Goal: Task Accomplishment & Management: Manage account settings

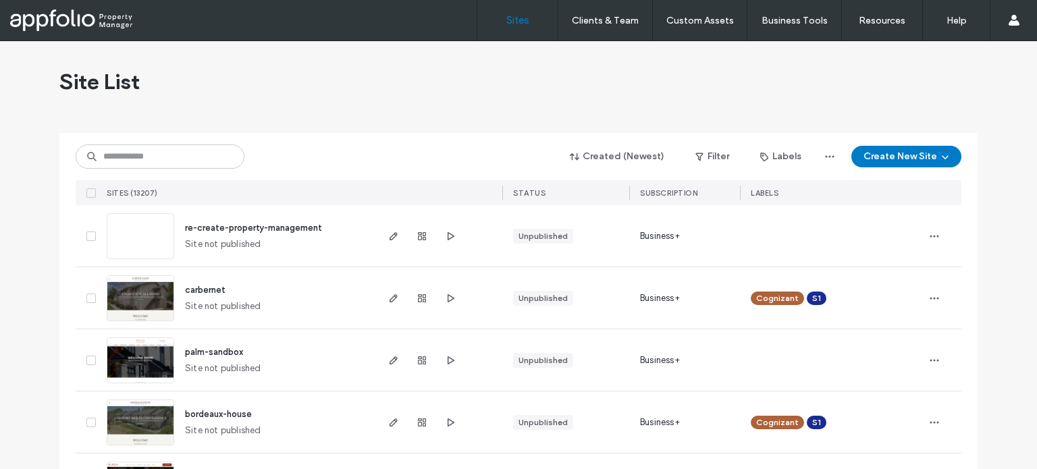
click at [401, 105] on div "Site List" at bounding box center [518, 81] width 918 height 81
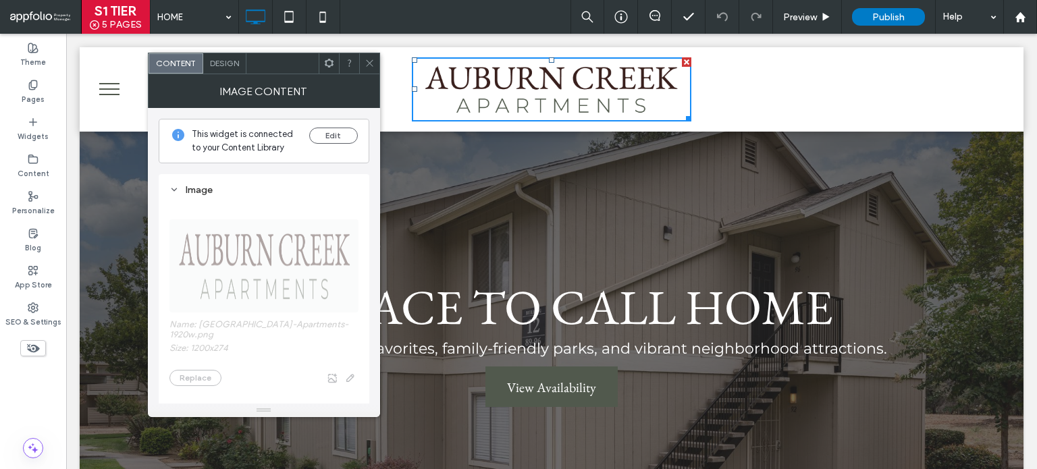
click at [370, 59] on icon at bounding box center [370, 63] width 10 height 10
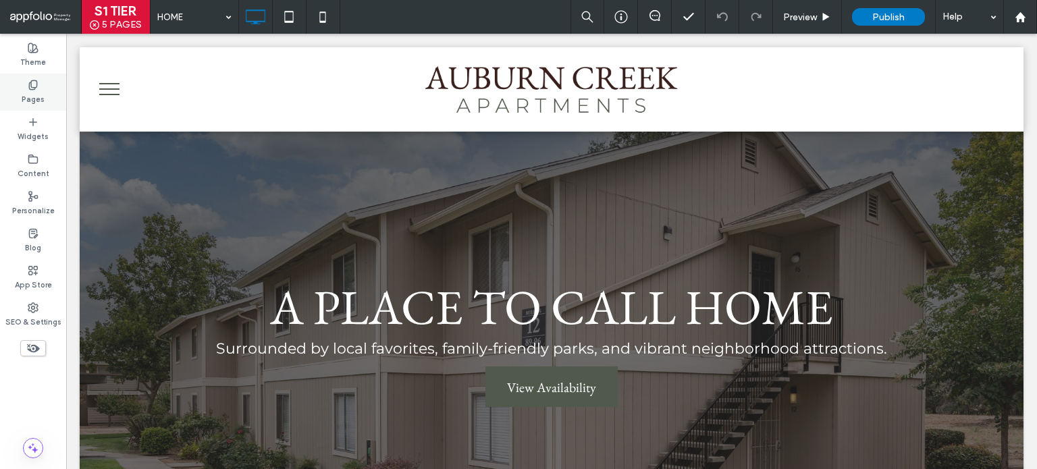
drag, startPoint x: 0, startPoint y: 86, endPoint x: 12, endPoint y: 89, distance: 12.6
click at [3, 86] on div "Pages" at bounding box center [33, 92] width 66 height 37
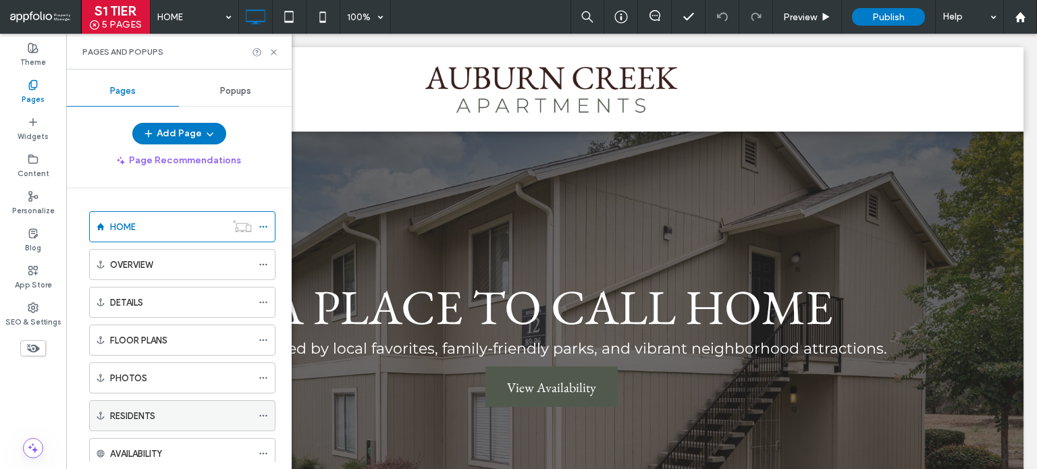
scroll to position [68, 0]
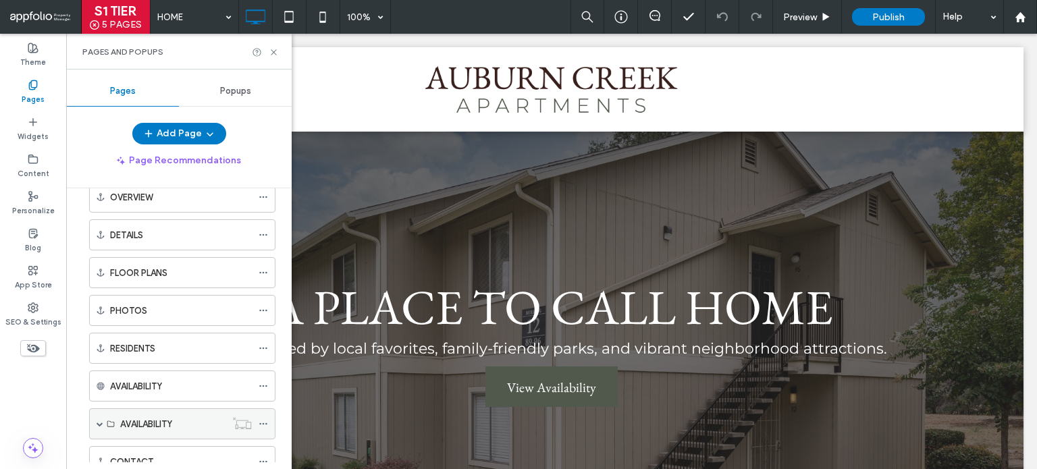
click at [101, 421] on span at bounding box center [100, 424] width 7 height 7
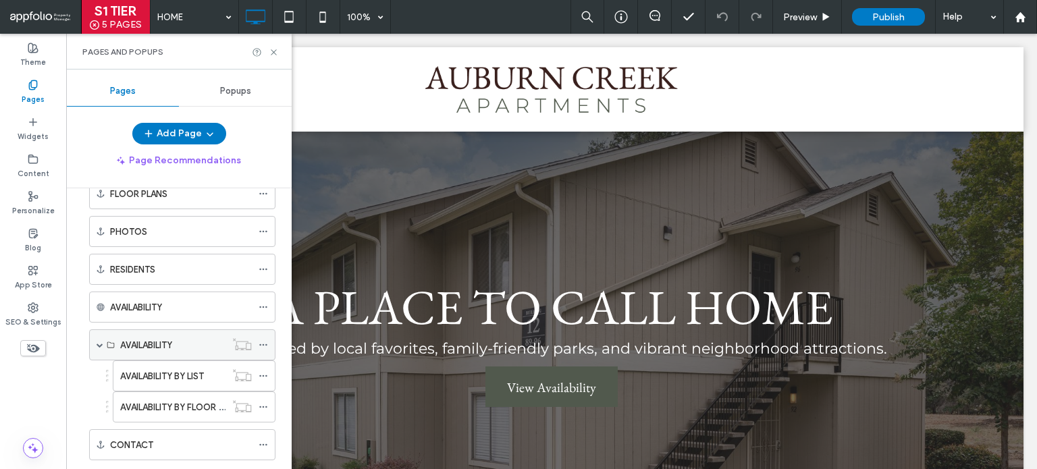
scroll to position [287, 0]
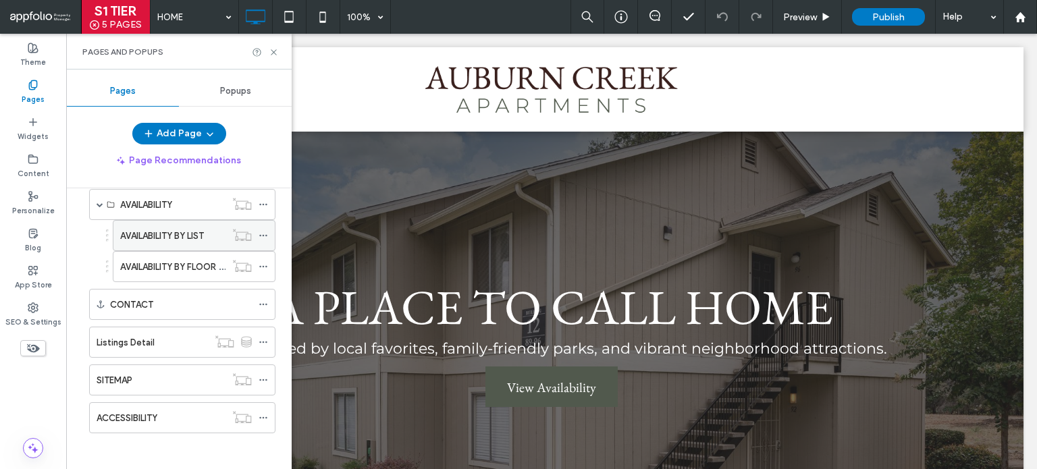
click at [149, 237] on label "AVAILABILITY BY LIST" at bounding box center [162, 236] width 84 height 24
click at [275, 48] on div "S1 TIER 5 PAGES AVAILABILITY BY LIST 100% Preview Publish Help Site Comments Te…" at bounding box center [518, 234] width 1037 height 469
click at [271, 51] on icon at bounding box center [274, 52] width 10 height 10
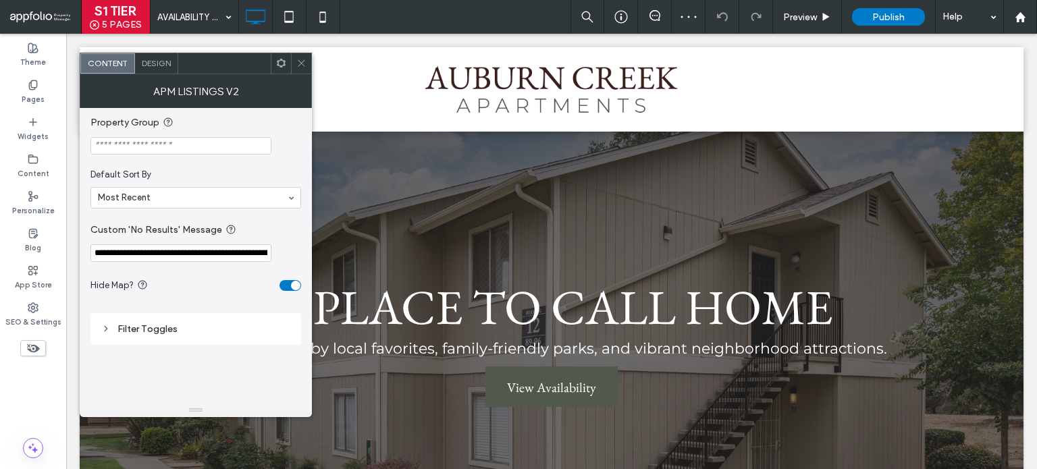
click at [167, 145] on input "Property Group" at bounding box center [180, 146] width 181 height 18
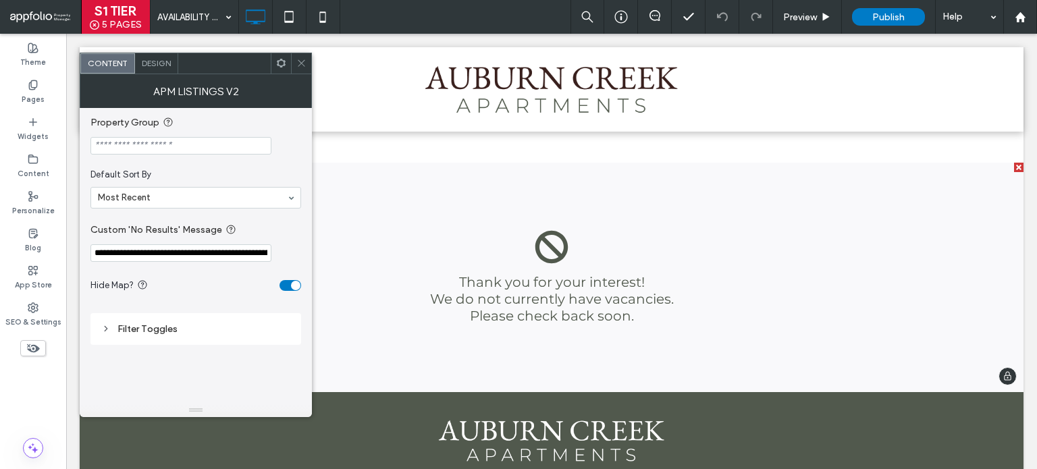
scroll to position [68, 0]
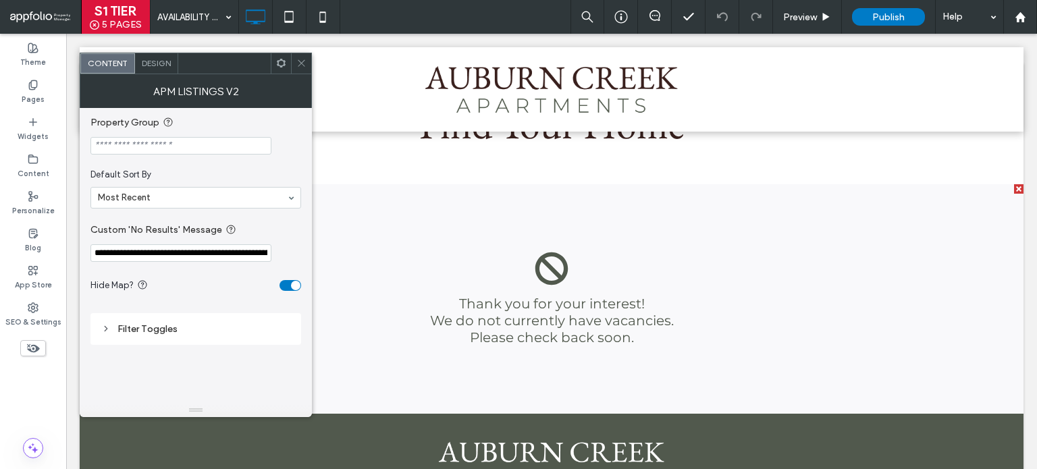
click at [298, 64] on icon at bounding box center [301, 63] width 10 height 10
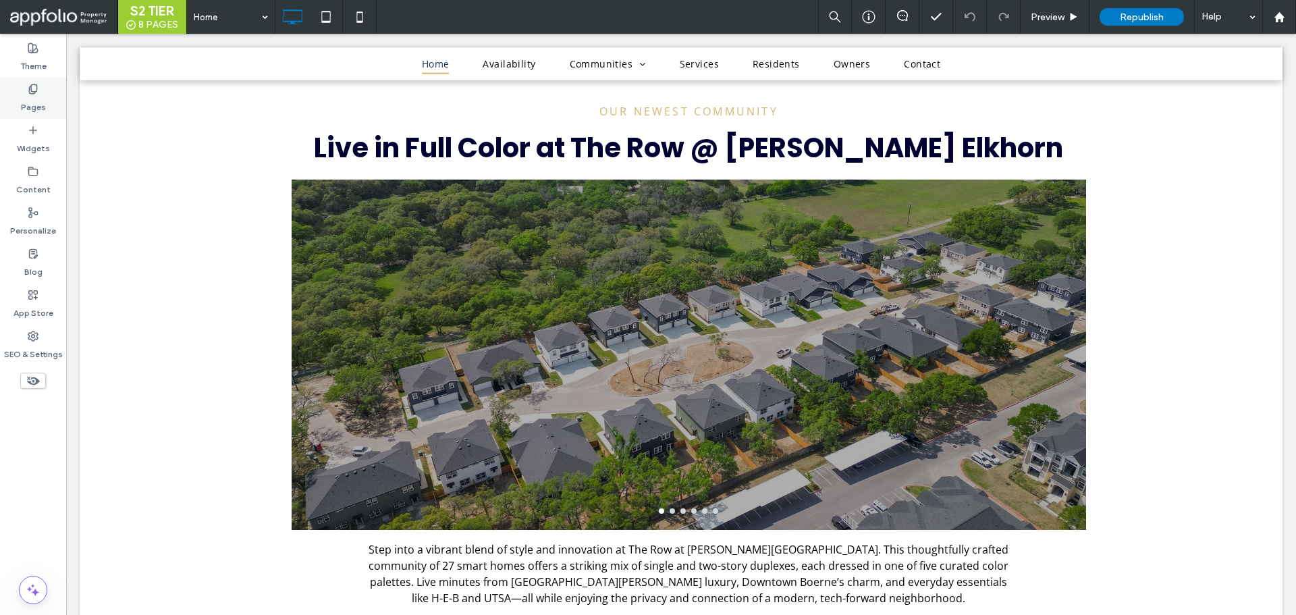
click at [28, 109] on label "Pages" at bounding box center [33, 104] width 25 height 19
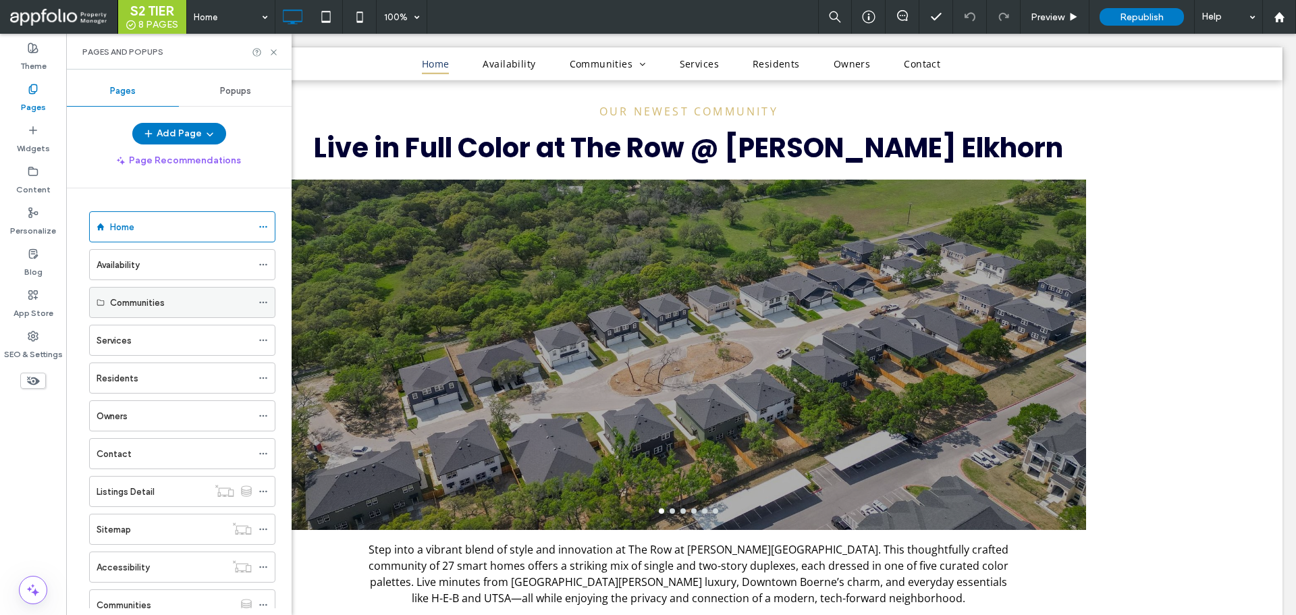
click at [180, 301] on div "Communities" at bounding box center [181, 303] width 142 height 14
click at [120, 295] on label "Communities" at bounding box center [137, 303] width 55 height 24
click at [259, 300] on icon at bounding box center [263, 302] width 9 height 9
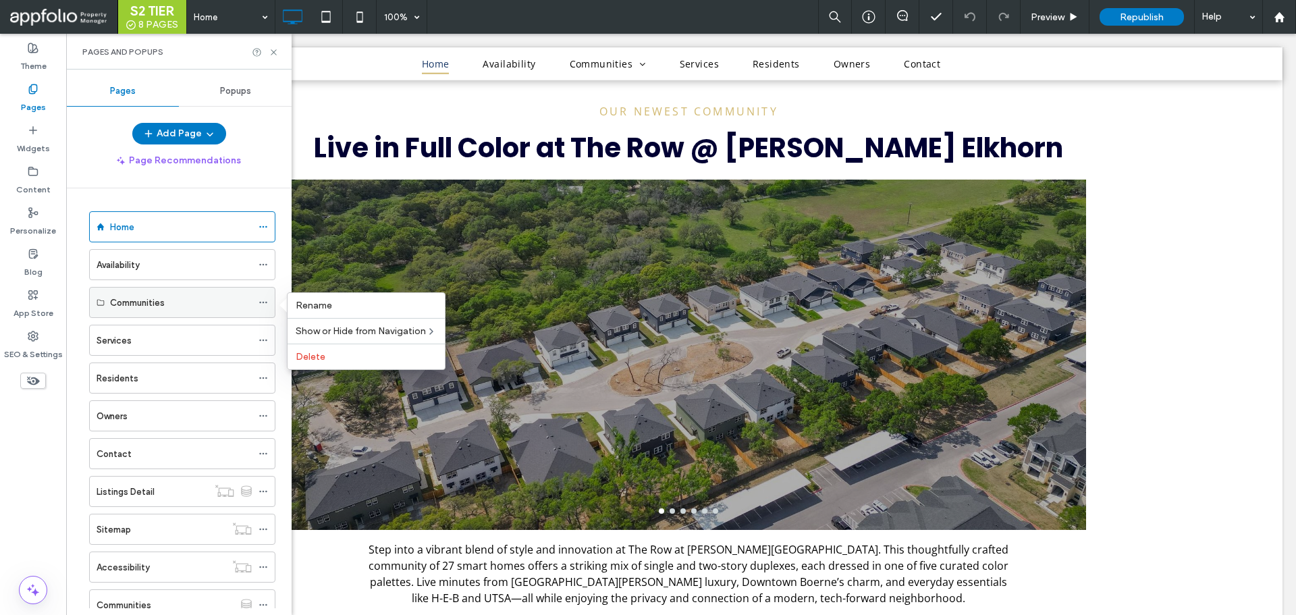
click at [131, 316] on div "Communities" at bounding box center [181, 303] width 142 height 30
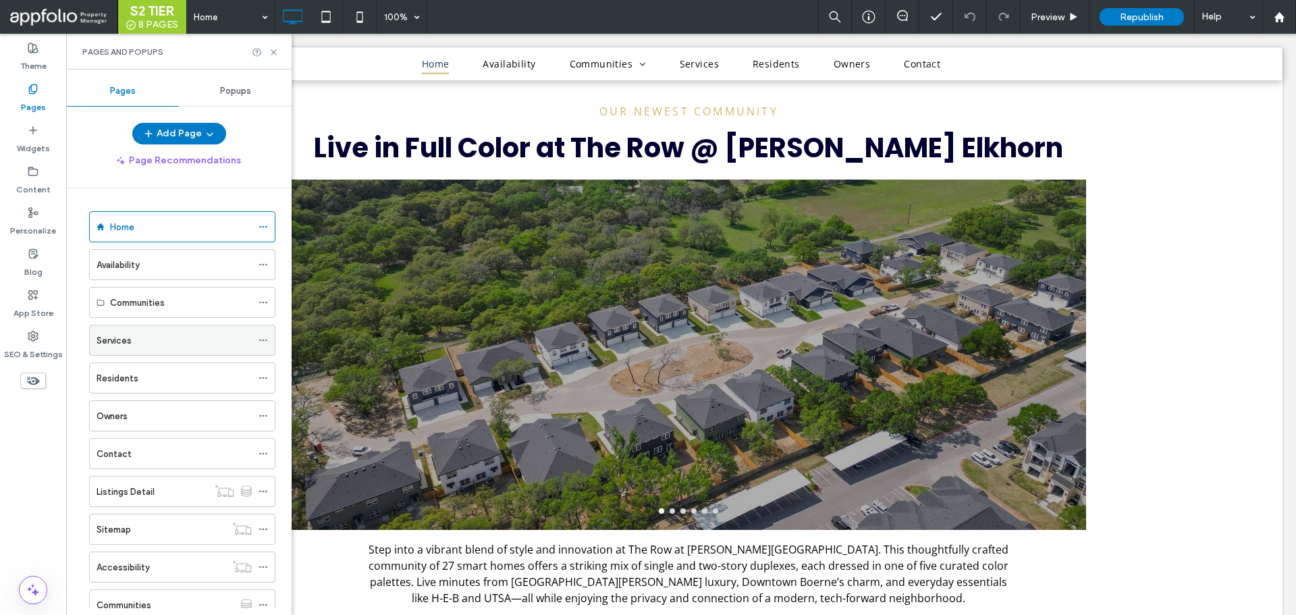
click at [142, 338] on div "Services" at bounding box center [174, 341] width 155 height 14
click at [156, 304] on label "Communities" at bounding box center [137, 303] width 55 height 24
click at [273, 53] on icon at bounding box center [274, 52] width 10 height 10
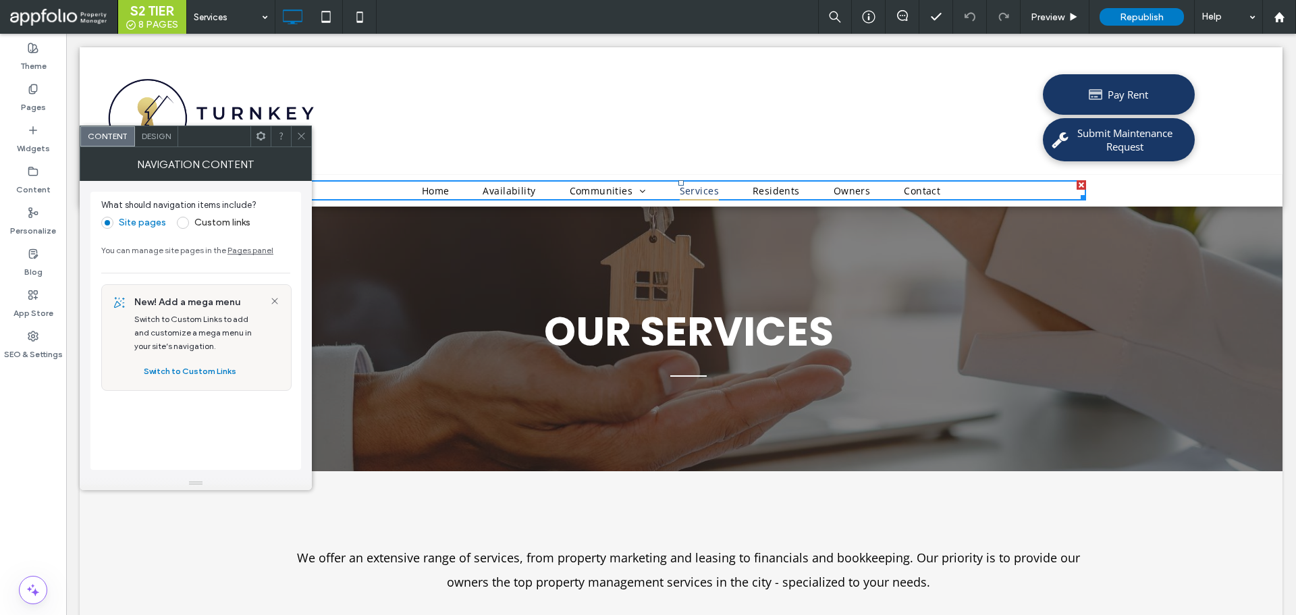
click at [160, 136] on span "Design" at bounding box center [156, 136] width 29 height 10
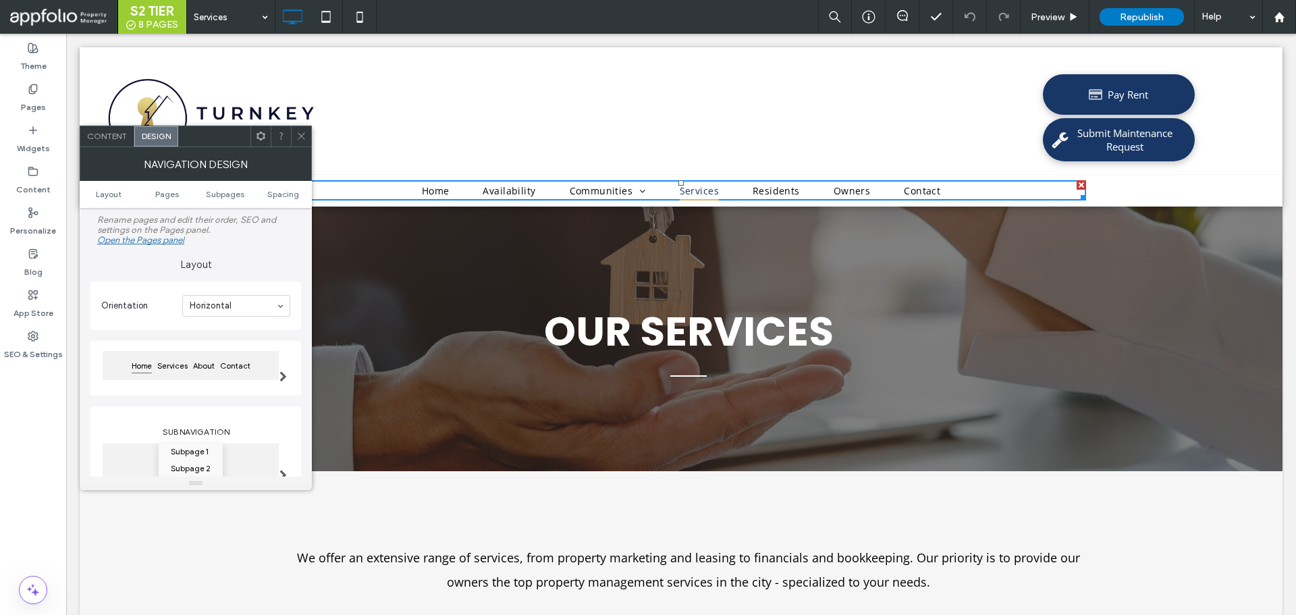
click at [109, 144] on div "Content" at bounding box center [107, 136] width 54 height 20
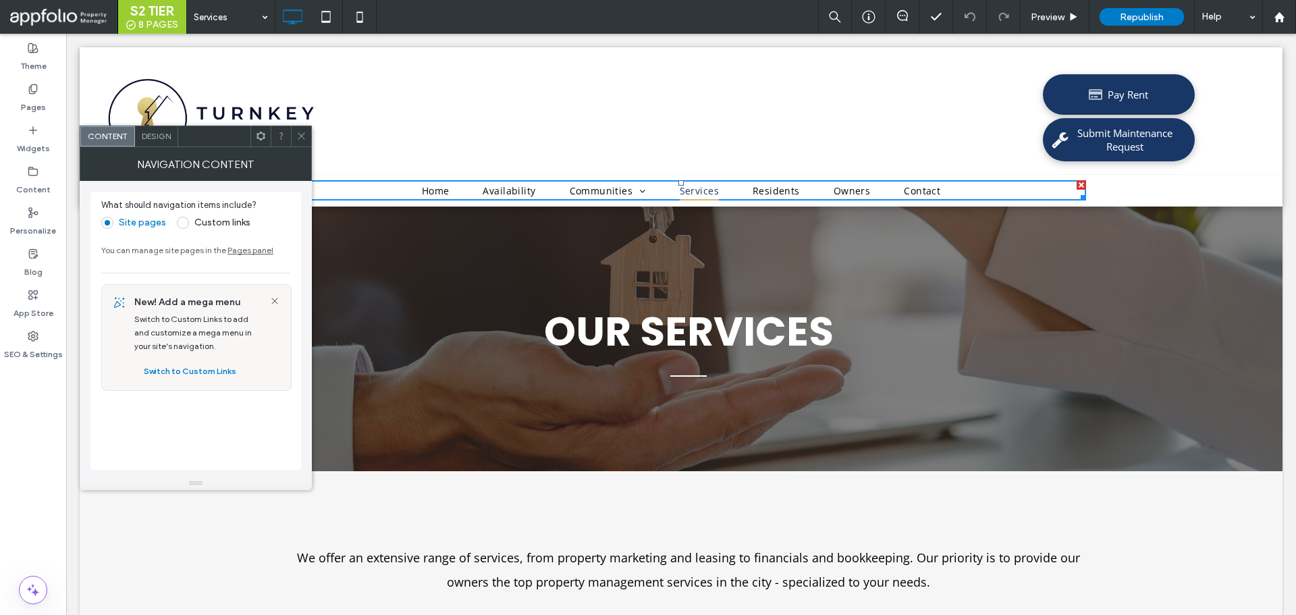
click at [296, 134] on icon at bounding box center [301, 136] width 10 height 10
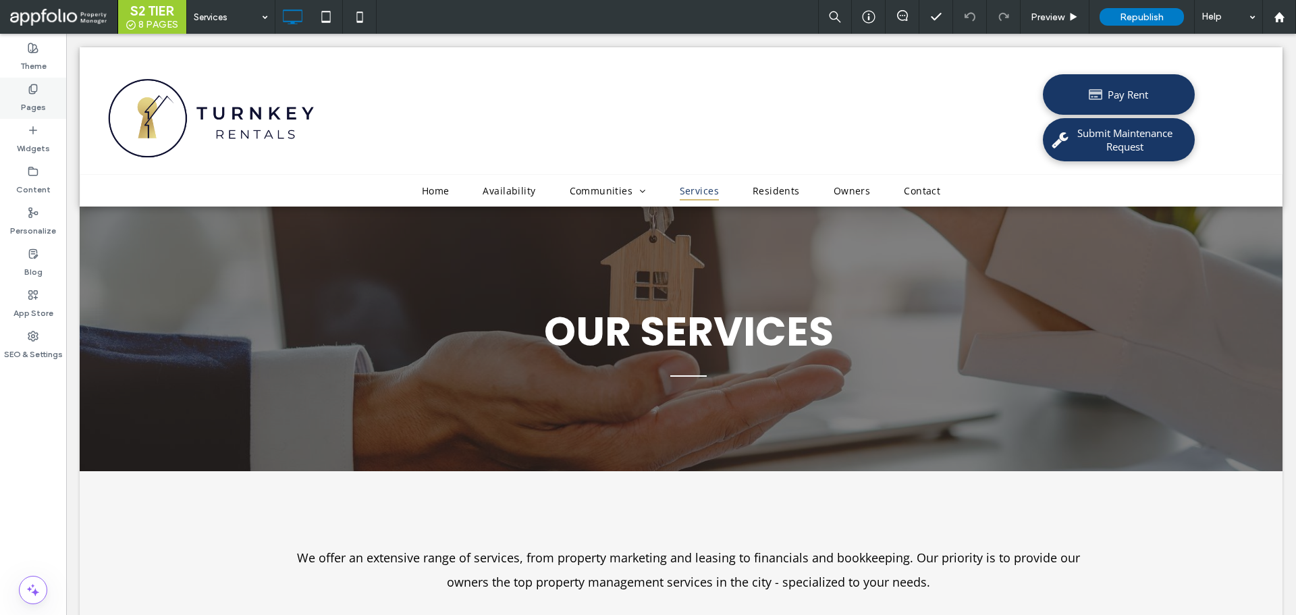
click at [41, 97] on label "Pages" at bounding box center [33, 104] width 25 height 19
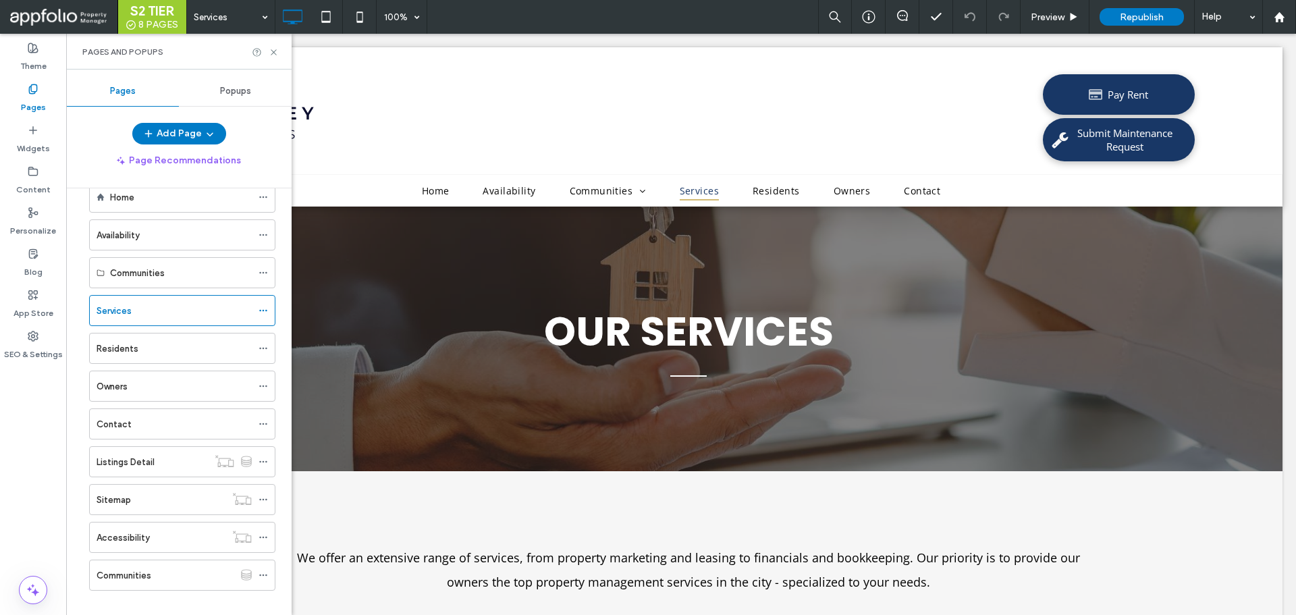
scroll to position [46, 0]
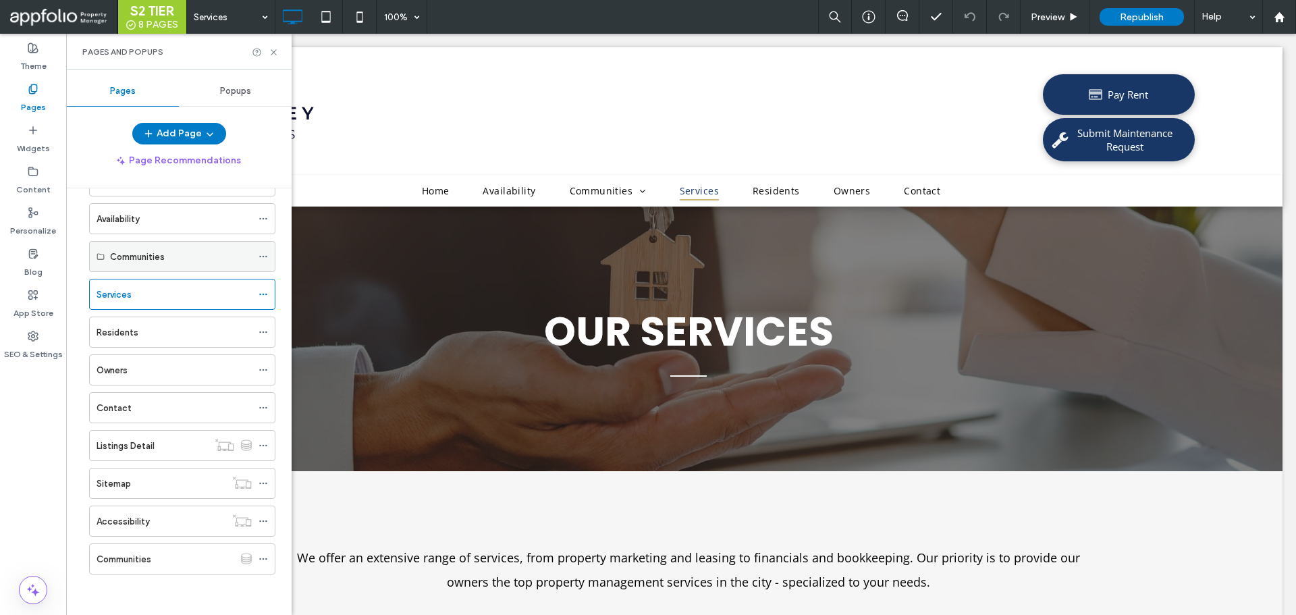
click at [94, 258] on div "Communities" at bounding box center [182, 256] width 186 height 31
click at [100, 263] on div "Communities" at bounding box center [182, 256] width 186 height 31
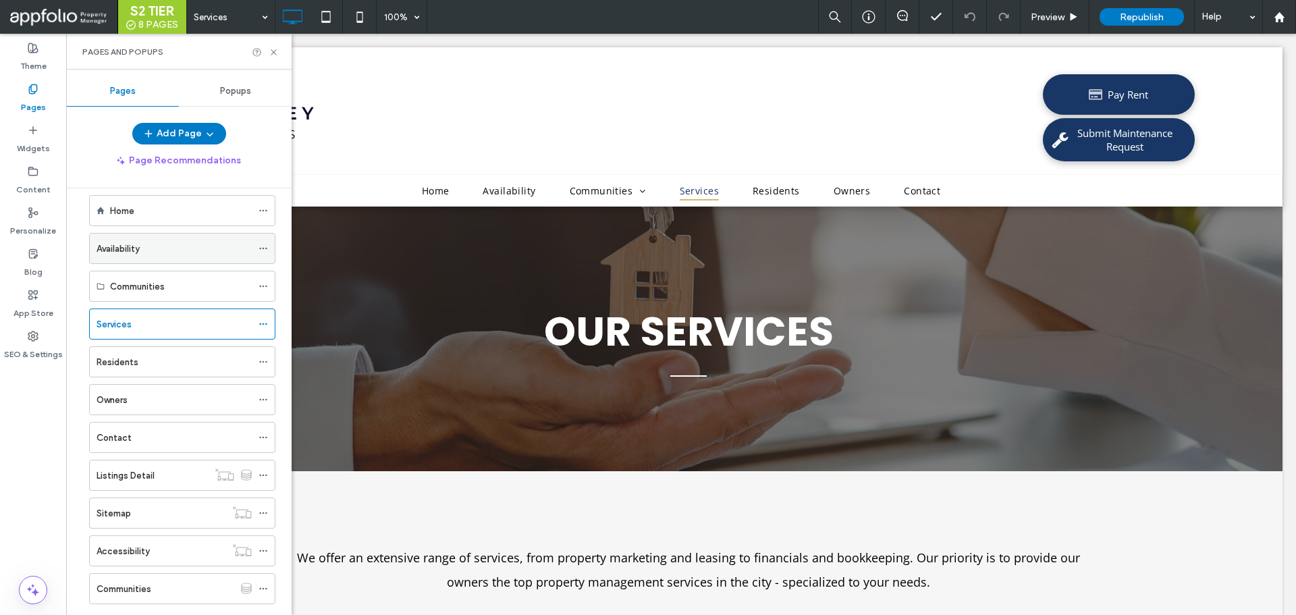
scroll to position [0, 0]
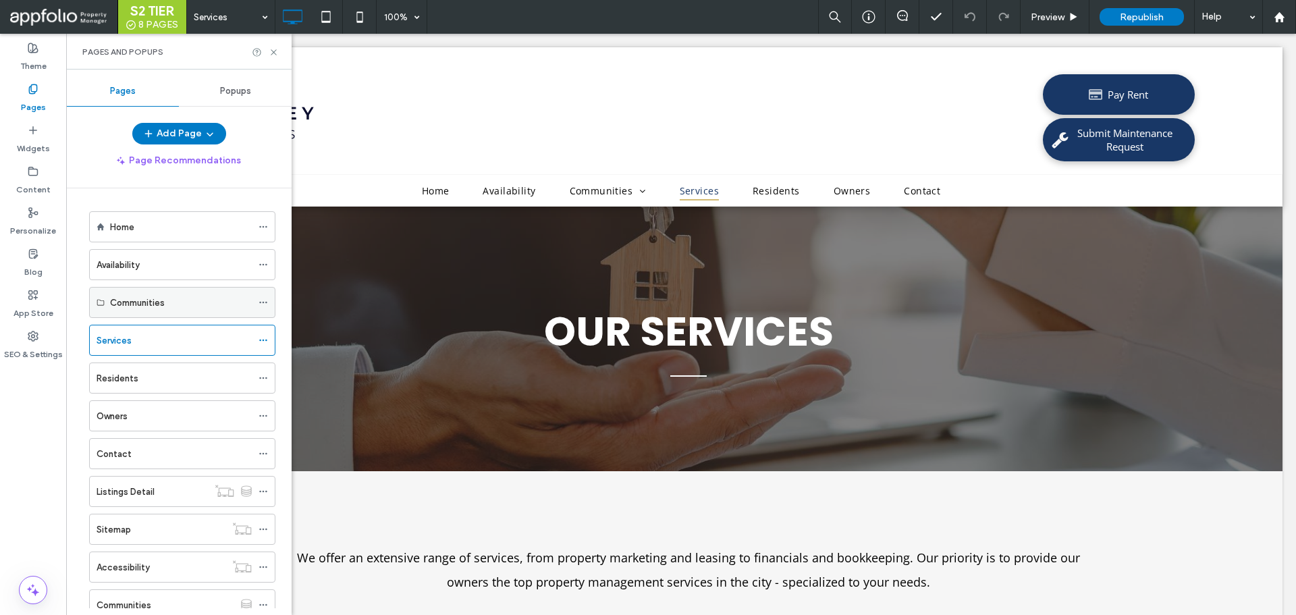
click at [225, 300] on div "Communities" at bounding box center [181, 303] width 142 height 14
click at [230, 338] on div "Services" at bounding box center [174, 341] width 155 height 14
click at [196, 384] on div at bounding box center [648, 307] width 1296 height 615
click at [179, 300] on div "Communities" at bounding box center [181, 303] width 142 height 14
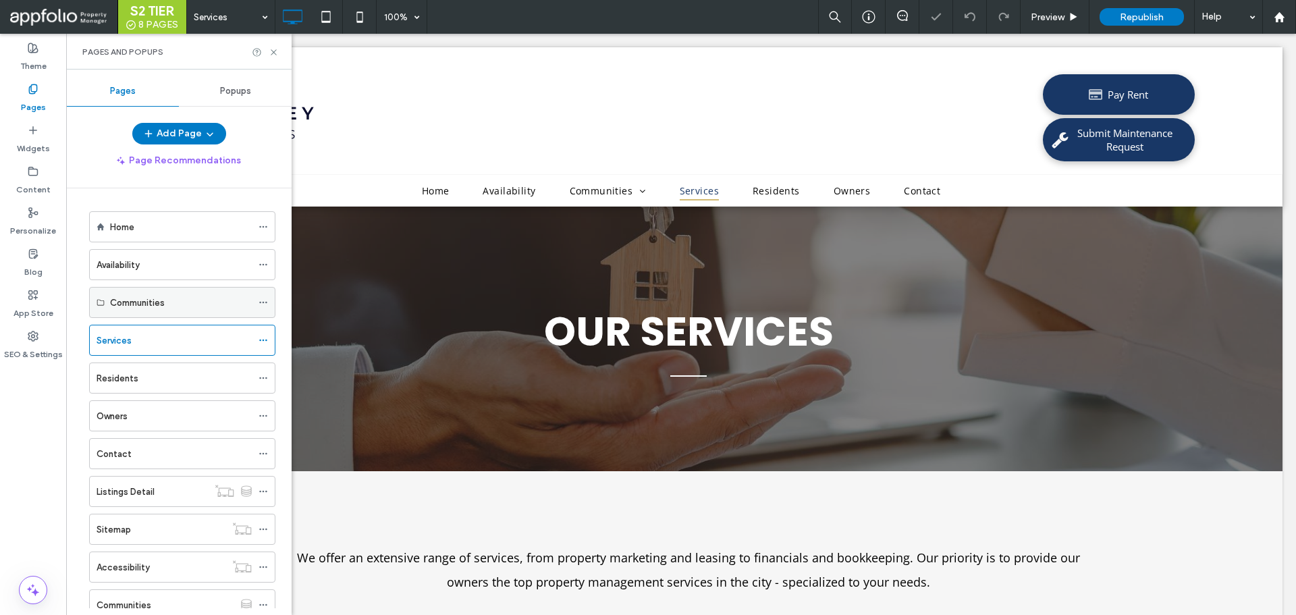
click at [182, 309] on div "Communities" at bounding box center [181, 303] width 142 height 14
click at [250, 86] on span "Popups" at bounding box center [235, 91] width 31 height 11
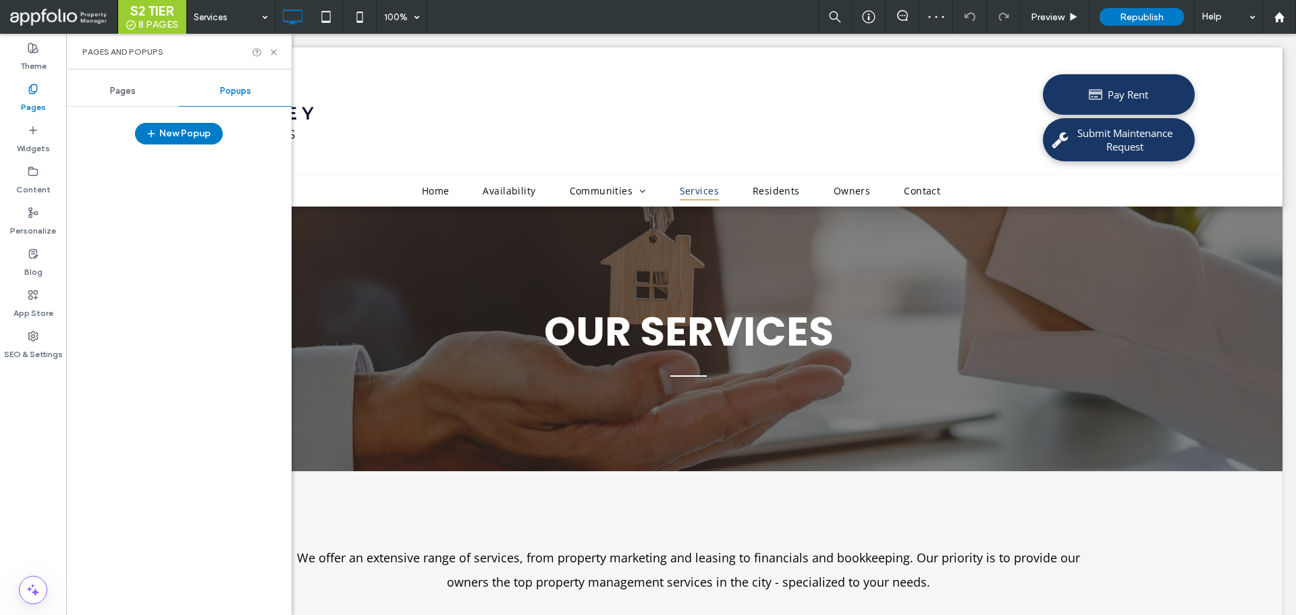
click at [163, 86] on div "Pages" at bounding box center [122, 91] width 113 height 30
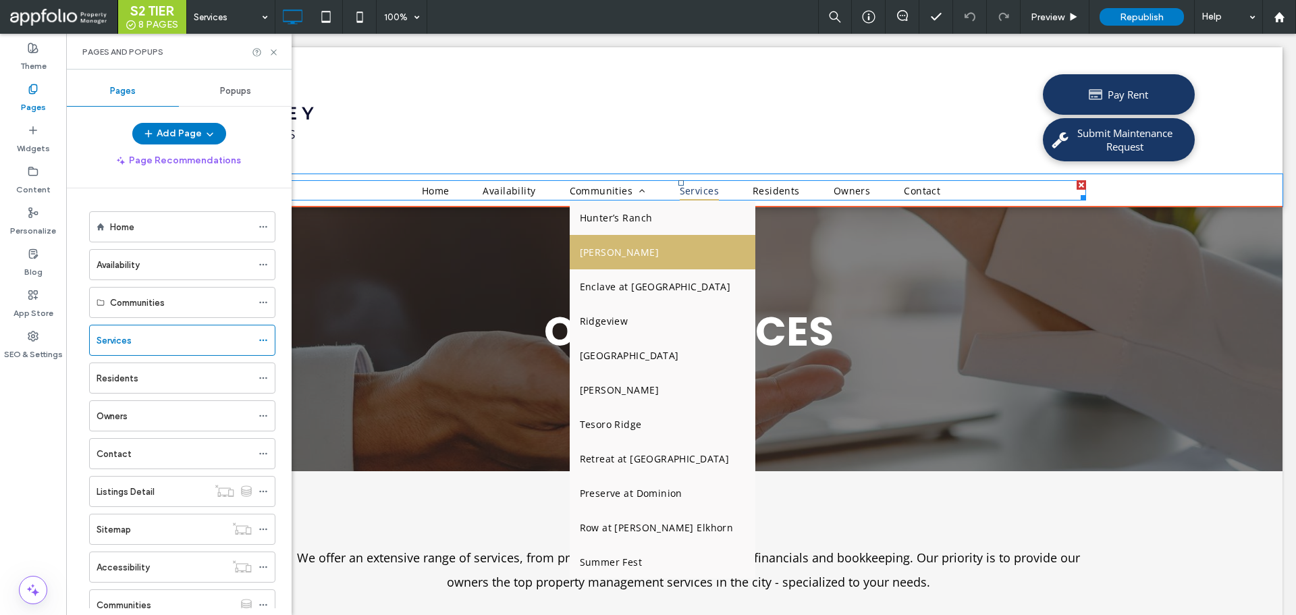
click at [611, 248] on span "Misty Ridge" at bounding box center [619, 252] width 79 height 14
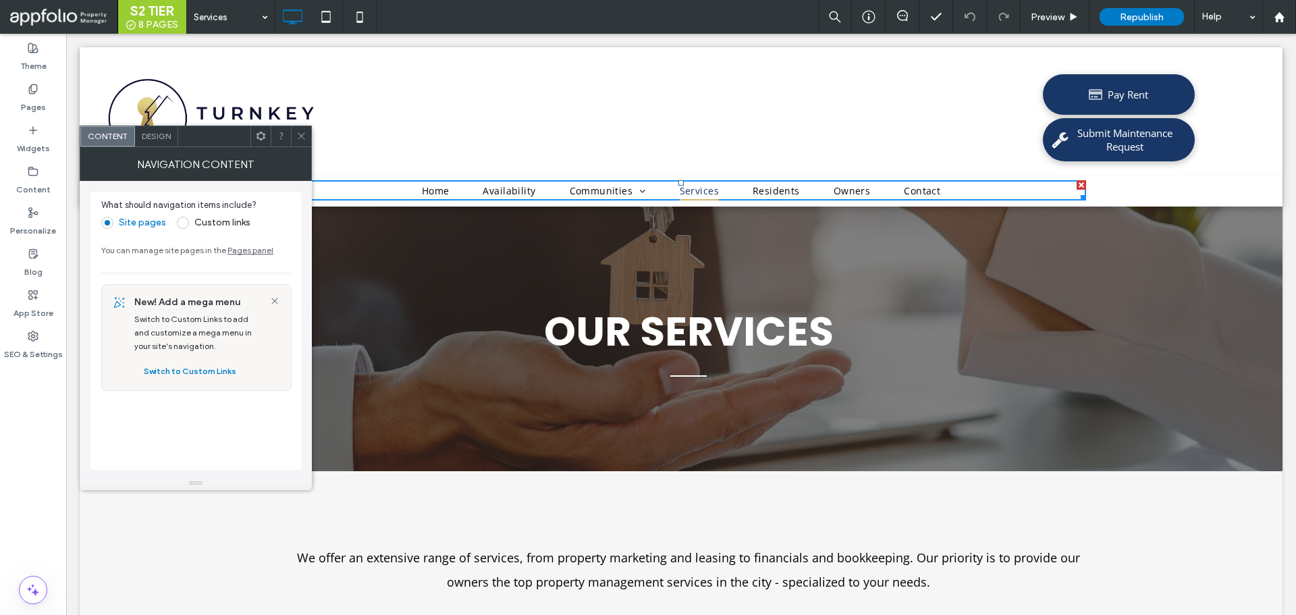
click at [307, 131] on div at bounding box center [301, 136] width 20 height 20
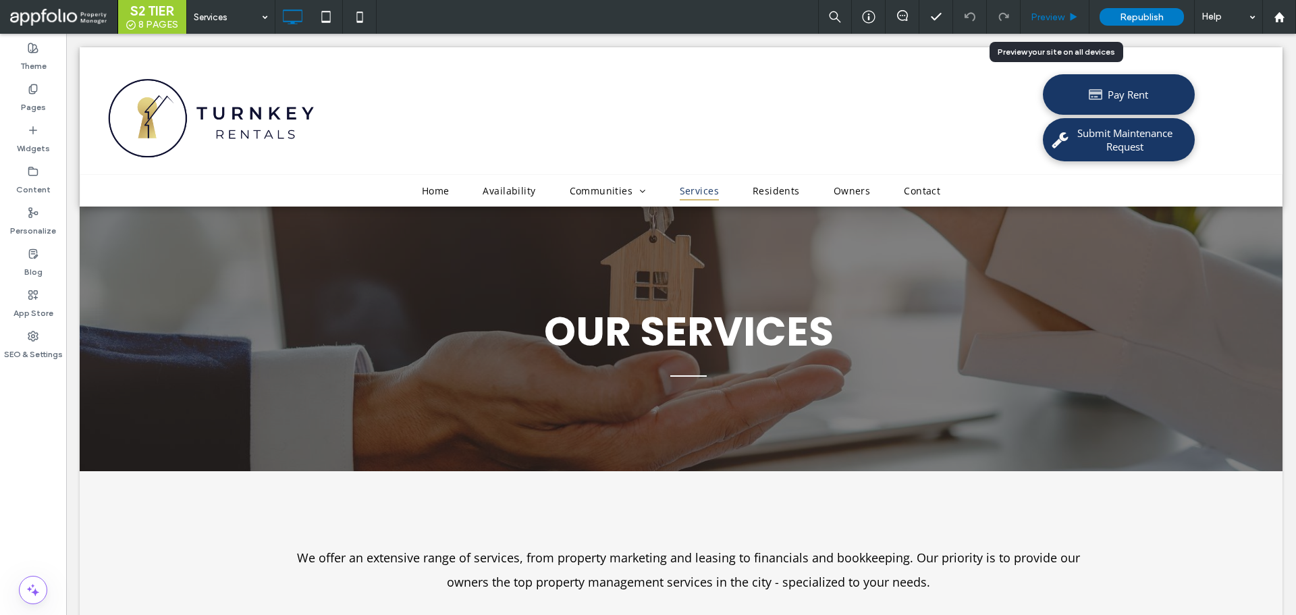
click at [1055, 9] on div "Preview" at bounding box center [1055, 17] width 69 height 34
click at [1044, 18] on span "Preview" at bounding box center [1048, 16] width 34 height 11
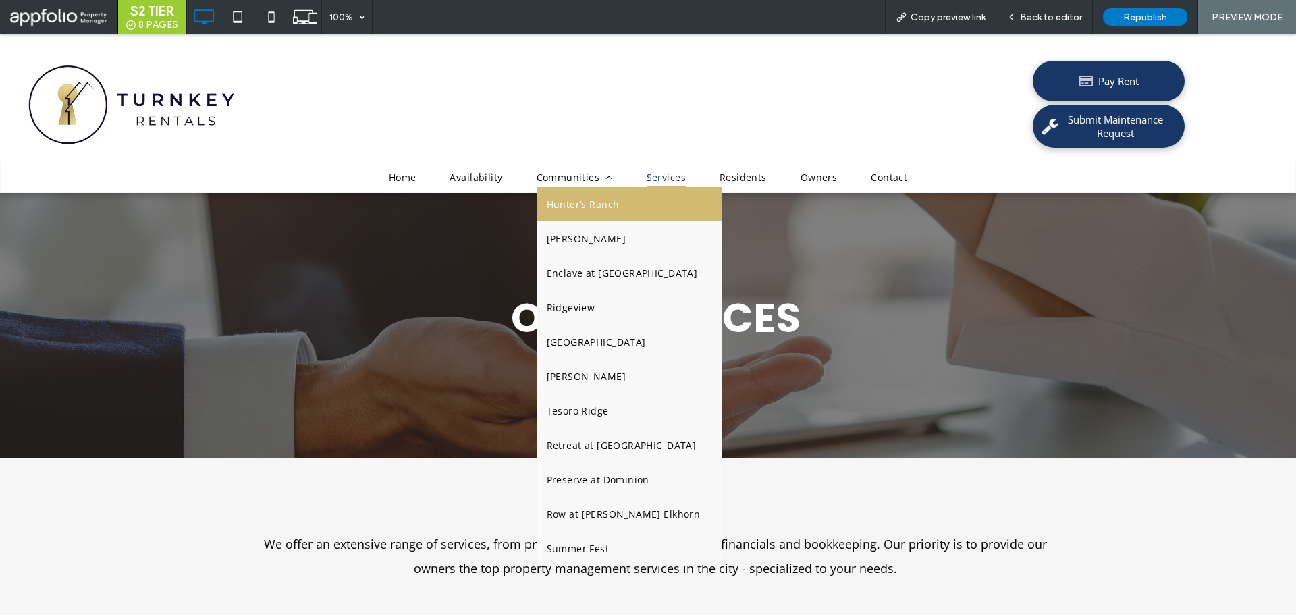
click at [637, 204] on link "Hunter’s Ranch" at bounding box center [630, 204] width 186 height 34
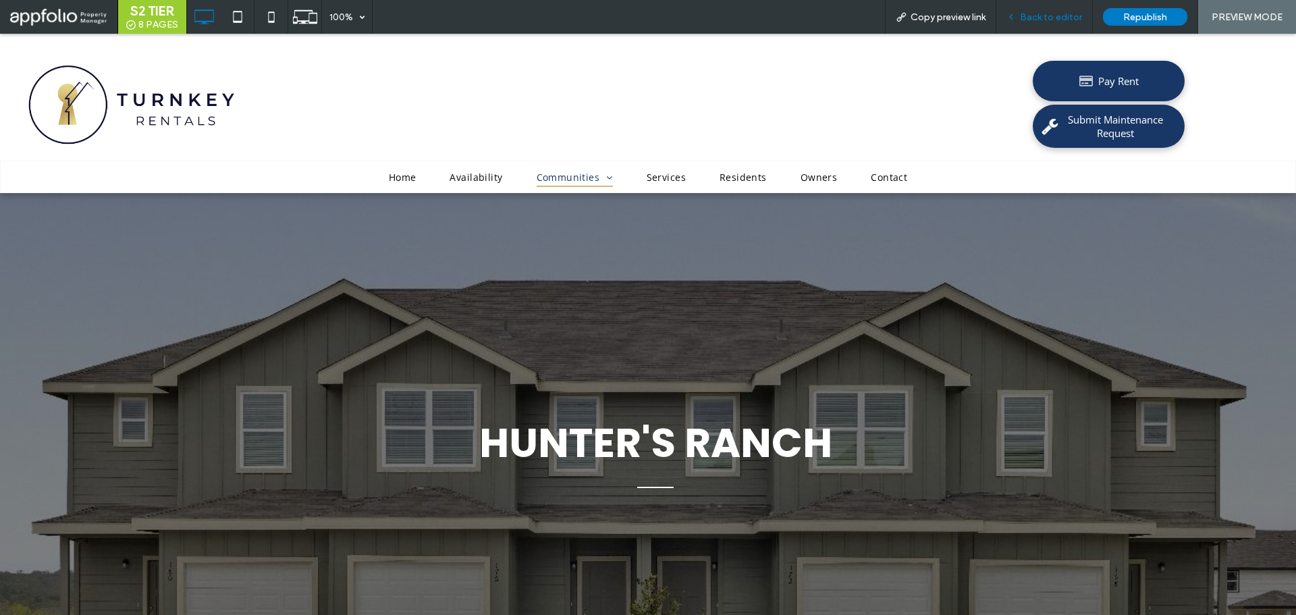
click at [1037, 11] on span "Back to editor" at bounding box center [1051, 16] width 62 height 11
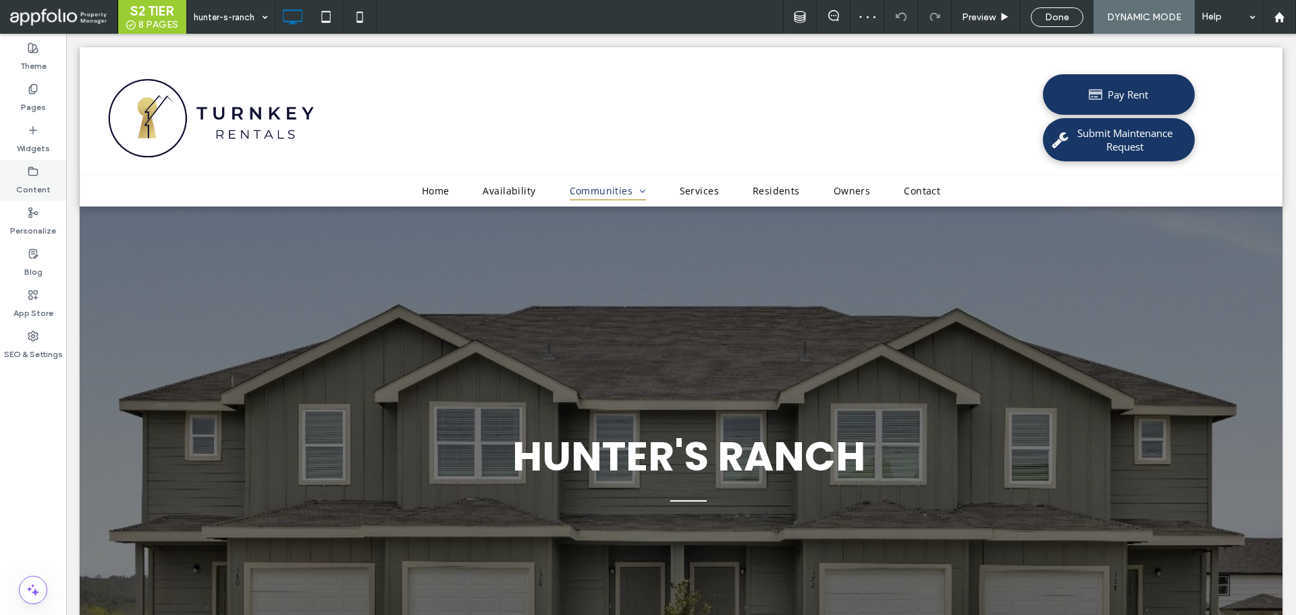
click at [60, 186] on div "Content" at bounding box center [33, 180] width 66 height 41
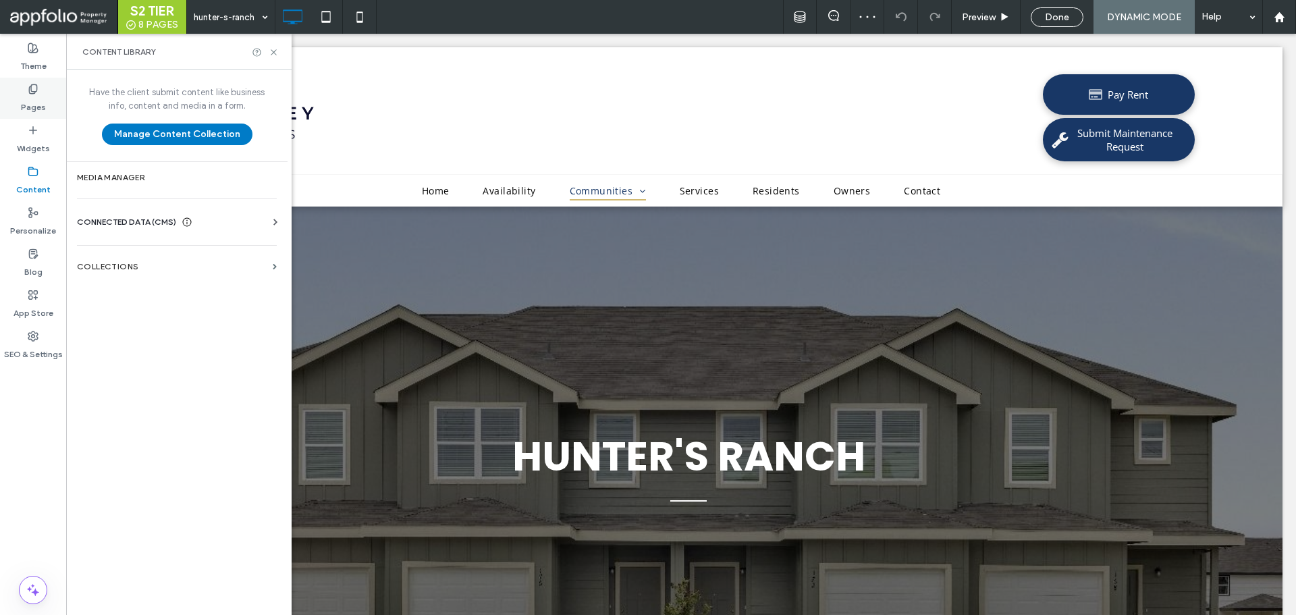
click at [30, 97] on label "Pages" at bounding box center [33, 104] width 25 height 19
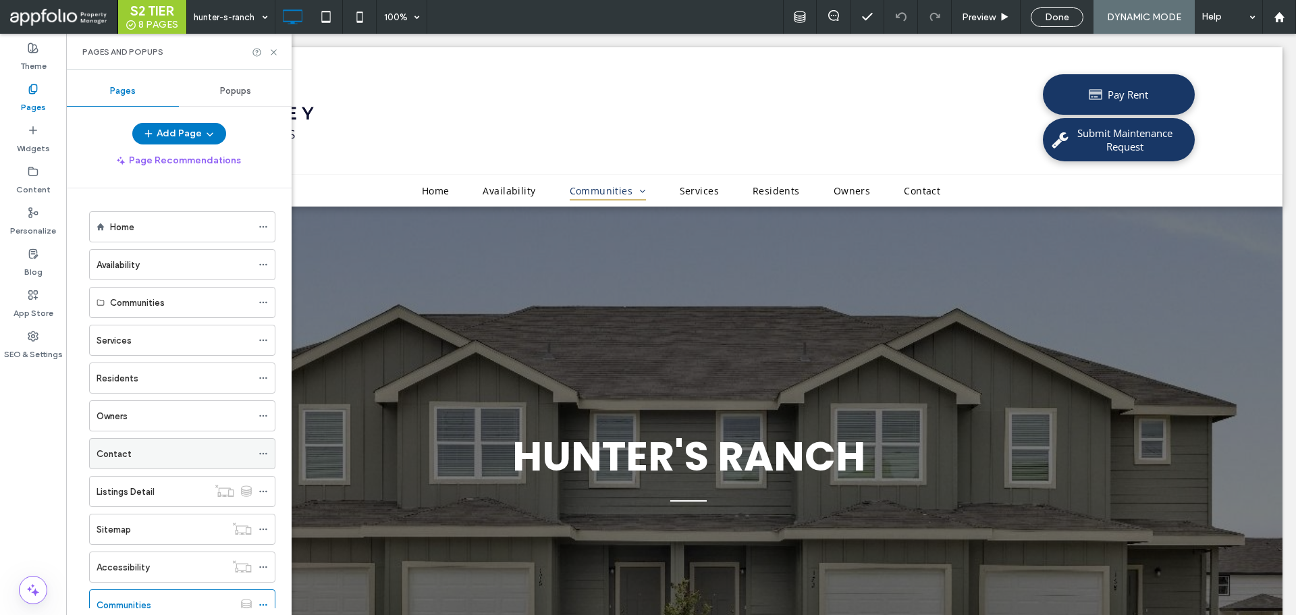
scroll to position [46, 0]
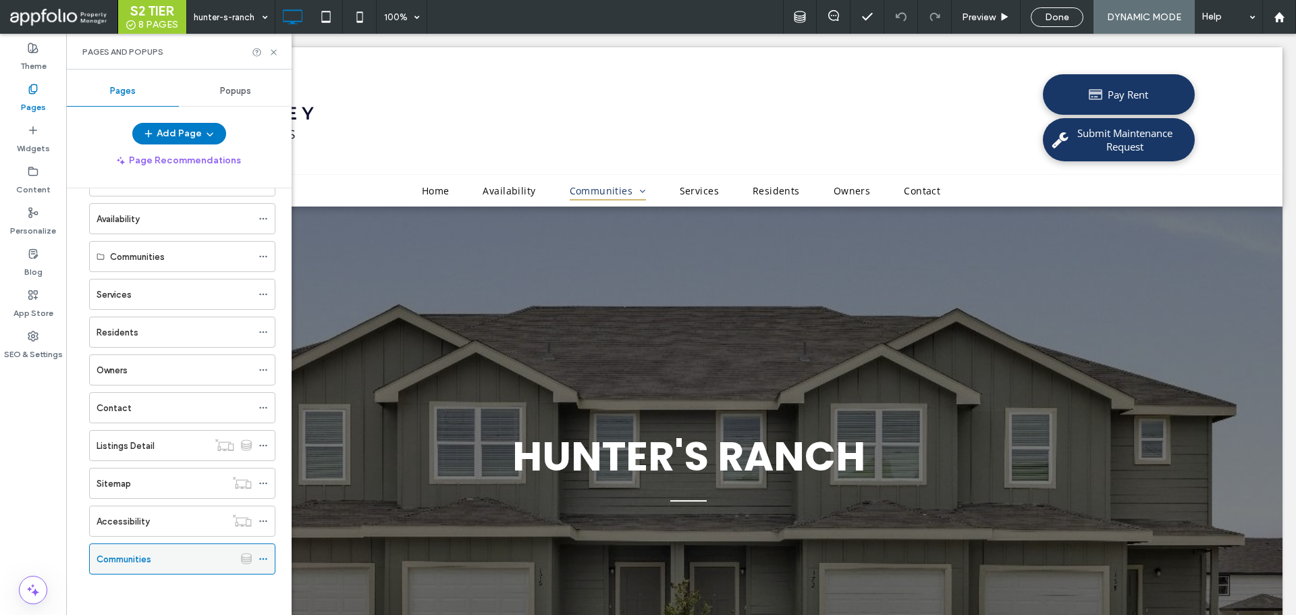
click at [262, 564] on span at bounding box center [263, 559] width 9 height 20
click at [261, 579] on div "Home Availability Communities Services Residents Owners Contact Listings Detail…" at bounding box center [173, 375] width 203 height 432
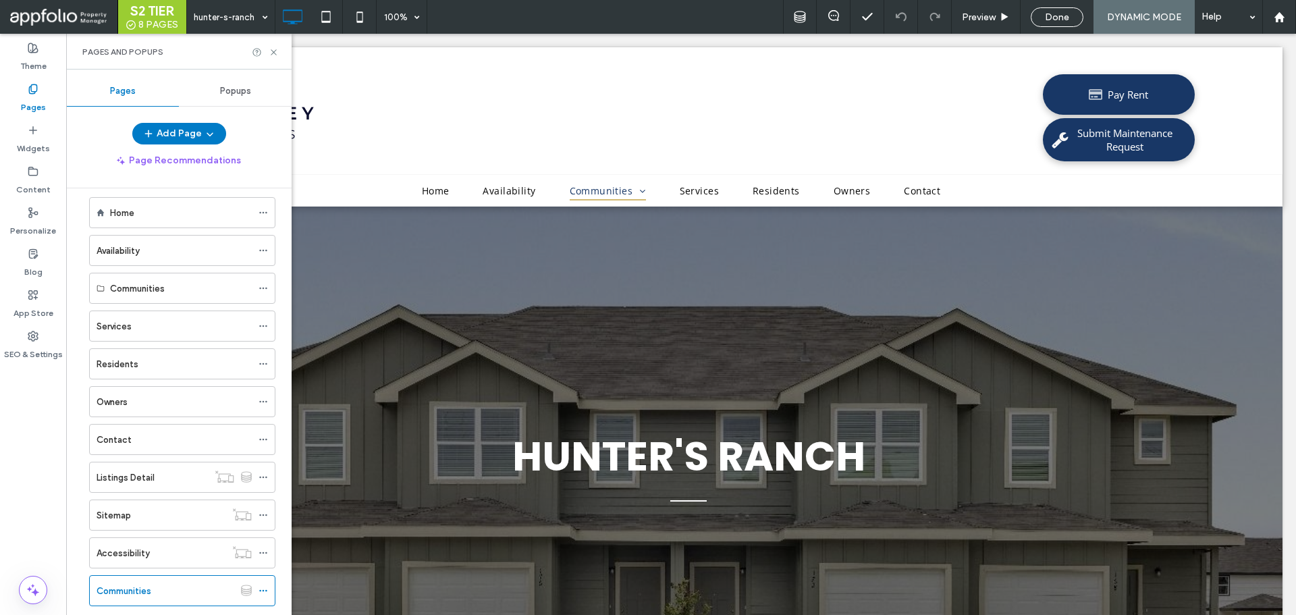
scroll to position [0, 0]
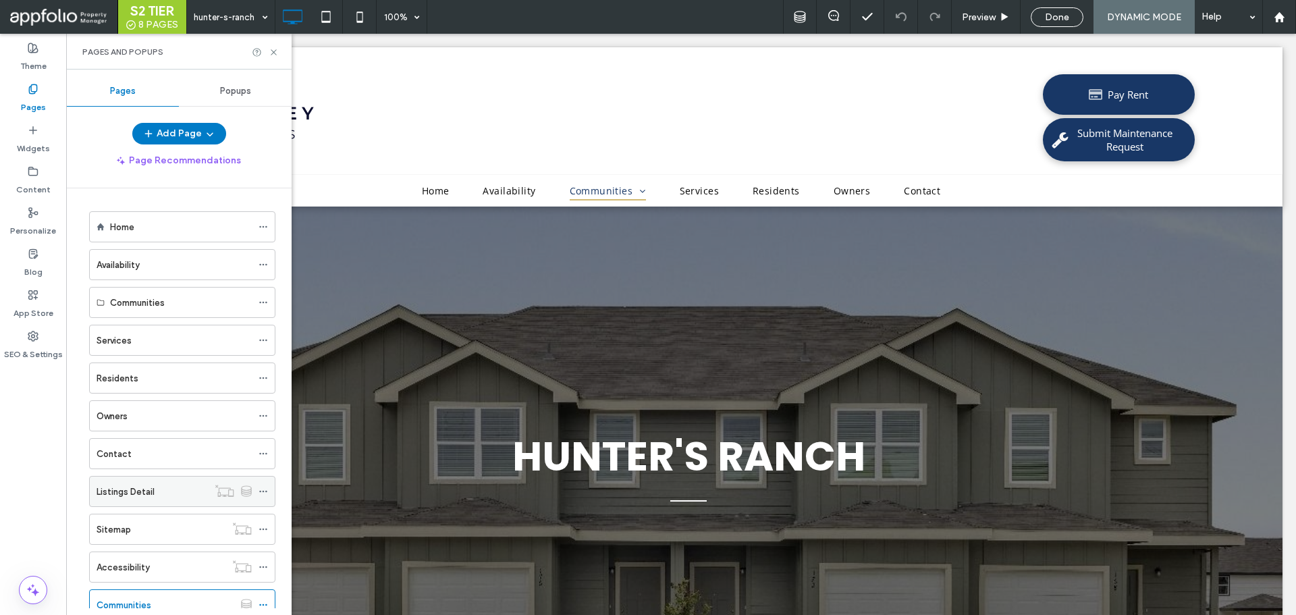
click at [185, 481] on div "Listings Detail" at bounding box center [152, 492] width 111 height 30
click at [273, 49] on icon at bounding box center [274, 52] width 10 height 10
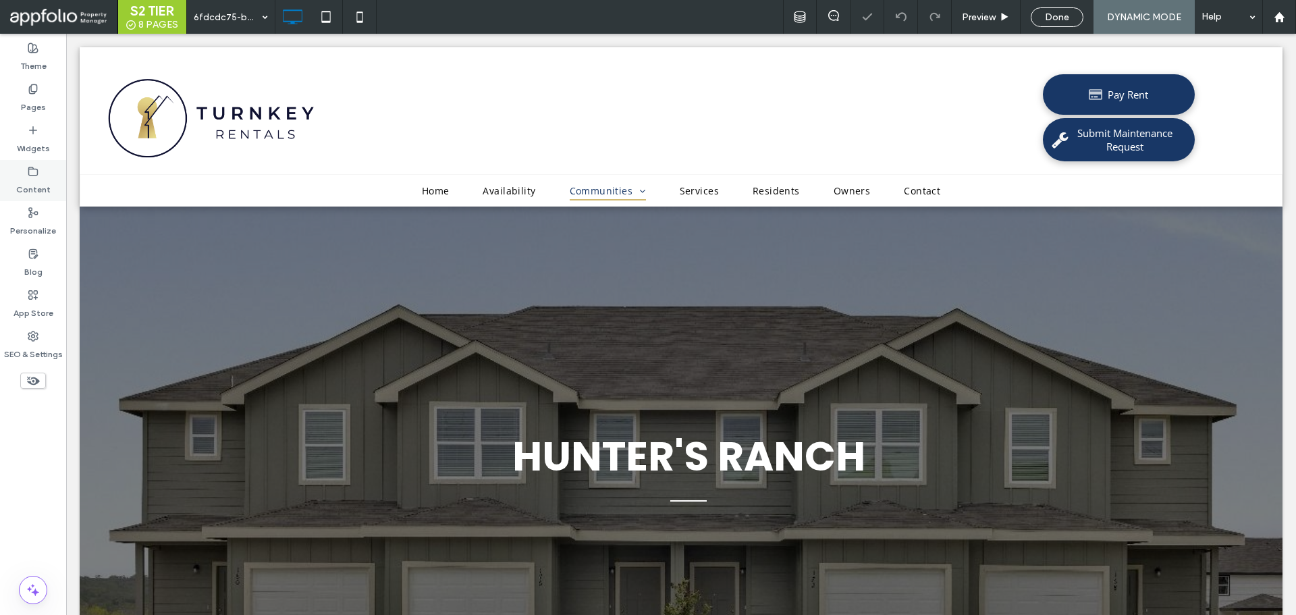
click at [25, 170] on div "Content" at bounding box center [33, 180] width 66 height 41
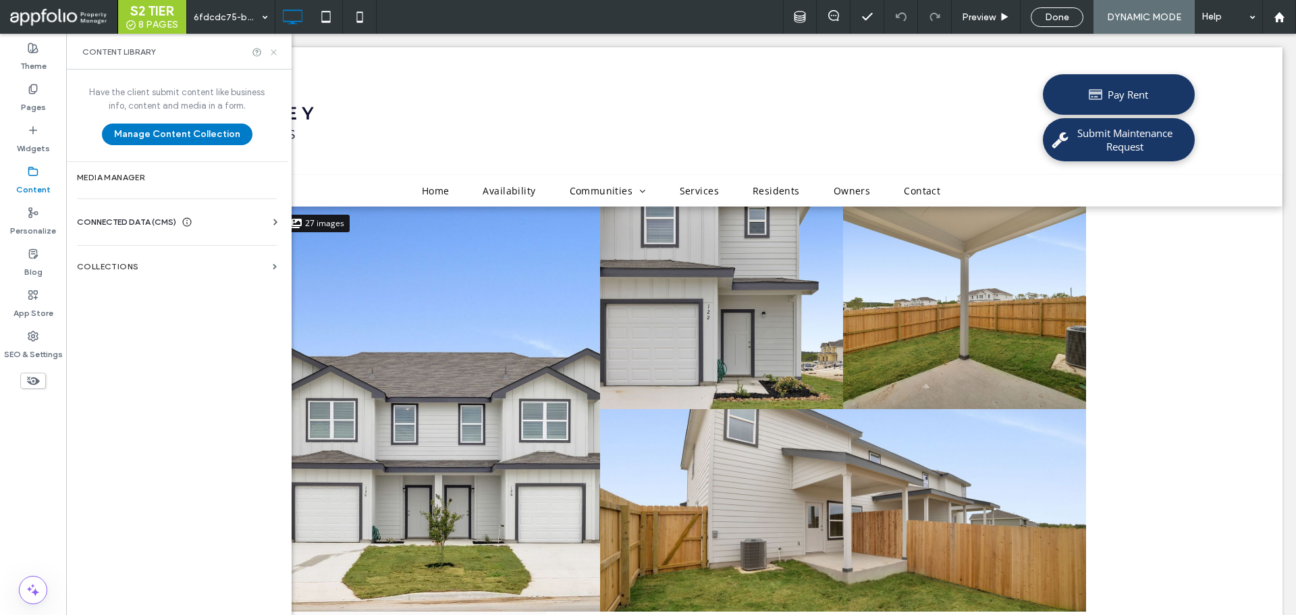
click at [271, 52] on icon at bounding box center [274, 52] width 10 height 10
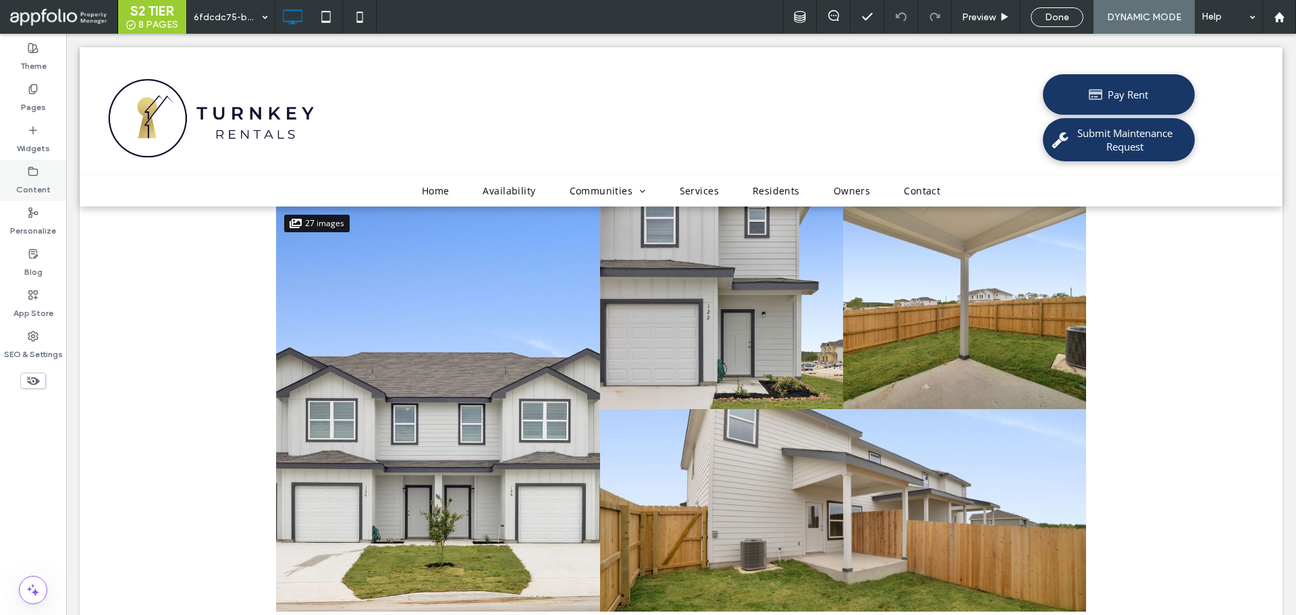
click at [30, 183] on label "Content" at bounding box center [33, 186] width 34 height 19
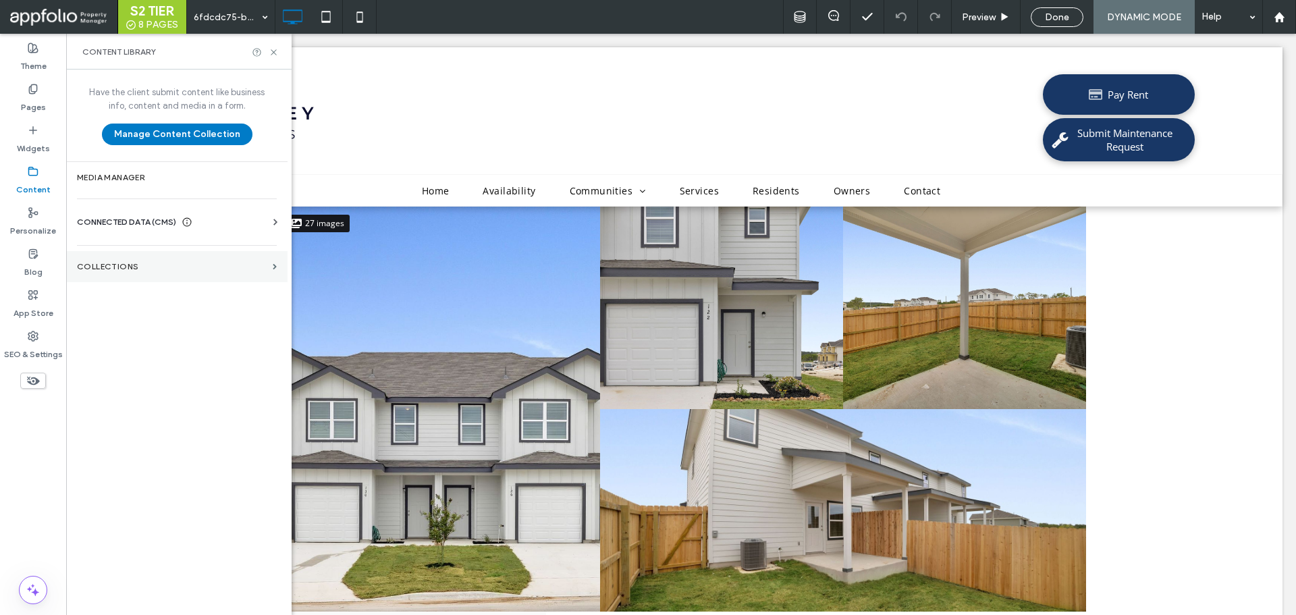
click at [90, 259] on section "Collections" at bounding box center [176, 266] width 221 height 31
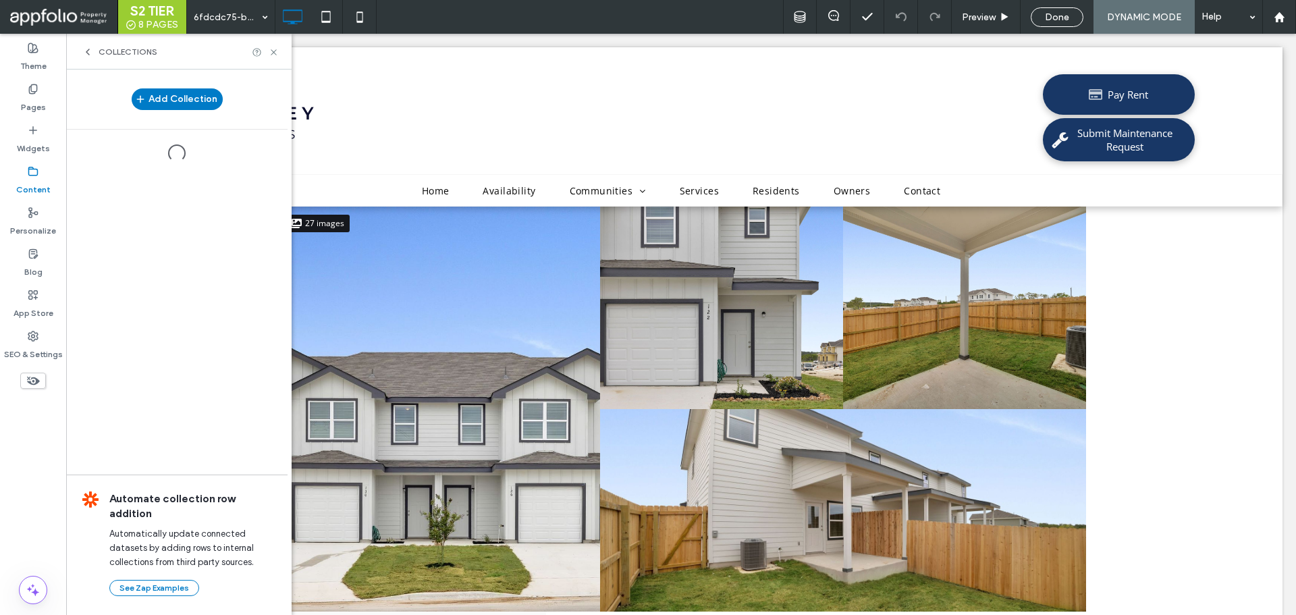
click at [90, 55] on icon at bounding box center [87, 52] width 11 height 11
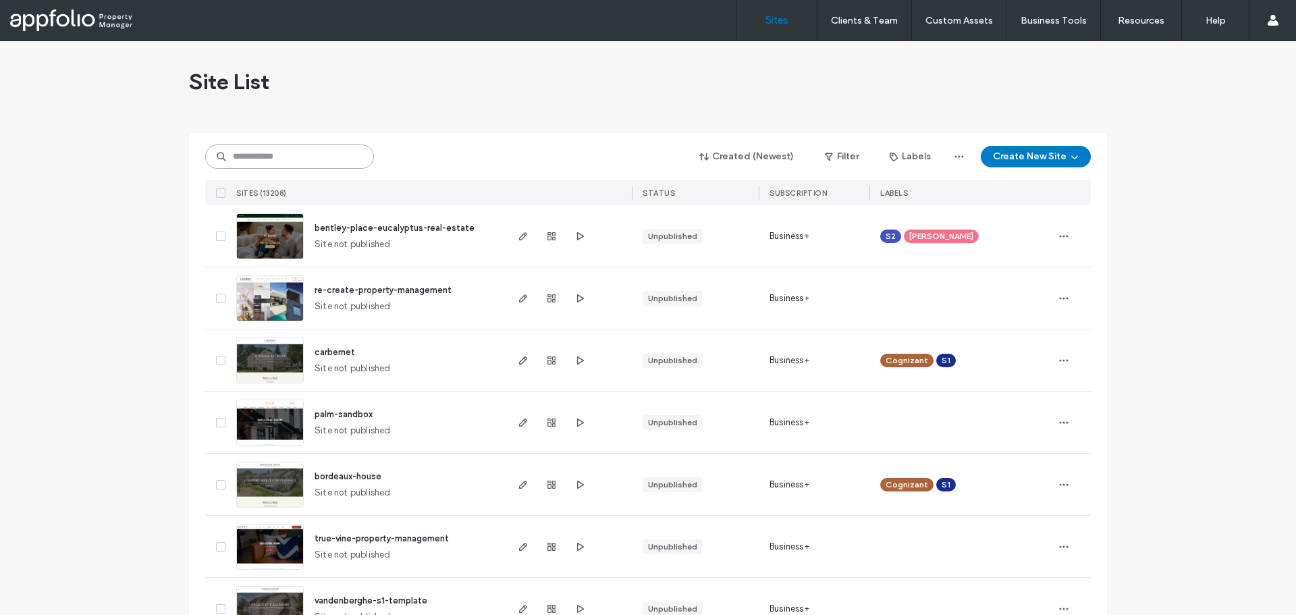
click at [302, 157] on input at bounding box center [289, 156] width 169 height 24
paste input "**********"
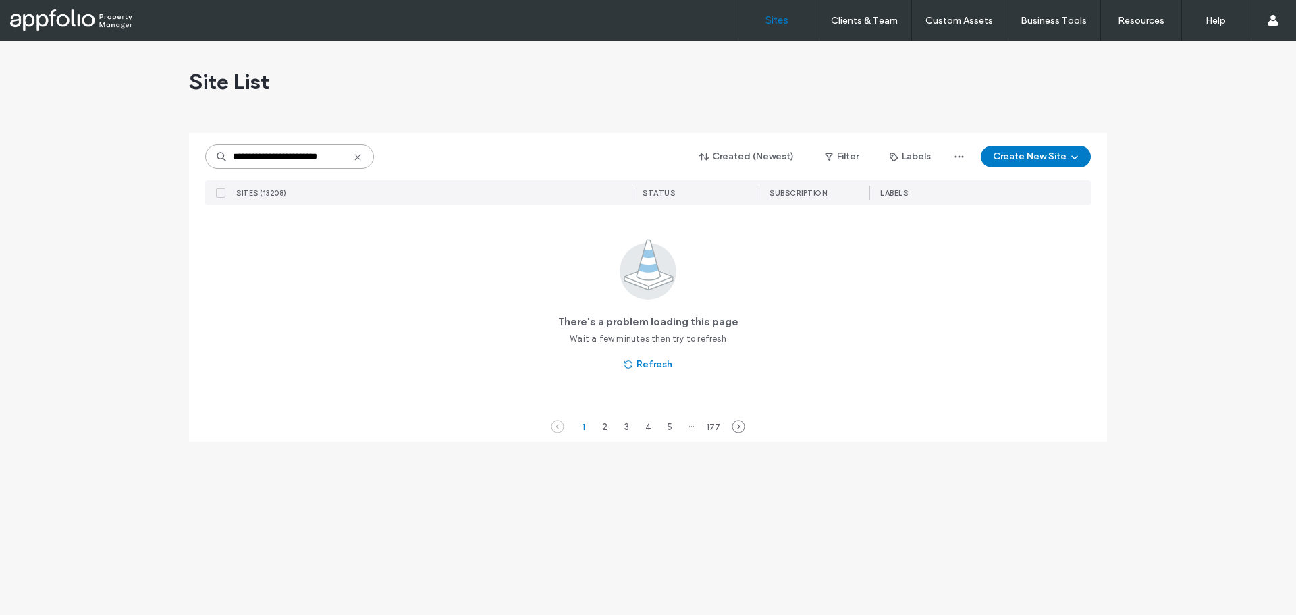
drag, startPoint x: 266, startPoint y: 161, endPoint x: 153, endPoint y: 165, distance: 113.5
click at [153, 165] on div "**********" at bounding box center [648, 328] width 1296 height 574
drag, startPoint x: 256, startPoint y: 157, endPoint x: 193, endPoint y: 157, distance: 62.8
click at [196, 157] on div "**********" at bounding box center [648, 287] width 918 height 309
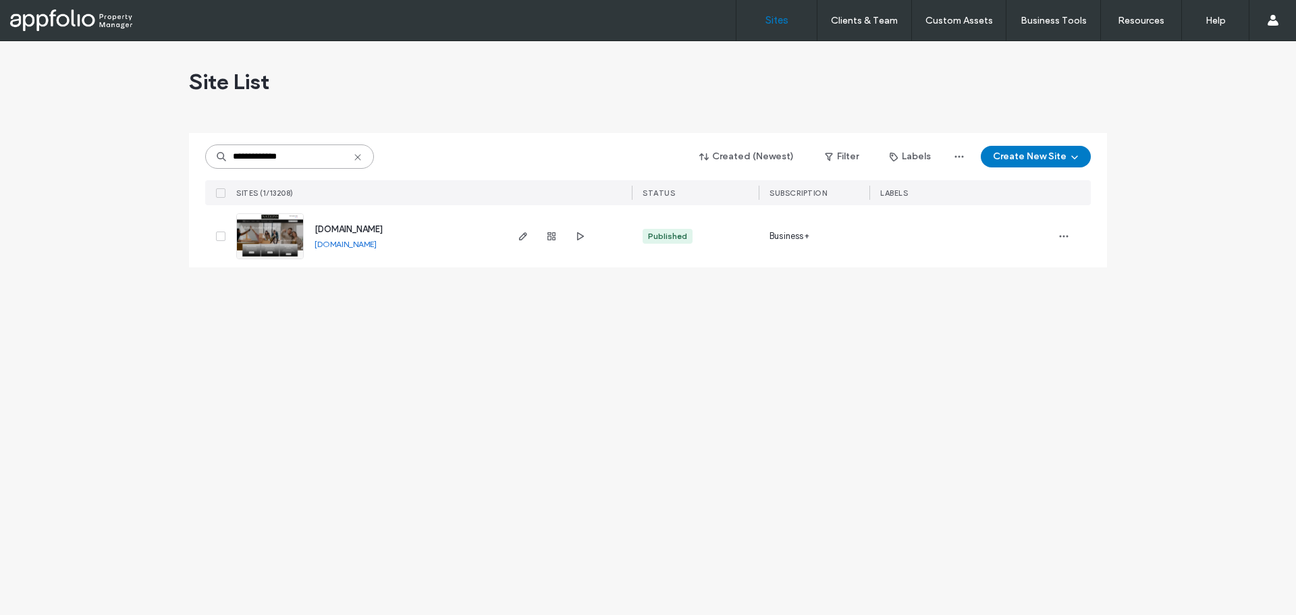
type input "**********"
click at [277, 241] on link at bounding box center [270, 236] width 68 height 46
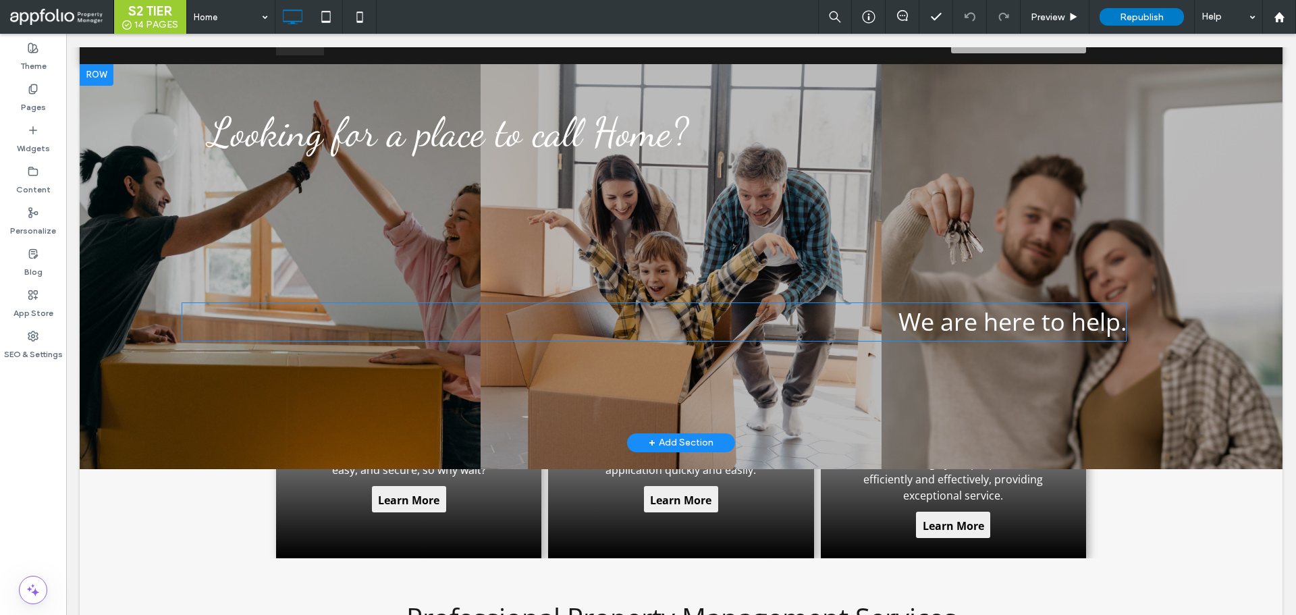
scroll to position [203, 0]
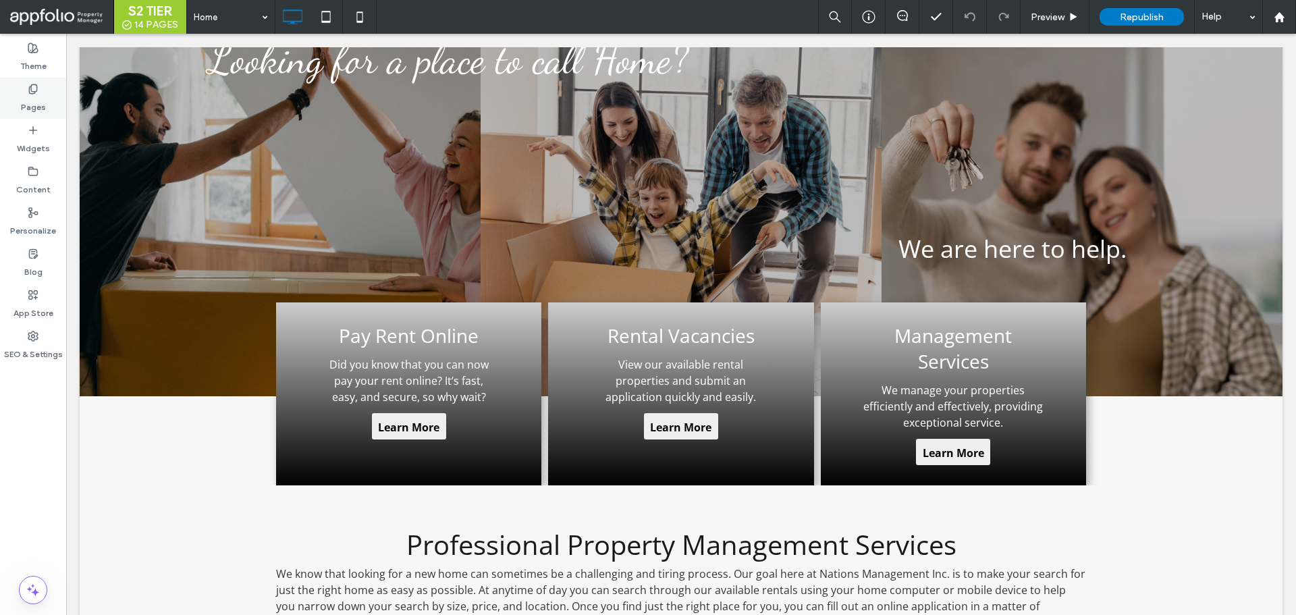
click at [65, 92] on div "Pages" at bounding box center [33, 98] width 66 height 41
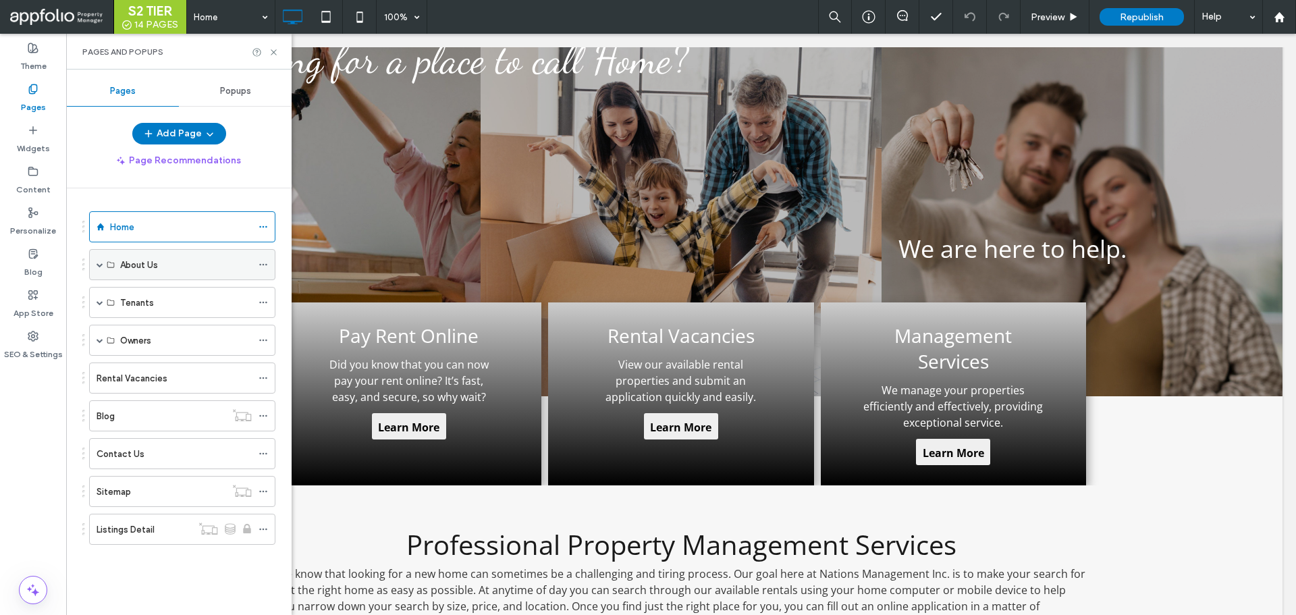
click at [95, 264] on div "About Us" at bounding box center [182, 264] width 186 height 31
click at [99, 268] on span at bounding box center [100, 265] width 7 height 30
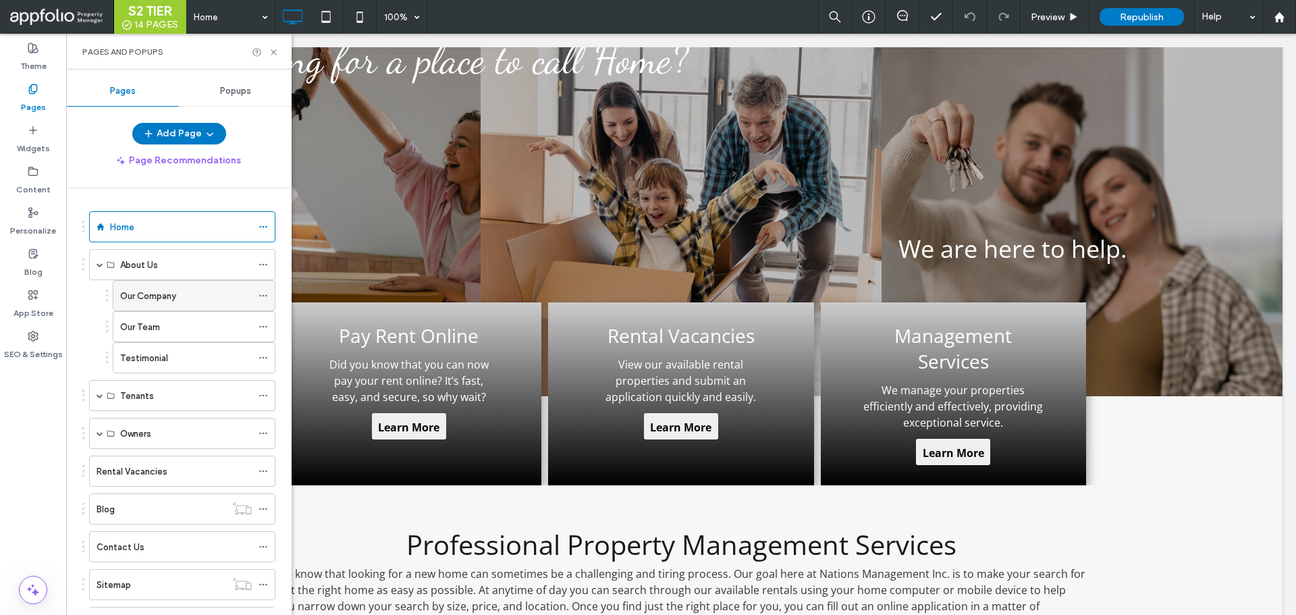
click at [132, 302] on label "Our Company" at bounding box center [148, 296] width 56 height 24
click at [272, 51] on icon at bounding box center [274, 52] width 10 height 10
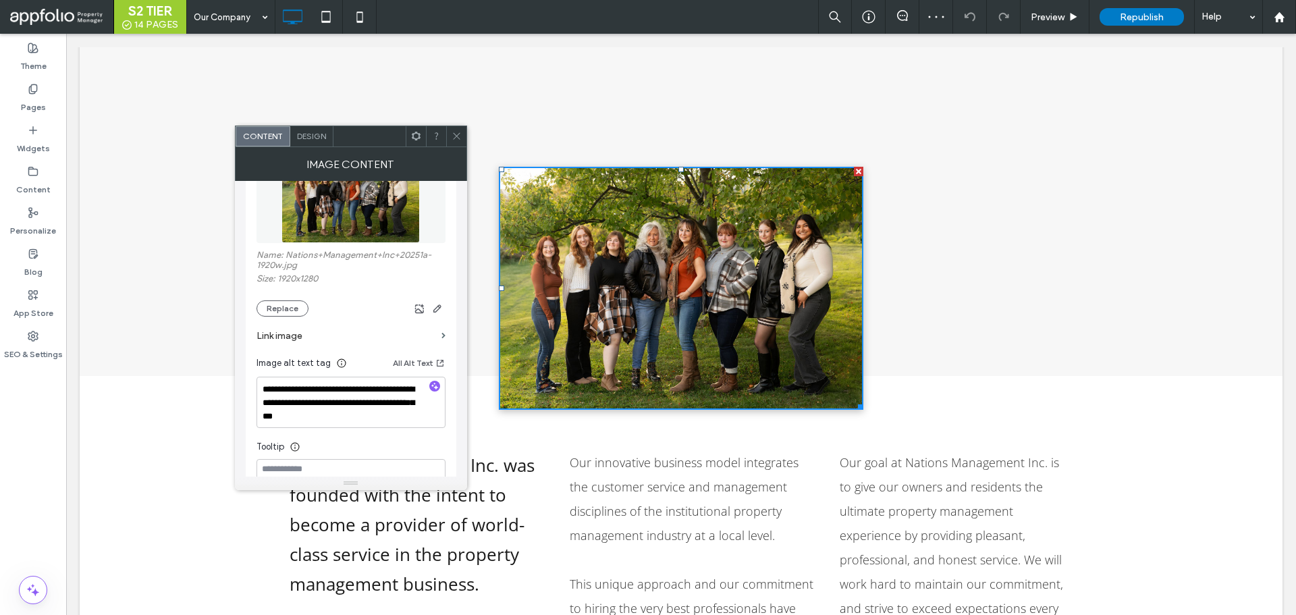
scroll to position [203, 0]
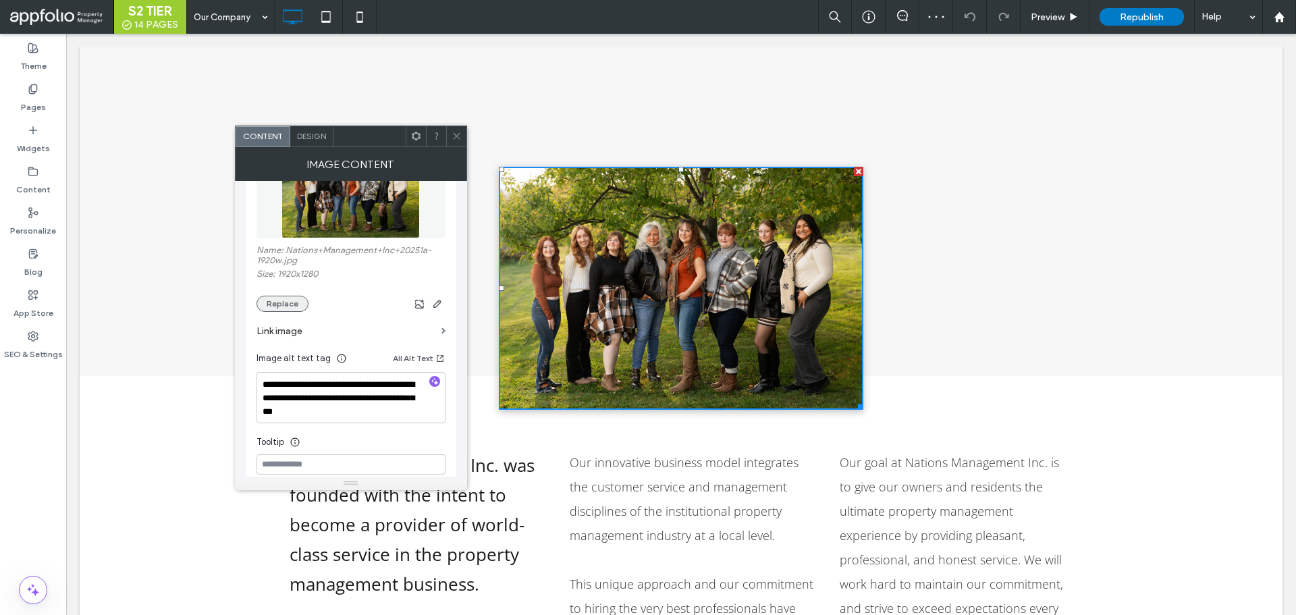
click at [283, 300] on button "Replace" at bounding box center [283, 304] width 52 height 16
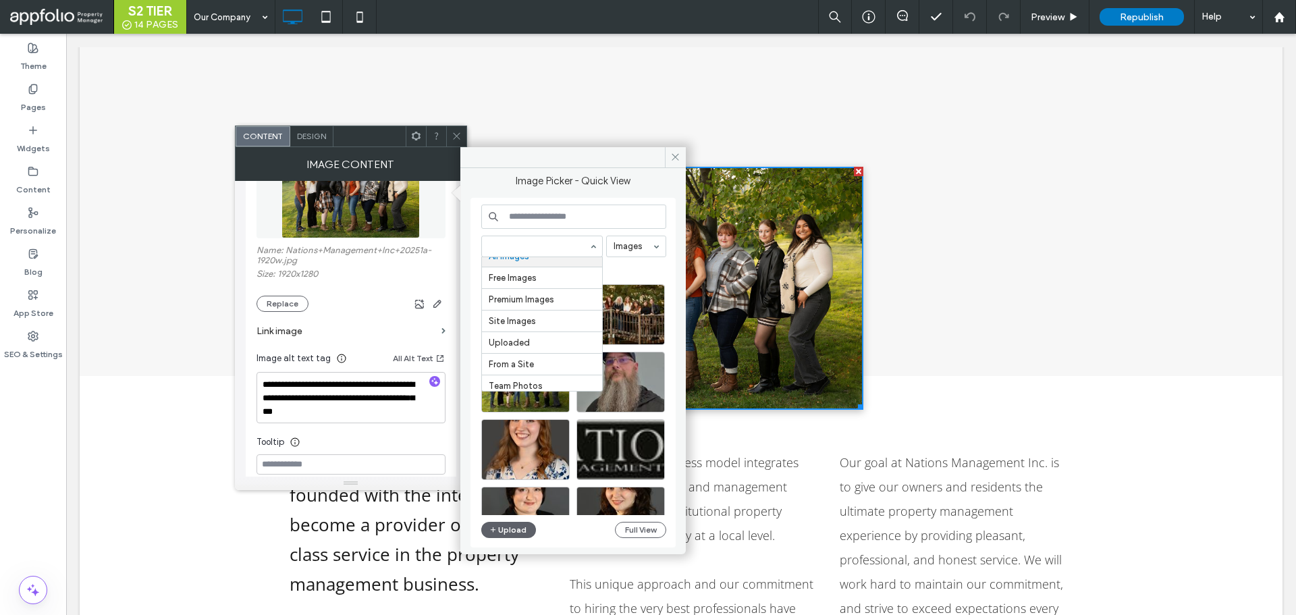
scroll to position [17, 0]
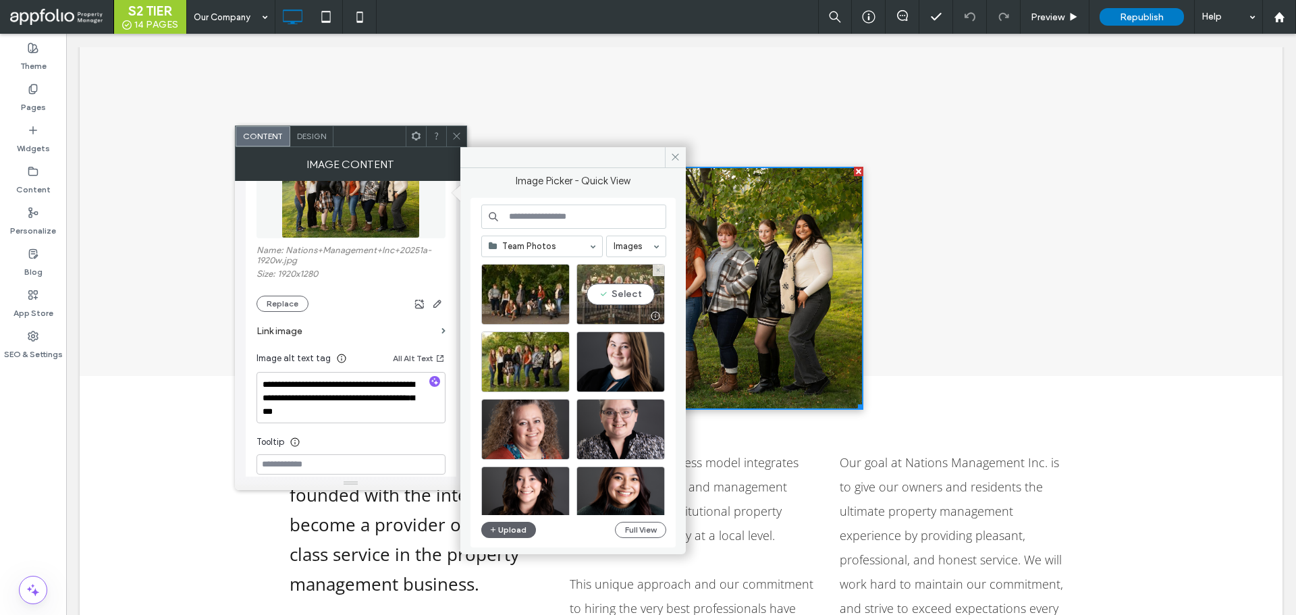
click at [611, 294] on div "Select" at bounding box center [621, 294] width 88 height 61
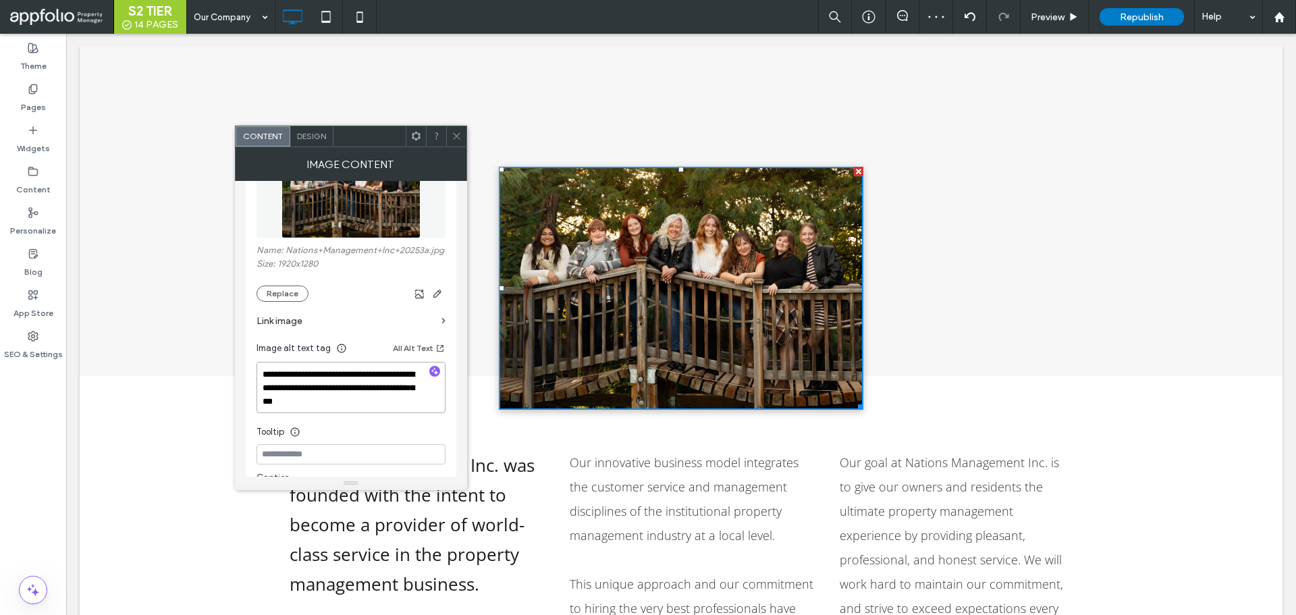
click at [435, 363] on textarea "**********" at bounding box center [351, 387] width 189 height 51
click at [436, 372] on use "button" at bounding box center [434, 370] width 7 height 7
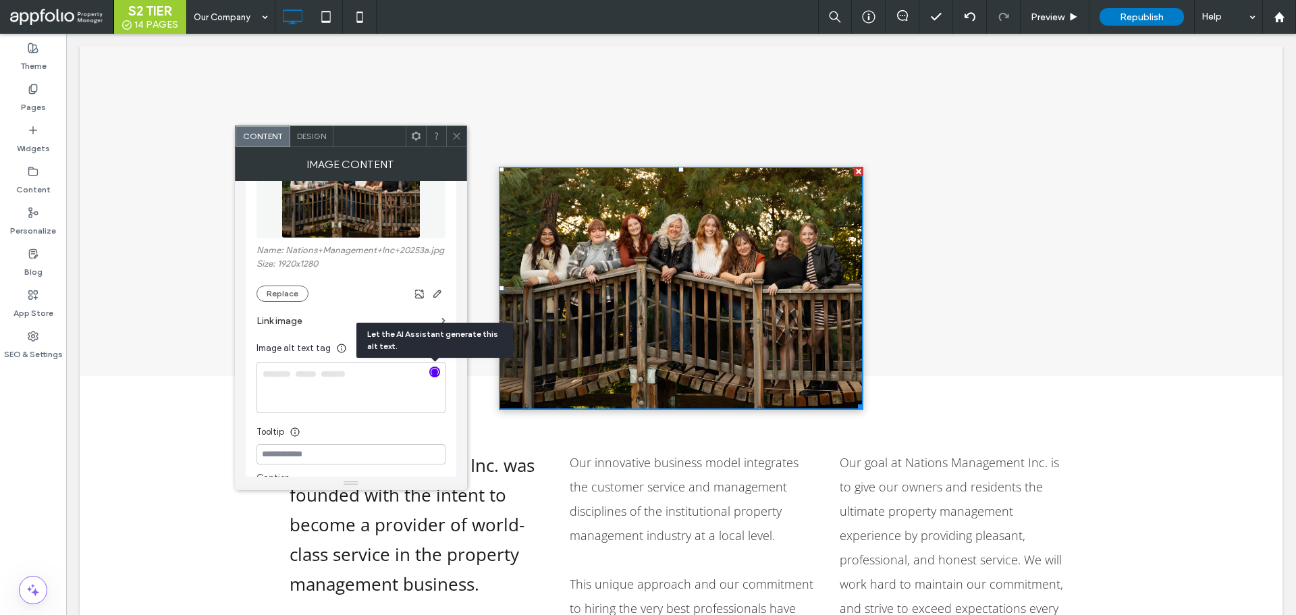
type textarea "**********"
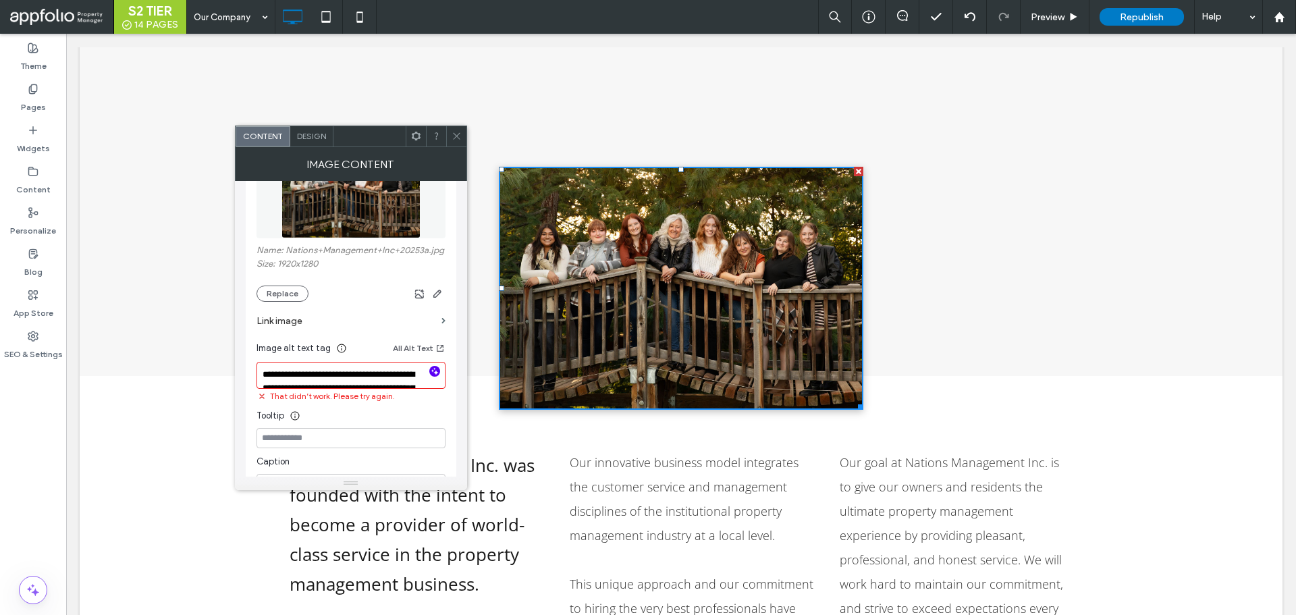
click at [365, 380] on textarea "**********" at bounding box center [351, 375] width 189 height 27
click at [428, 372] on div at bounding box center [435, 372] width 22 height 13
click at [431, 372] on icon "button" at bounding box center [434, 371] width 9 height 9
type textarea "**********"
click at [388, 360] on div "Image alt text tag All Alt Text" at bounding box center [351, 351] width 189 height 22
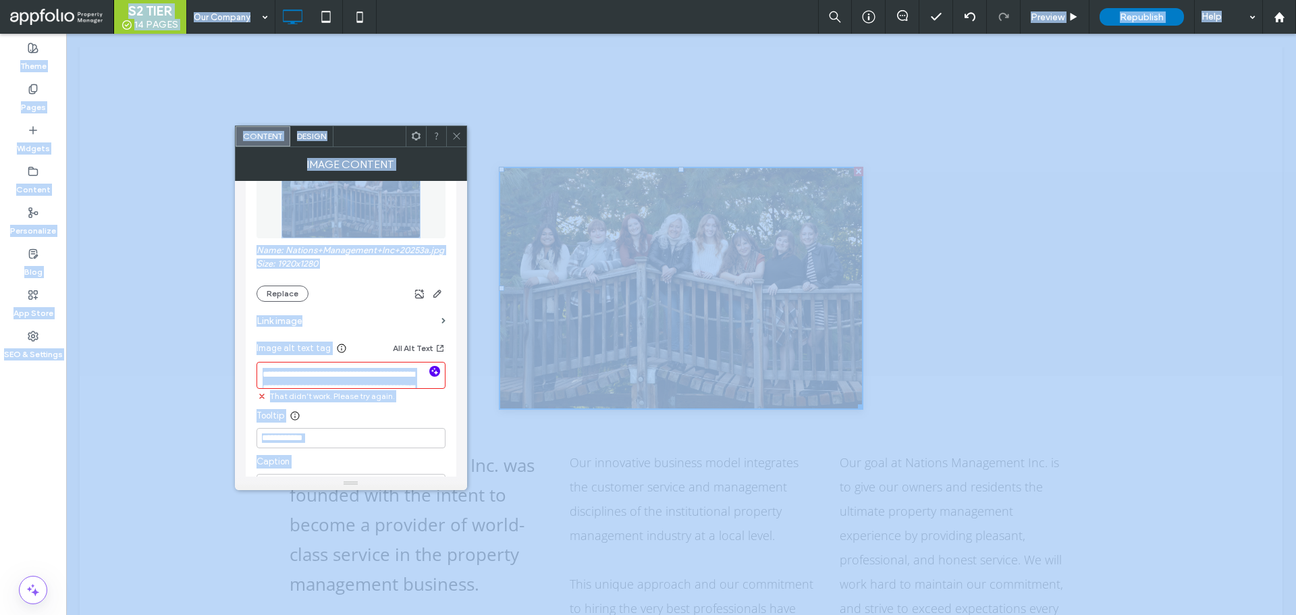
click at [388, 371] on textarea "**********" at bounding box center [351, 375] width 189 height 27
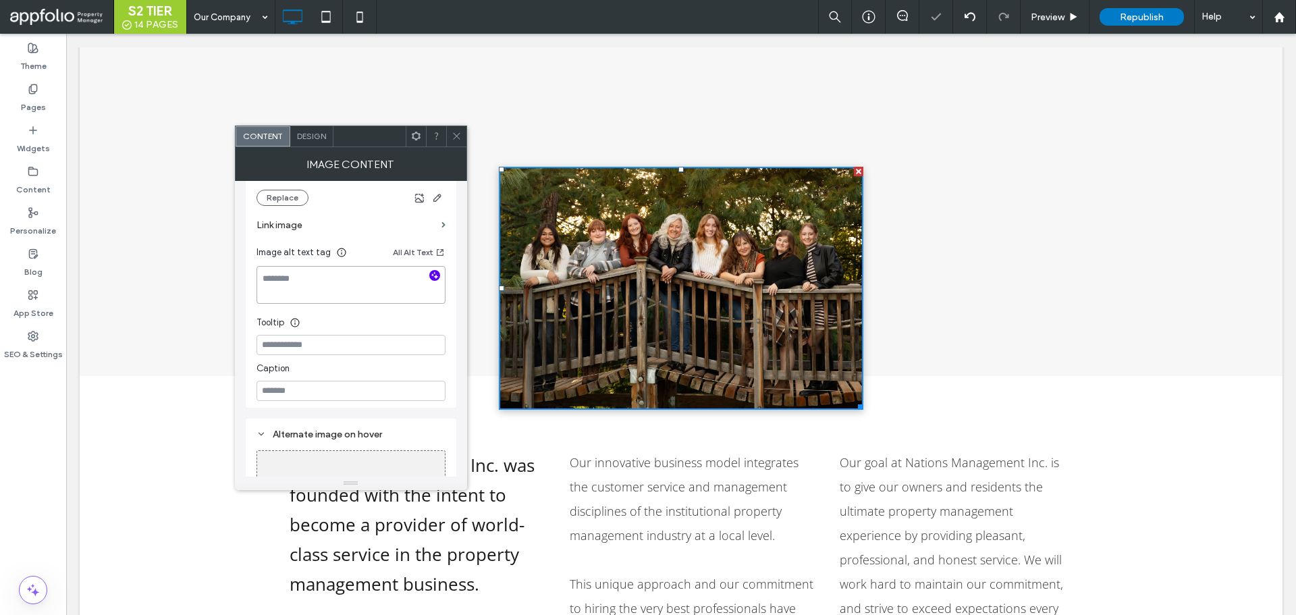
scroll to position [338, 0]
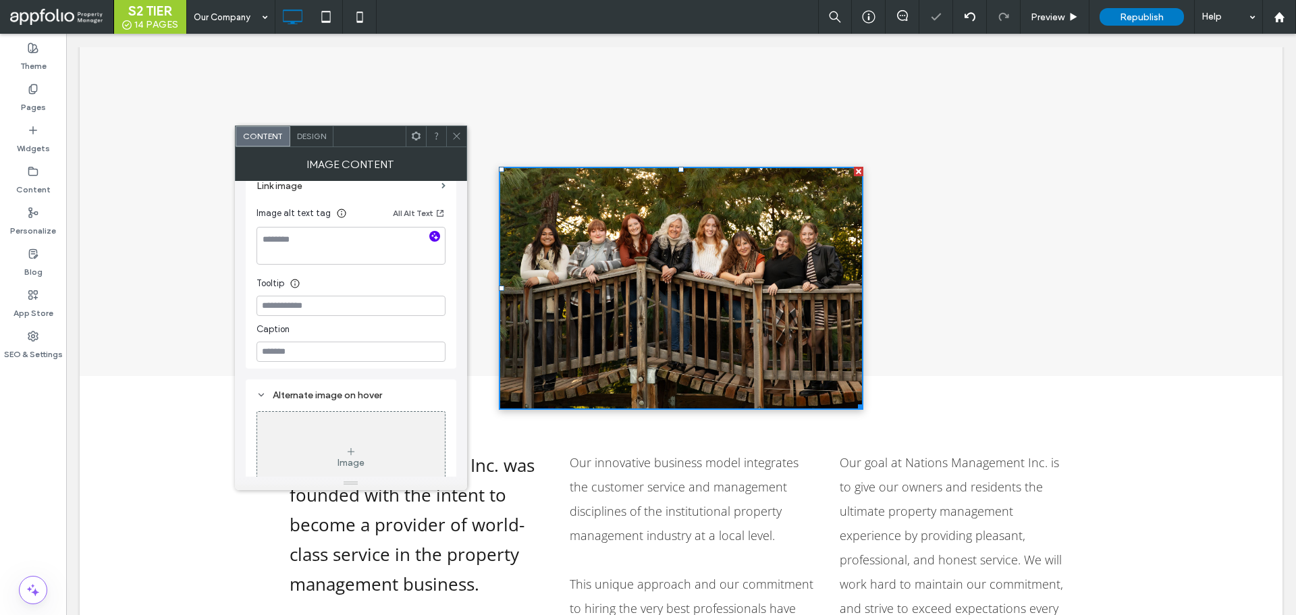
click at [432, 236] on icon "button" at bounding box center [434, 236] width 9 height 9
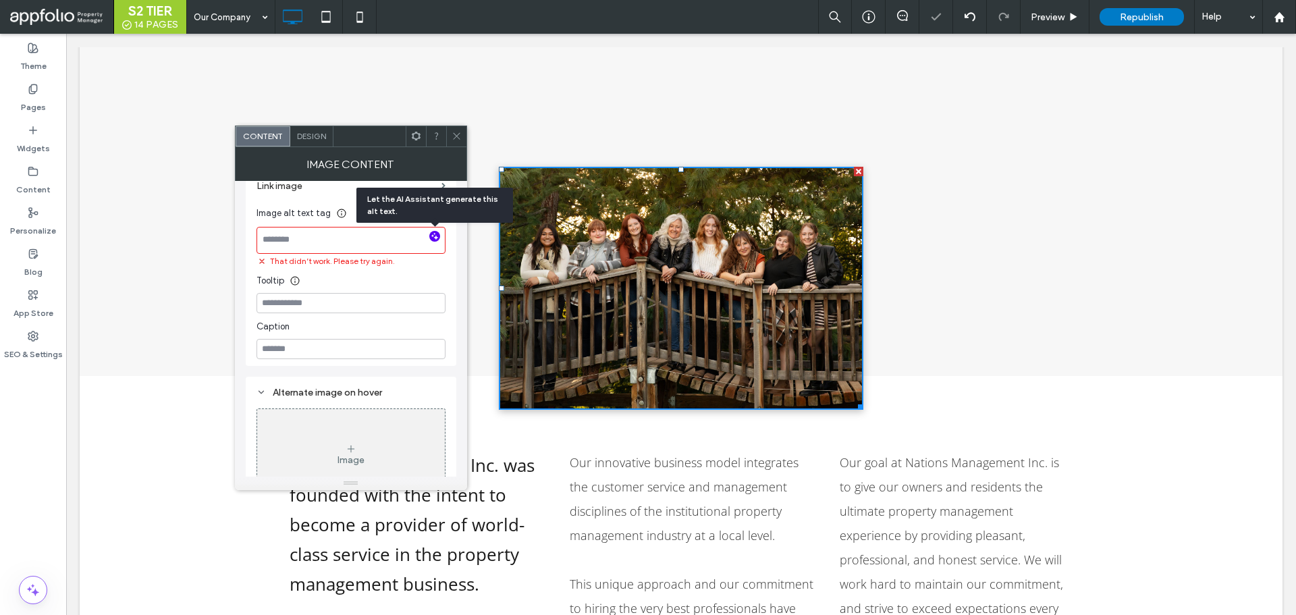
click at [354, 242] on textarea at bounding box center [351, 240] width 189 height 27
click at [369, 246] on textarea at bounding box center [351, 240] width 189 height 27
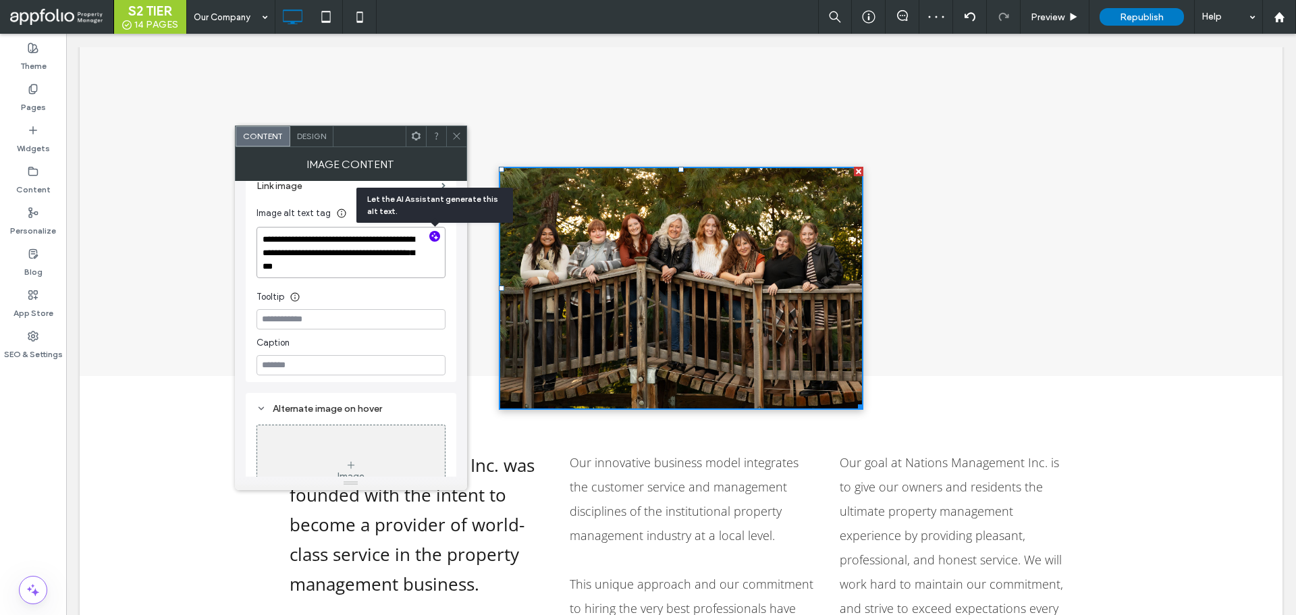
click at [371, 259] on textarea "**********" at bounding box center [351, 252] width 189 height 51
type textarea "**********"
click at [435, 238] on use "button" at bounding box center [434, 235] width 7 height 7
type textarea "**********"
click at [395, 240] on textarea "**********" at bounding box center [351, 240] width 189 height 27
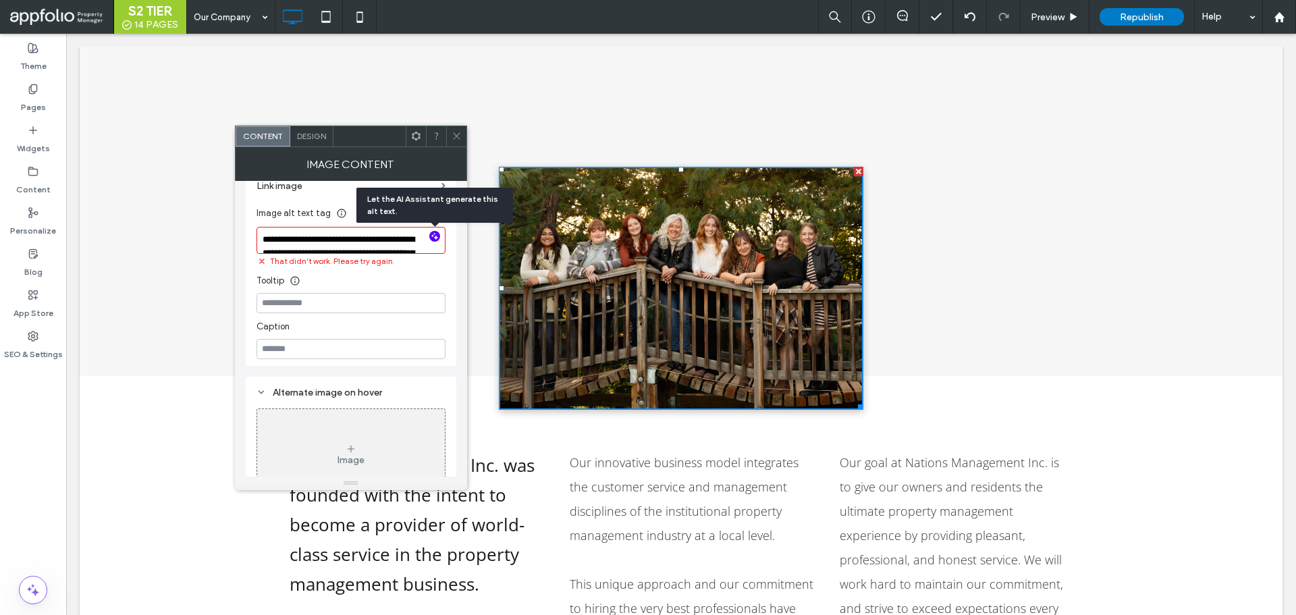
click at [388, 244] on textarea "**********" at bounding box center [351, 240] width 189 height 27
drag, startPoint x: 101, startPoint y: 206, endPoint x: 129, endPoint y: 189, distance: 32.4
click at [101, 206] on div "Click To Paste Row + Add Section" at bounding box center [681, 263] width 1203 height 294
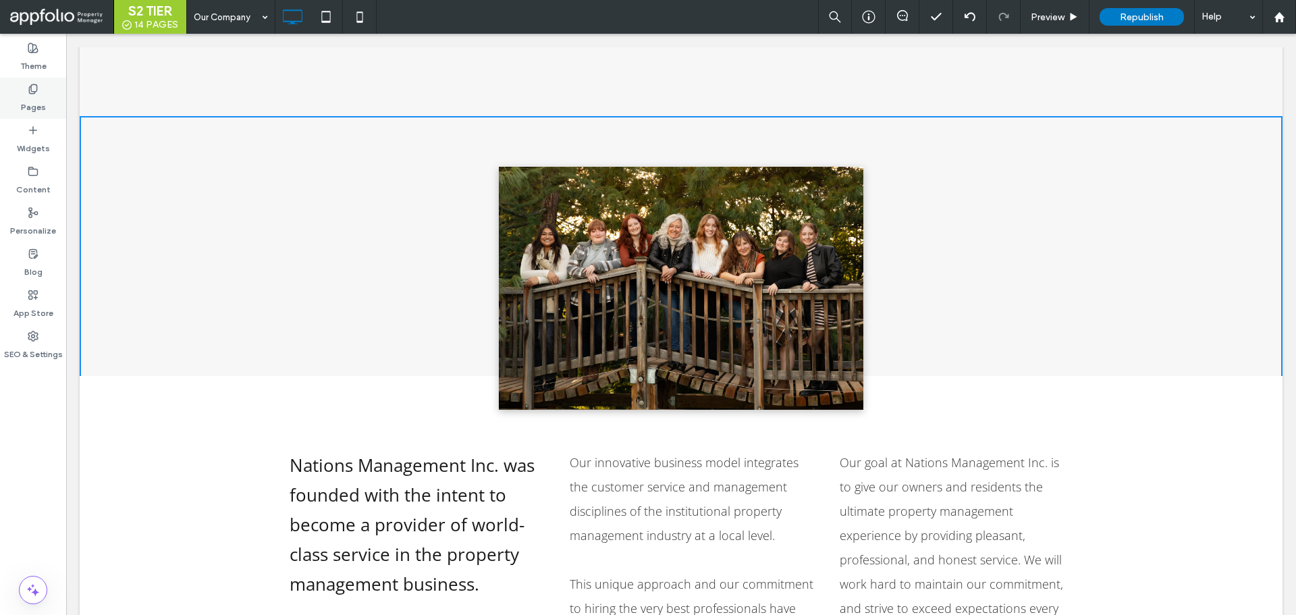
click at [14, 88] on div "Pages" at bounding box center [33, 98] width 66 height 41
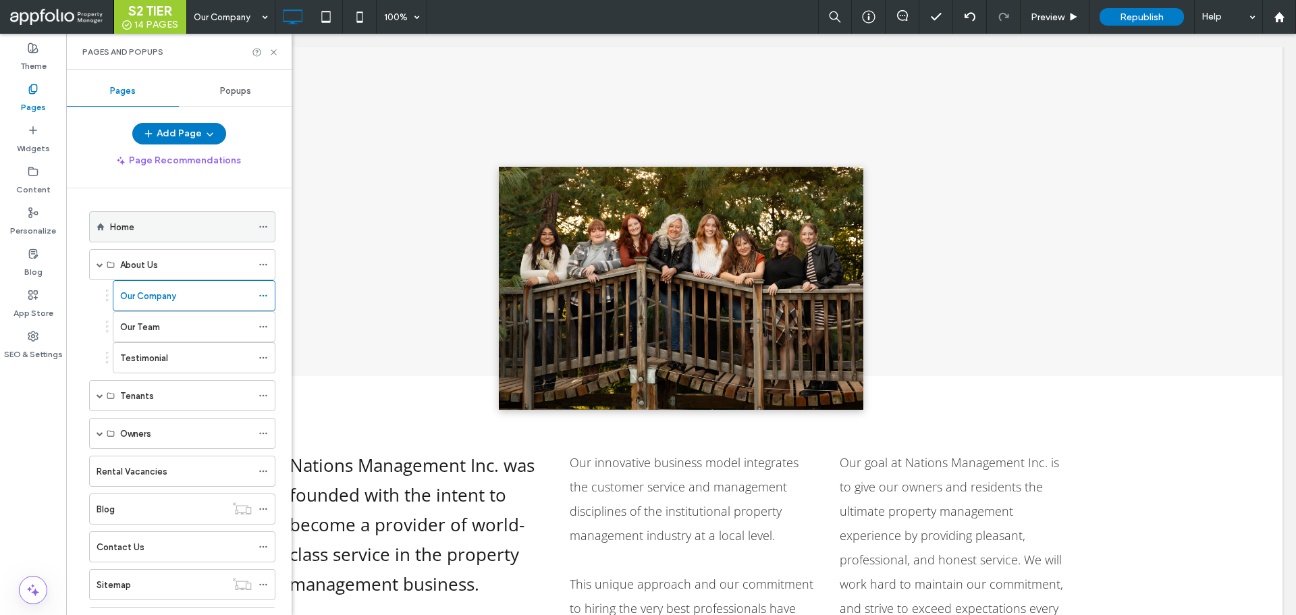
click at [145, 233] on div "Home" at bounding box center [181, 227] width 142 height 14
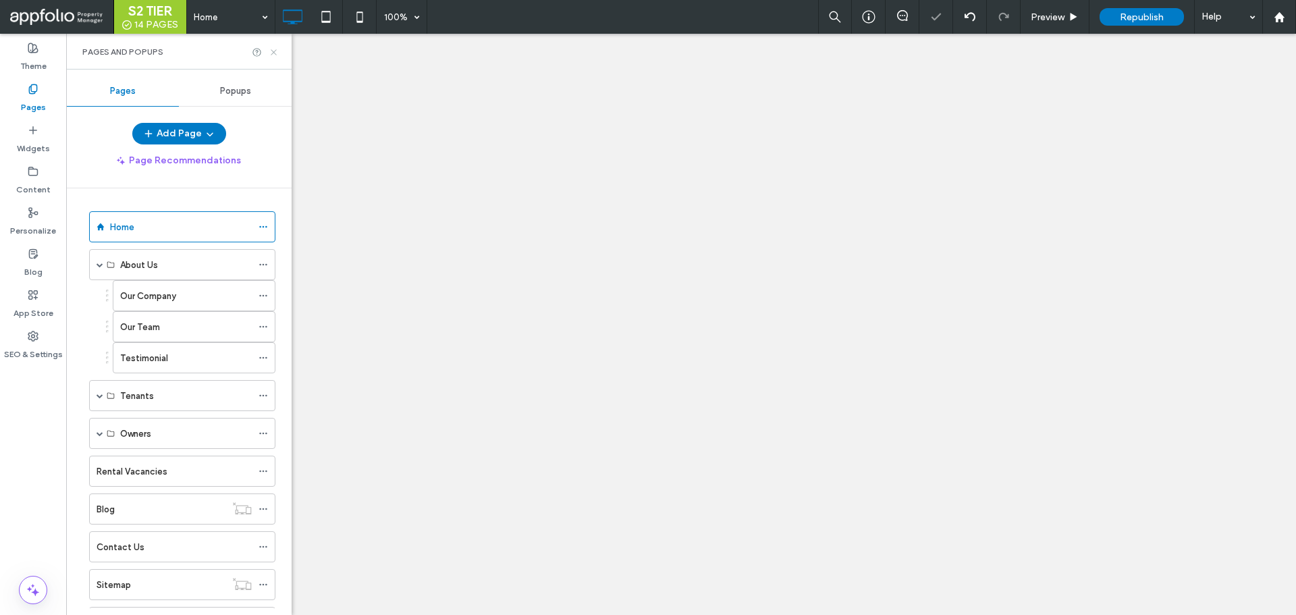
click at [272, 51] on icon at bounding box center [274, 52] width 10 height 10
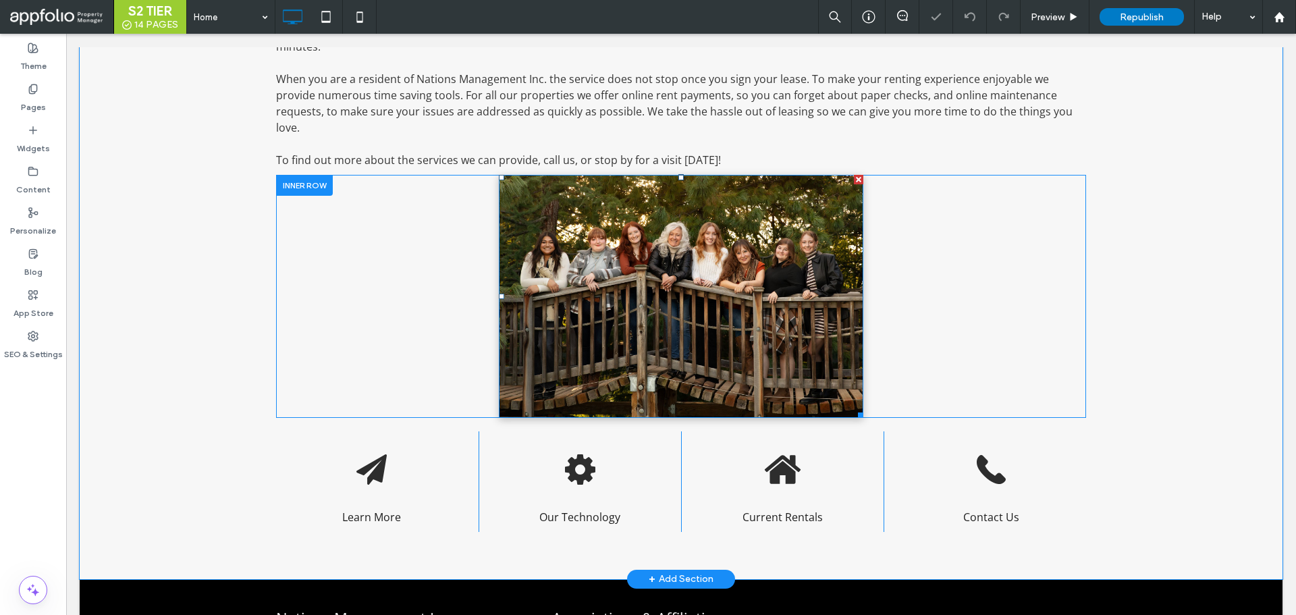
scroll to position [760, 0]
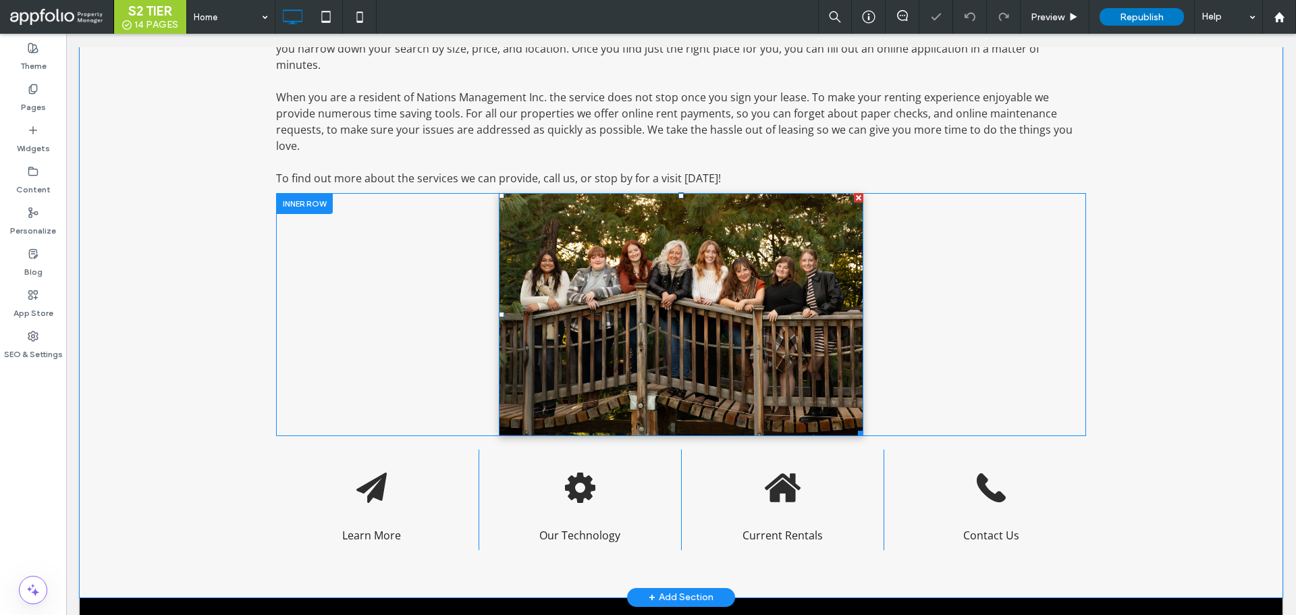
click at [649, 294] on img at bounding box center [681, 314] width 365 height 243
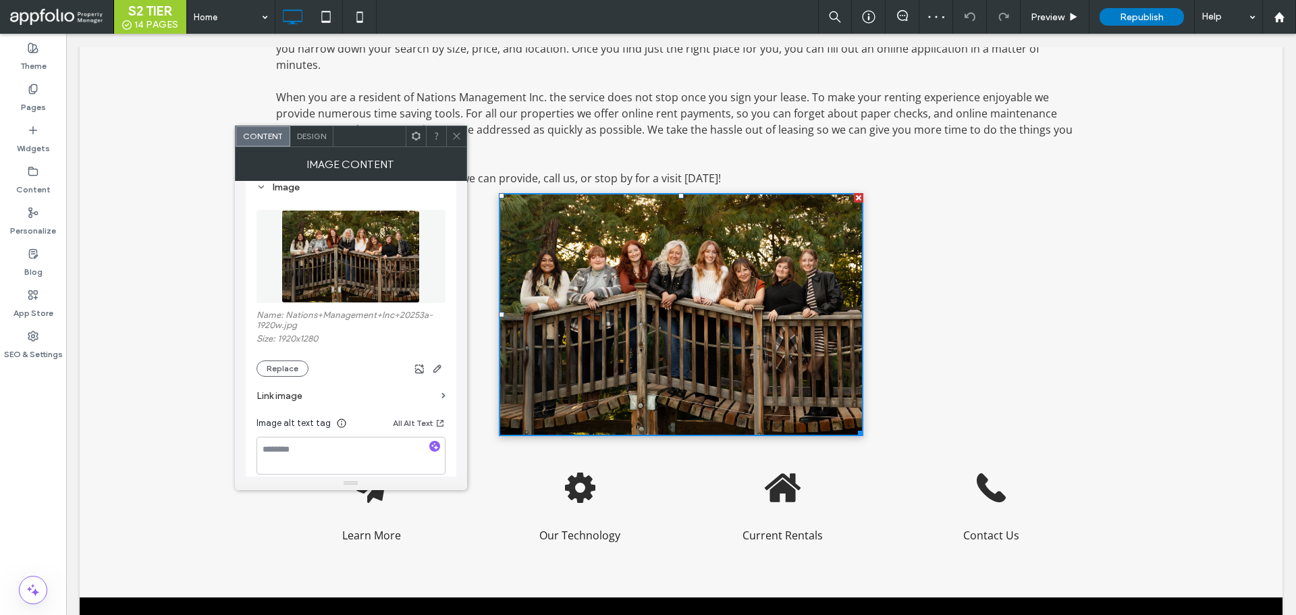
scroll to position [203, 0]
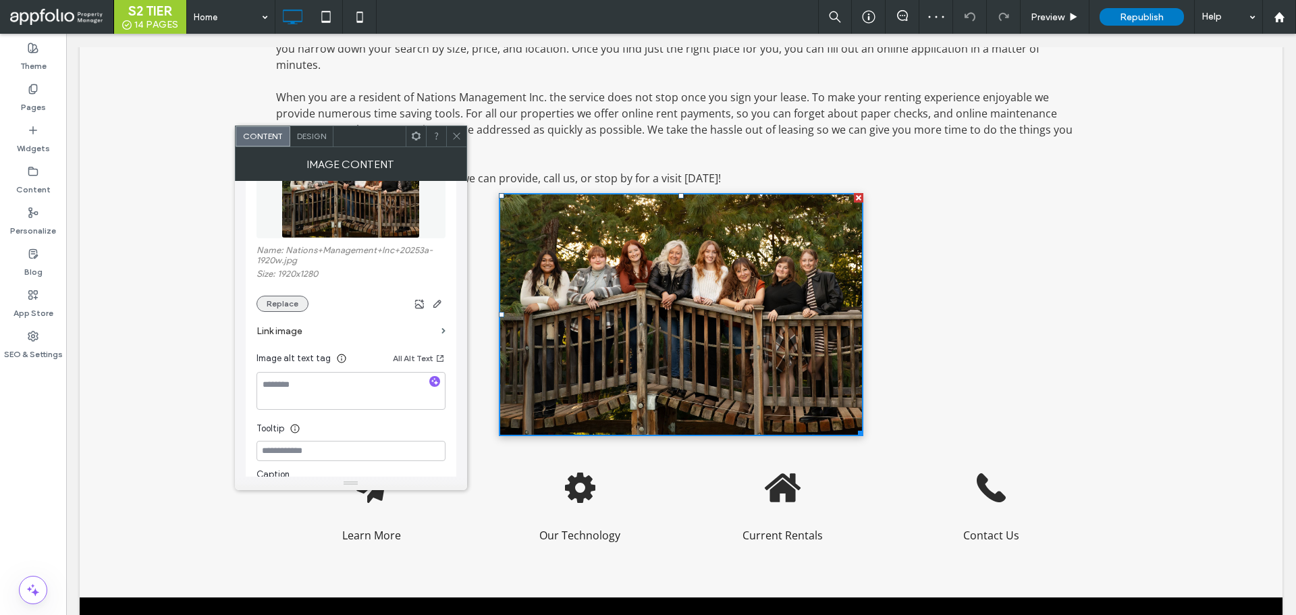
click at [276, 310] on button "Replace" at bounding box center [283, 304] width 52 height 16
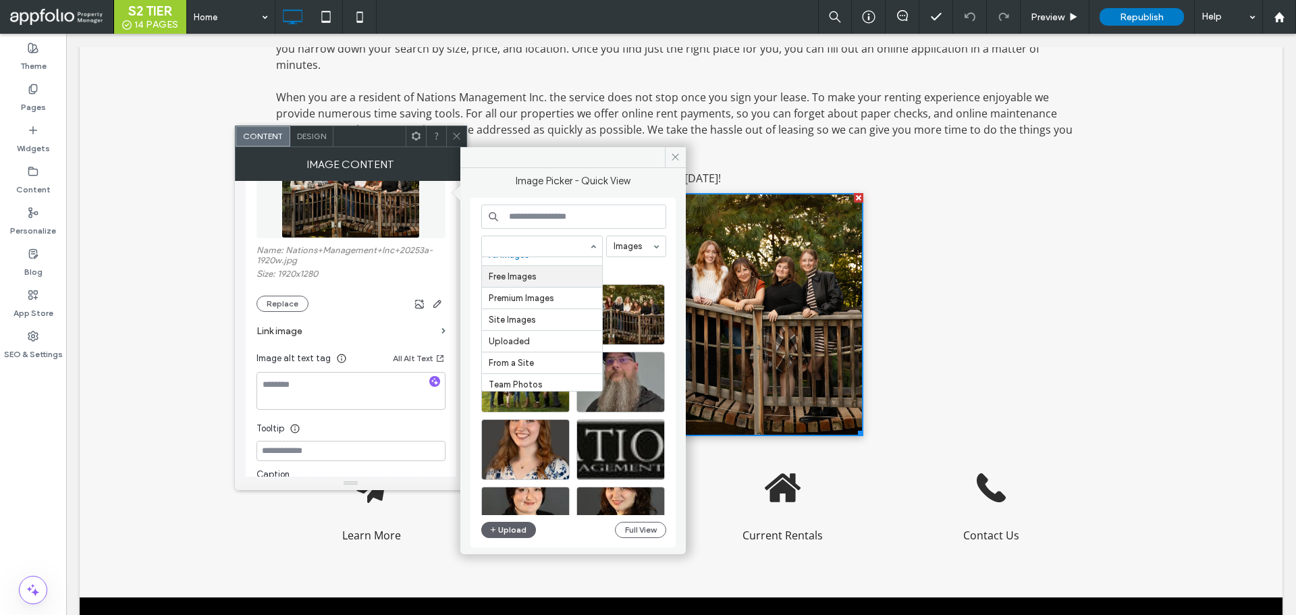
scroll to position [17, 0]
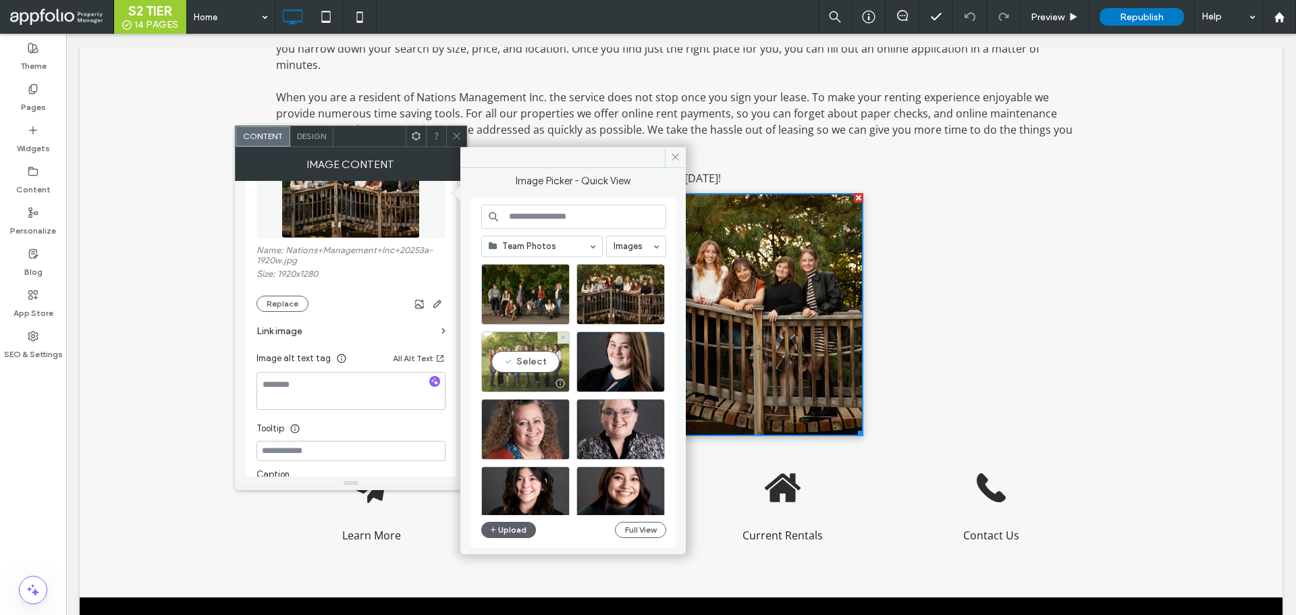
click at [504, 372] on div "Select" at bounding box center [525, 361] width 88 height 61
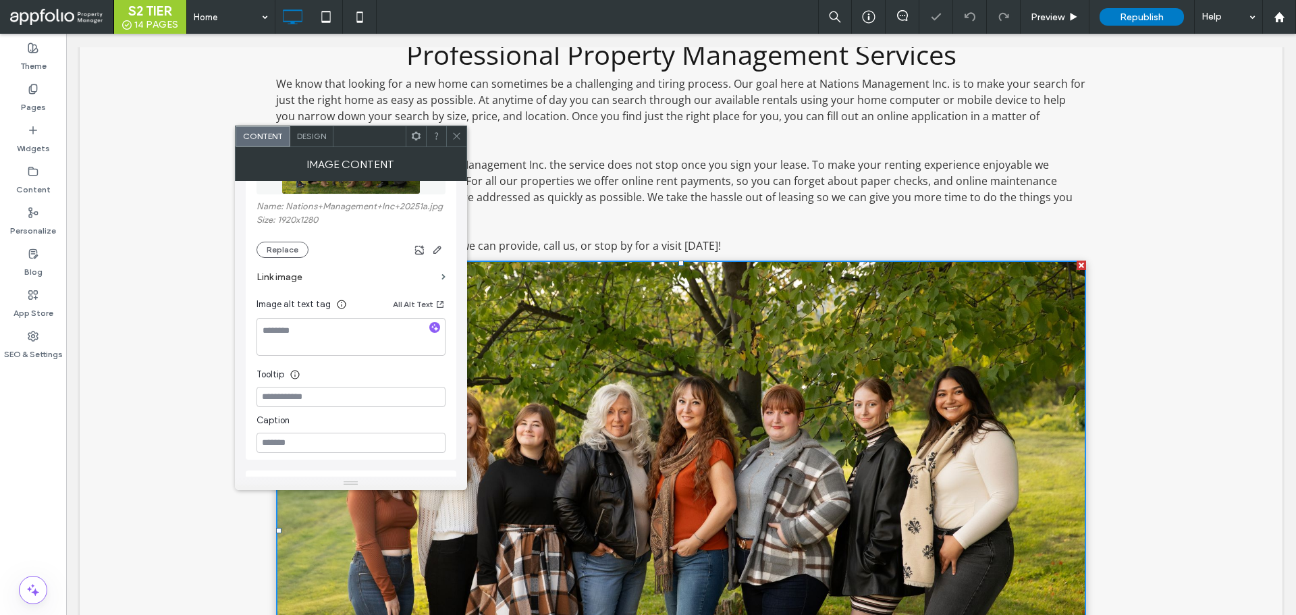
scroll to position [270, 0]
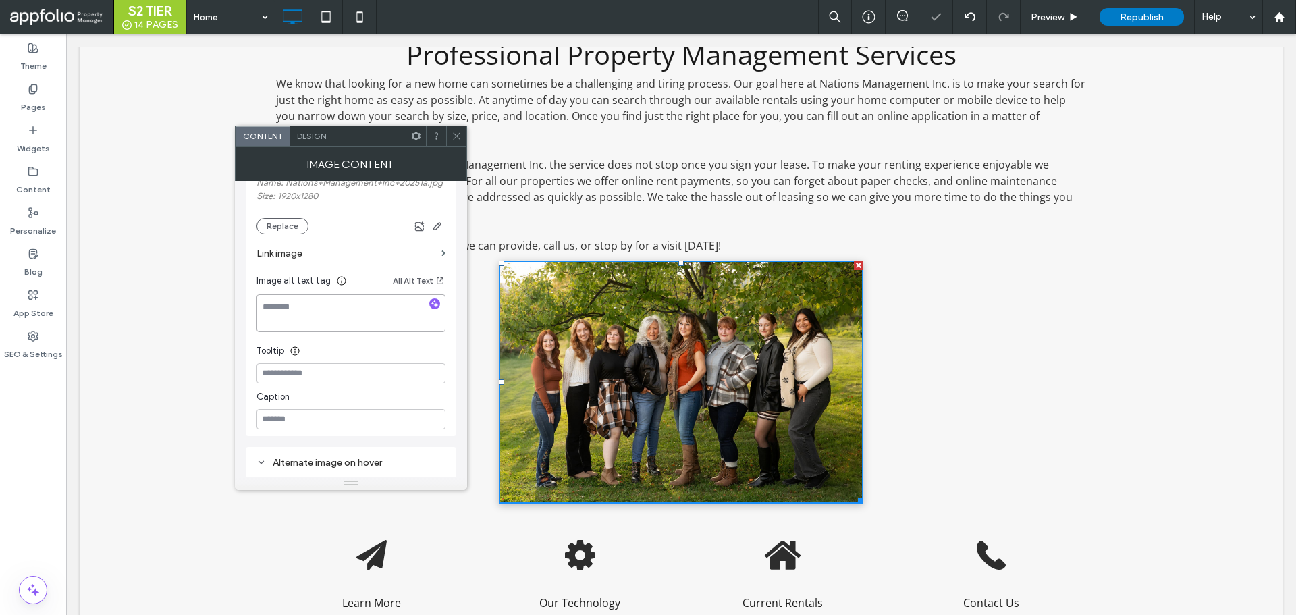
click at [346, 325] on textarea at bounding box center [351, 313] width 189 height 38
click at [438, 302] on icon "button" at bounding box center [434, 303] width 9 height 9
click at [394, 313] on textarea at bounding box center [351, 307] width 189 height 27
click at [456, 141] on span at bounding box center [457, 136] width 10 height 20
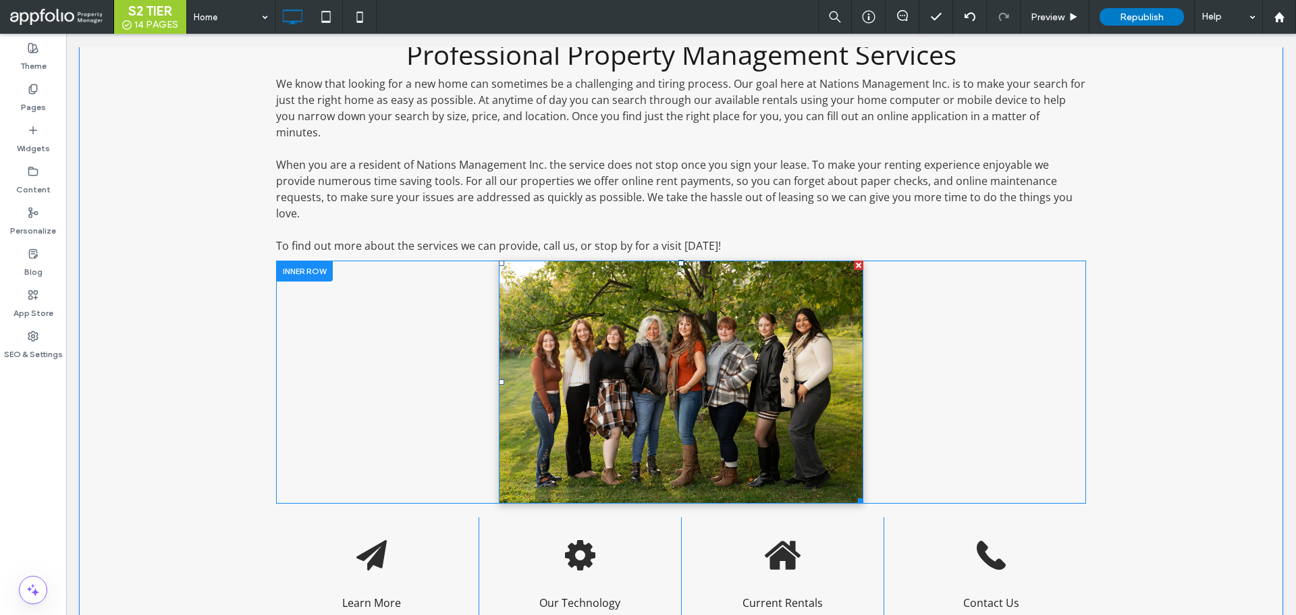
click at [543, 330] on img at bounding box center [681, 382] width 365 height 243
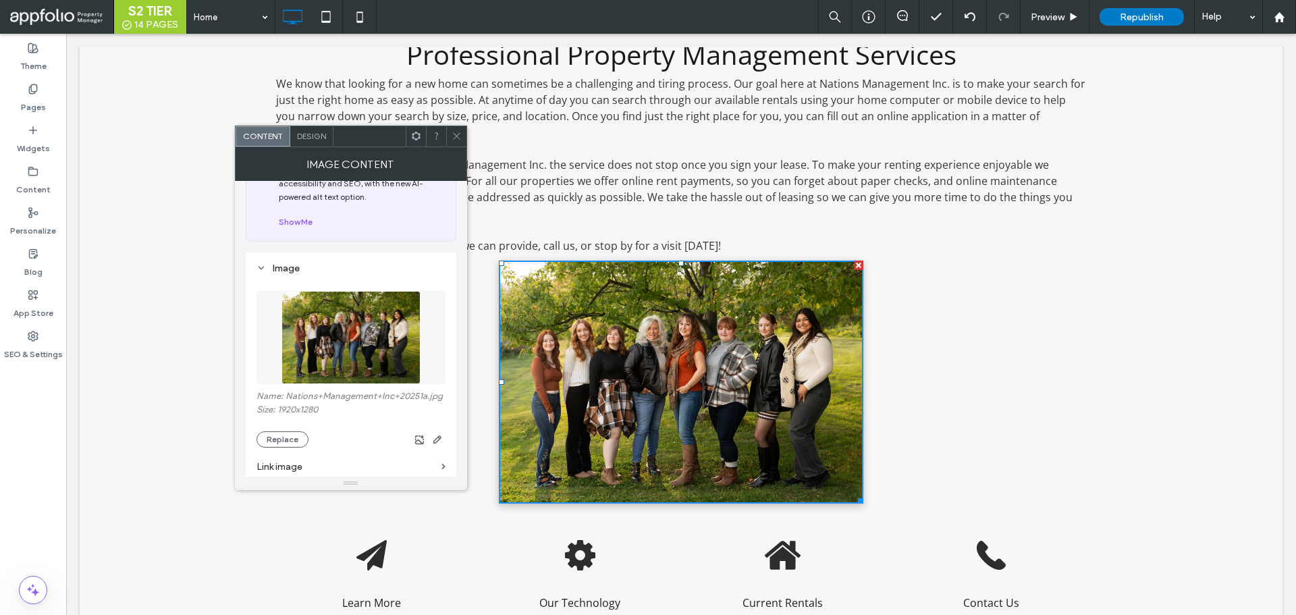
scroll to position [135, 0]
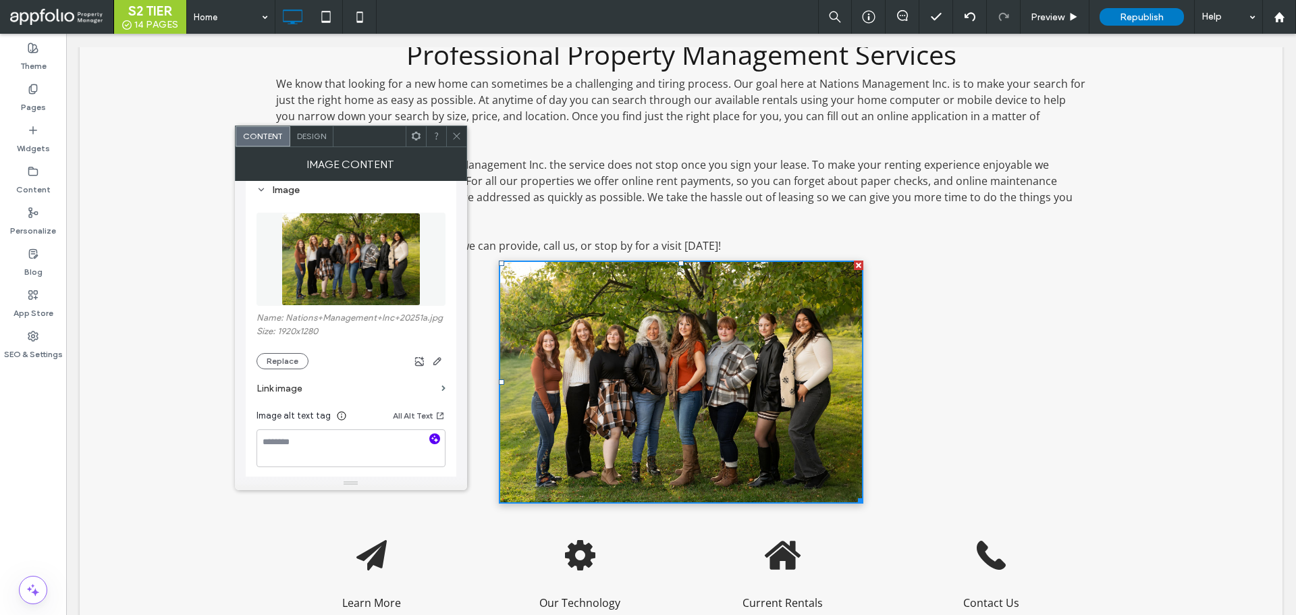
click at [431, 437] on icon "button" at bounding box center [434, 438] width 9 height 9
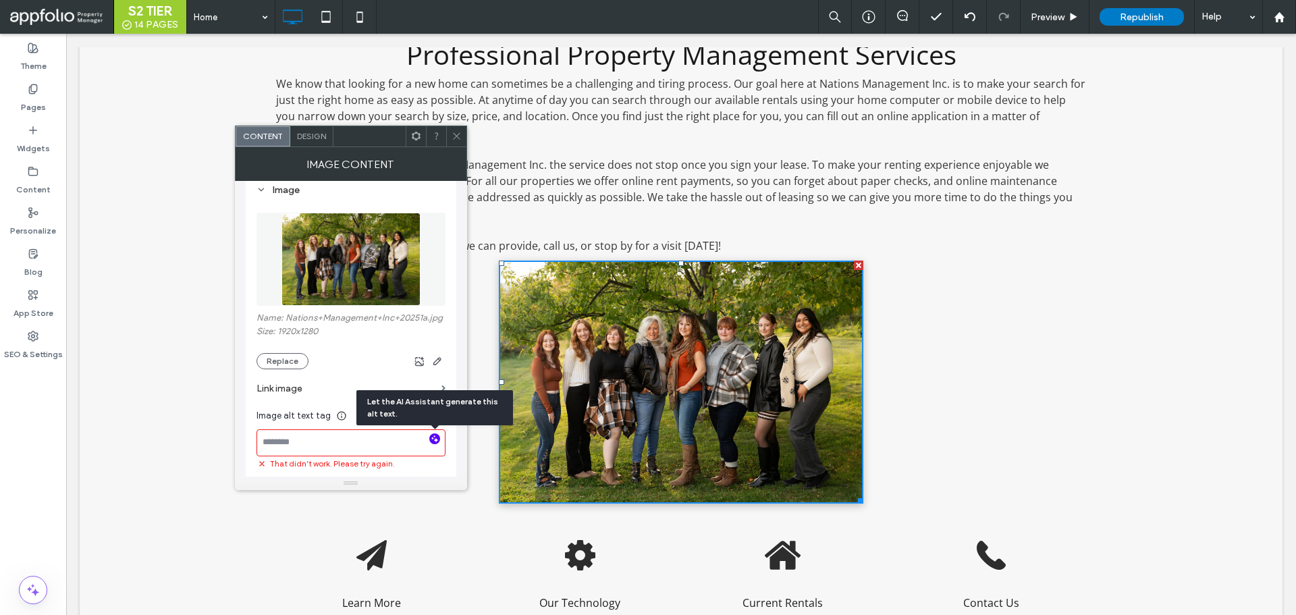
click at [365, 431] on textarea at bounding box center [351, 442] width 189 height 27
click at [337, 419] on use at bounding box center [341, 415] width 9 height 9
click at [341, 436] on textarea at bounding box center [351, 442] width 189 height 27
click at [386, 437] on textarea at bounding box center [351, 442] width 189 height 27
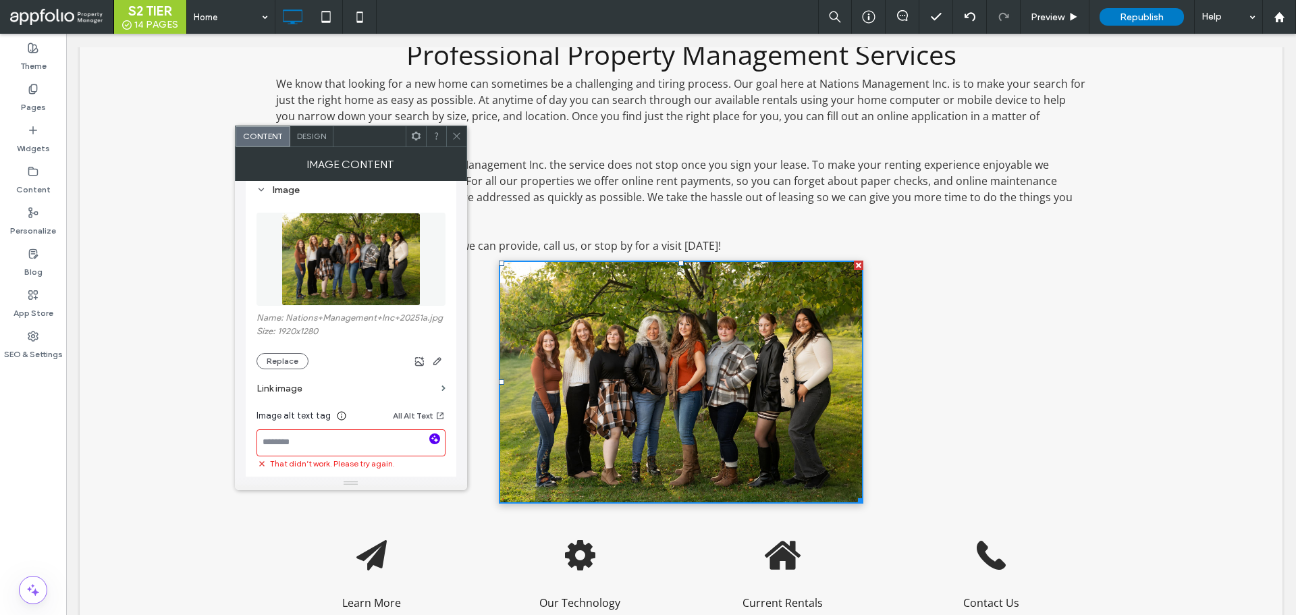
paste textarea "**********"
type textarea "**********"
click at [378, 397] on label "Link image" at bounding box center [347, 388] width 180 height 25
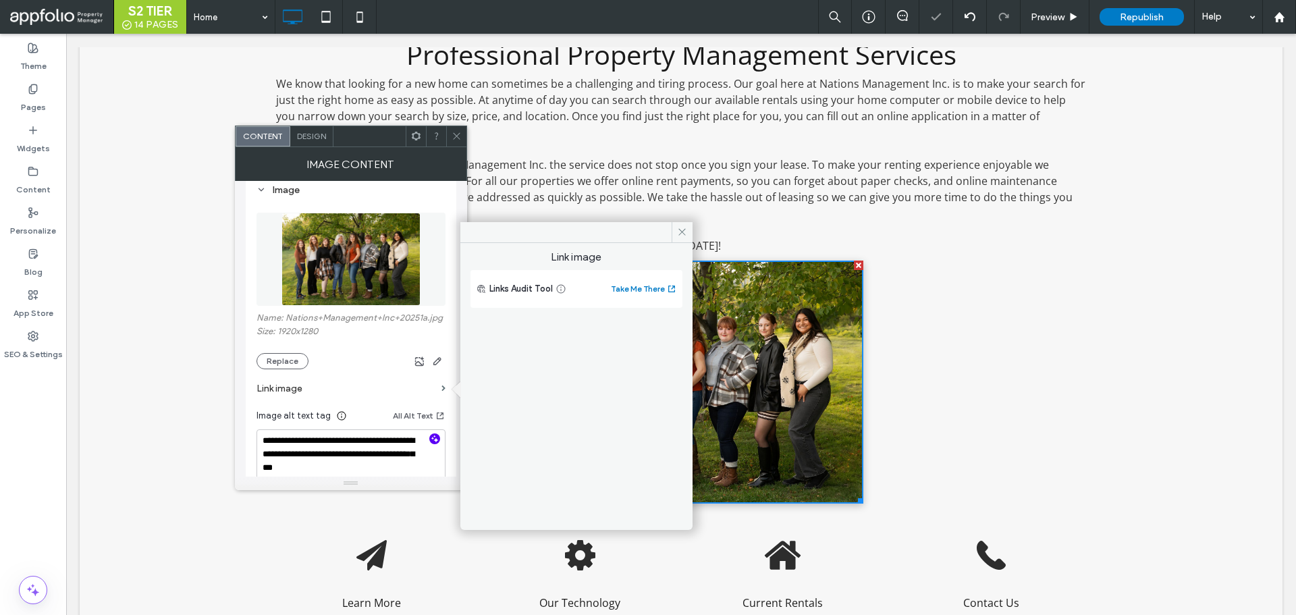
click at [460, 134] on body ".wqwq-1{fill:#231f20;} .cls-1q, .cls-2q { fill-rule: evenodd; } .cls-2q { fill:…" at bounding box center [648, 307] width 1296 height 615
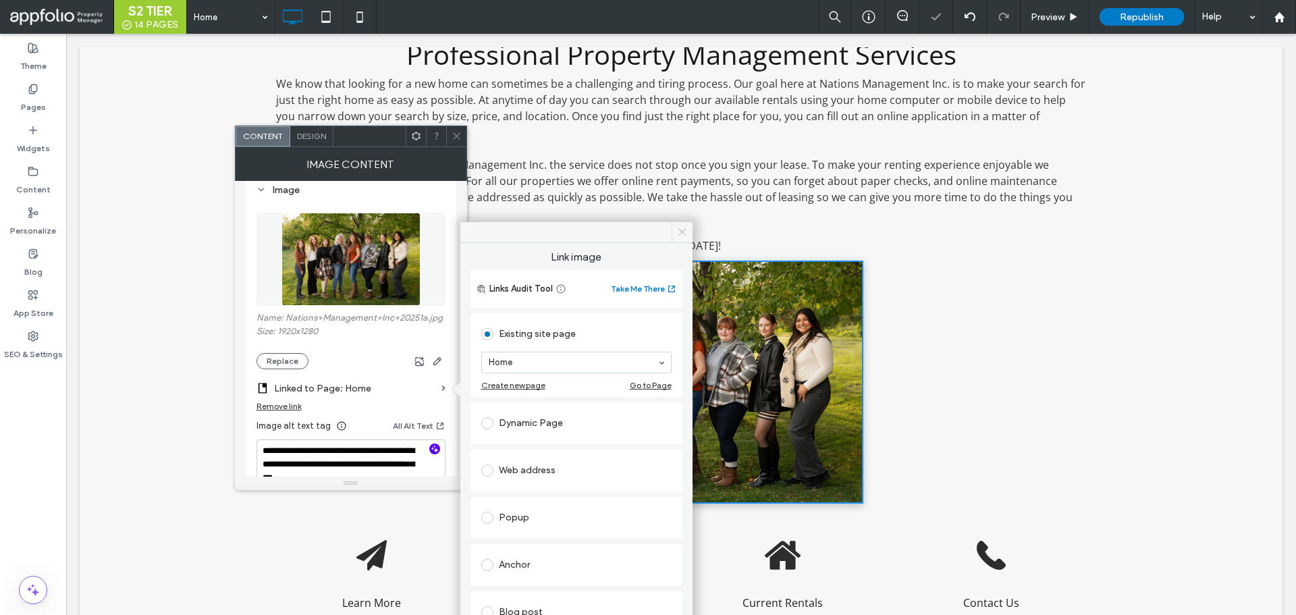
click at [681, 233] on use at bounding box center [682, 232] width 7 height 7
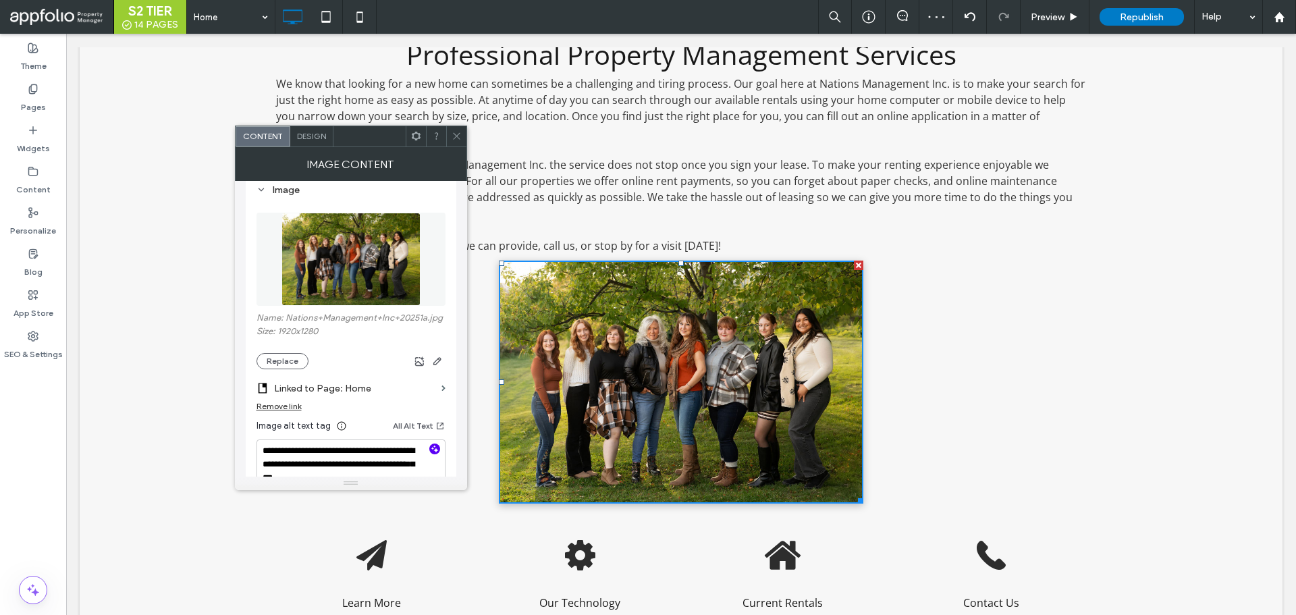
click at [452, 139] on icon at bounding box center [457, 136] width 10 height 10
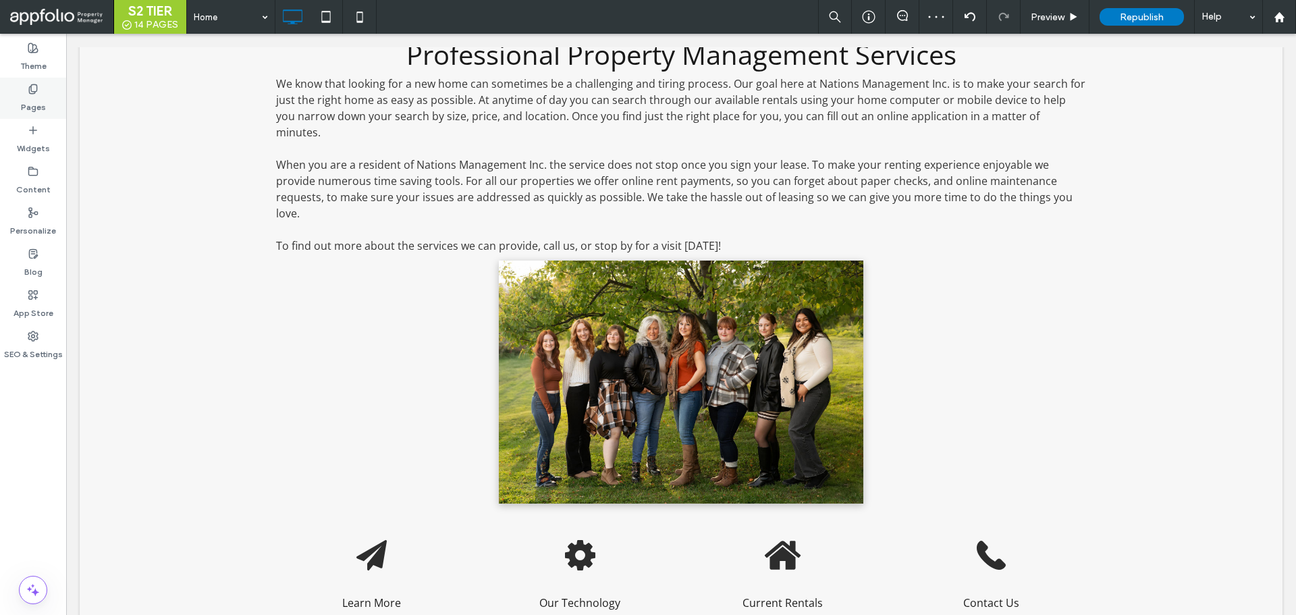
click at [36, 64] on label "Theme" at bounding box center [33, 62] width 26 height 19
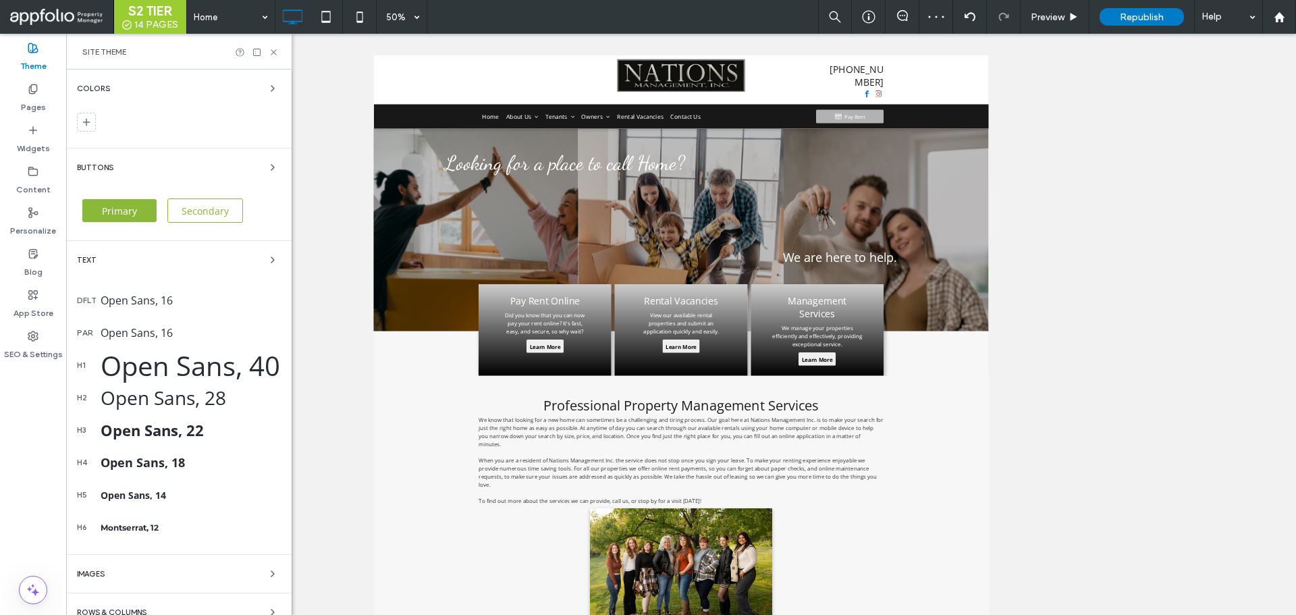
scroll to position [0, 0]
click at [273, 48] on icon at bounding box center [274, 52] width 10 height 10
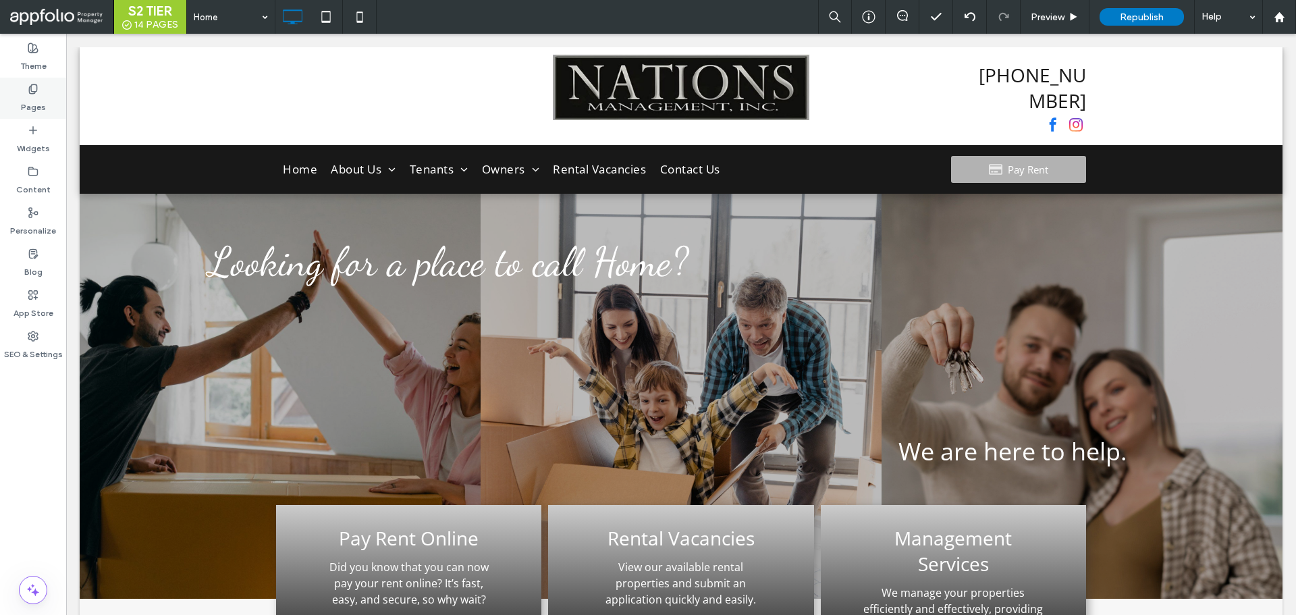
click at [36, 90] on use at bounding box center [32, 88] width 7 height 9
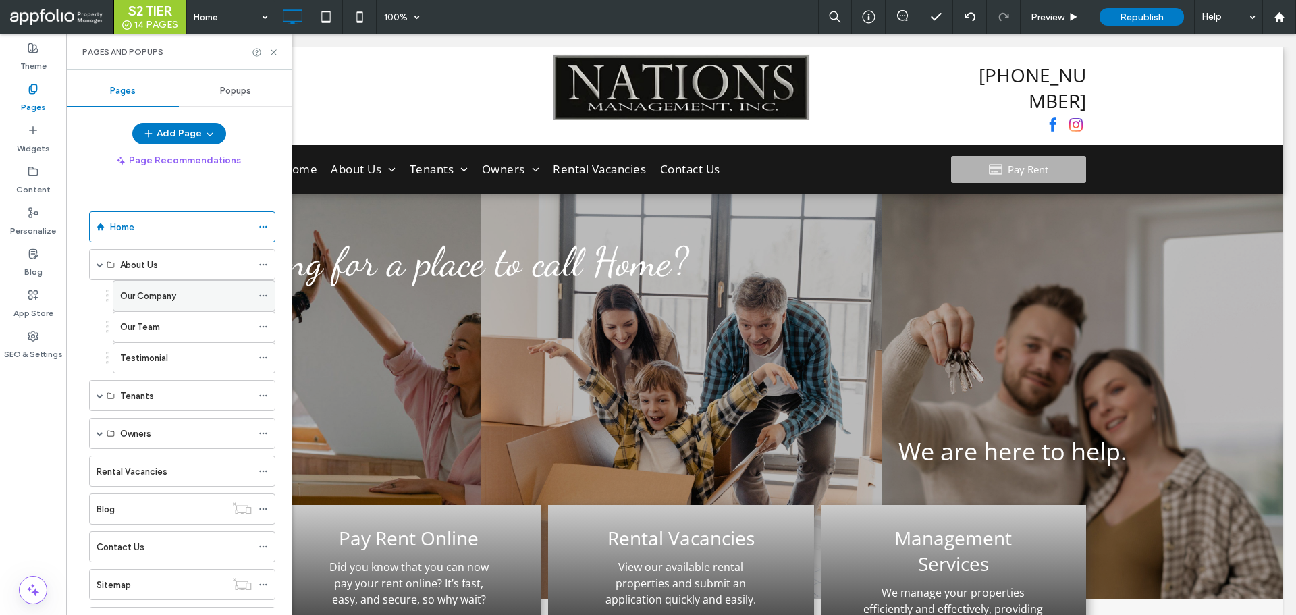
click at [171, 307] on div "Our Company" at bounding box center [186, 296] width 132 height 30
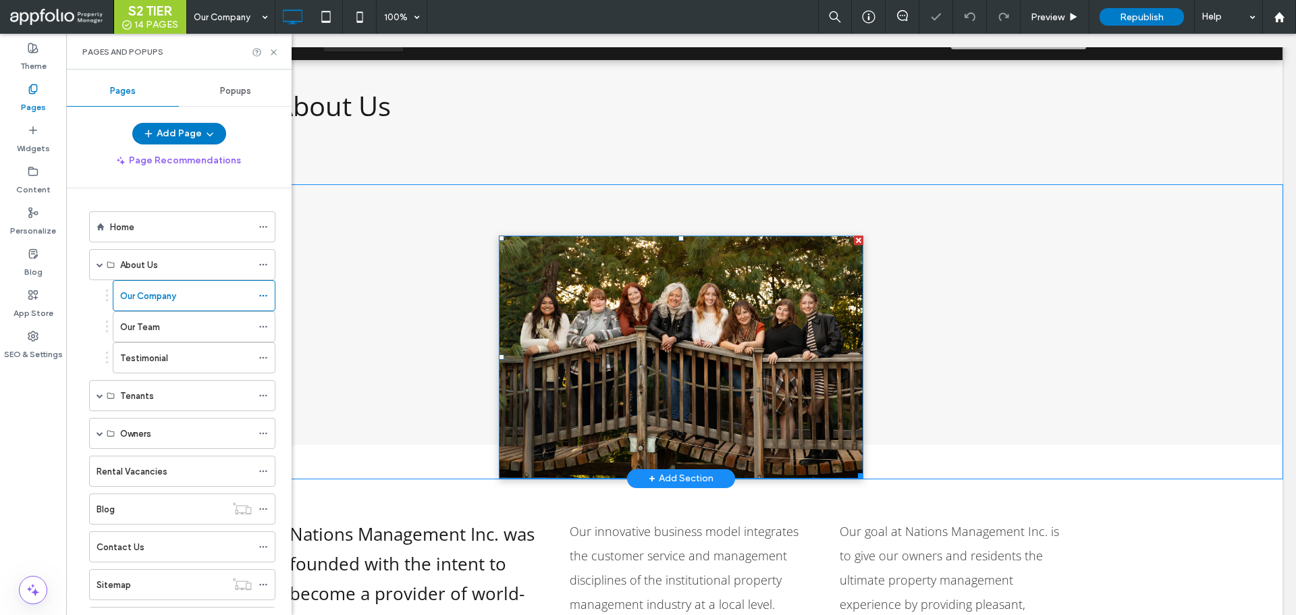
scroll to position [135, 0]
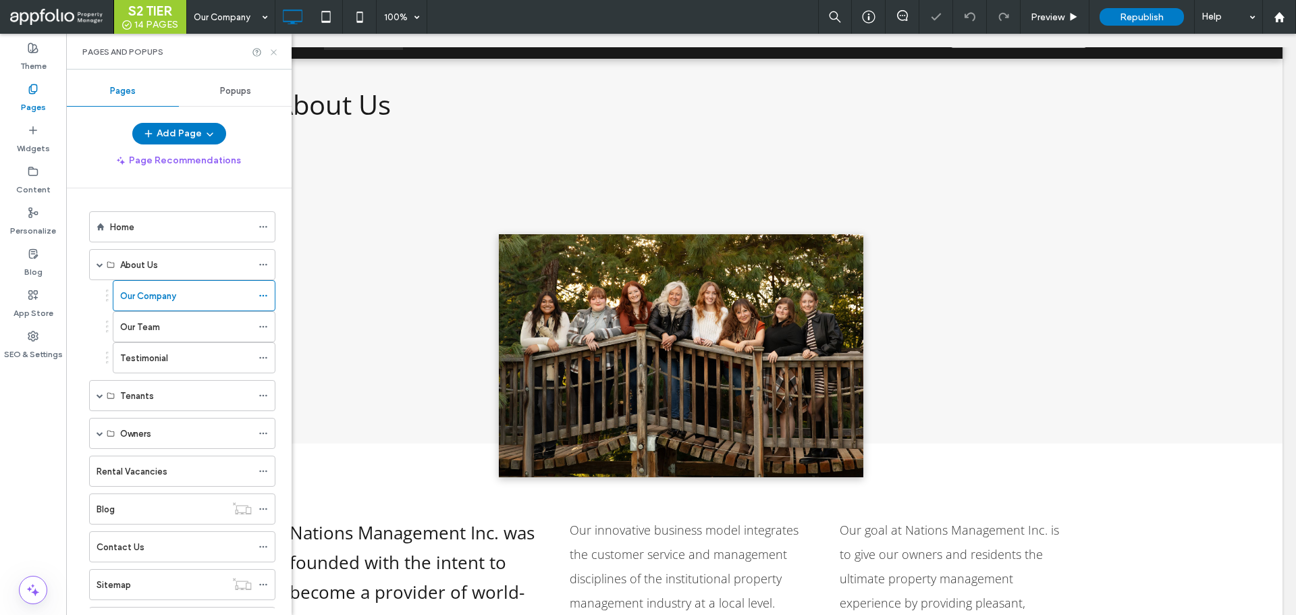
drag, startPoint x: 273, startPoint y: 52, endPoint x: 536, endPoint y: 246, distance: 326.8
click at [273, 52] on use at bounding box center [273, 51] width 5 height 5
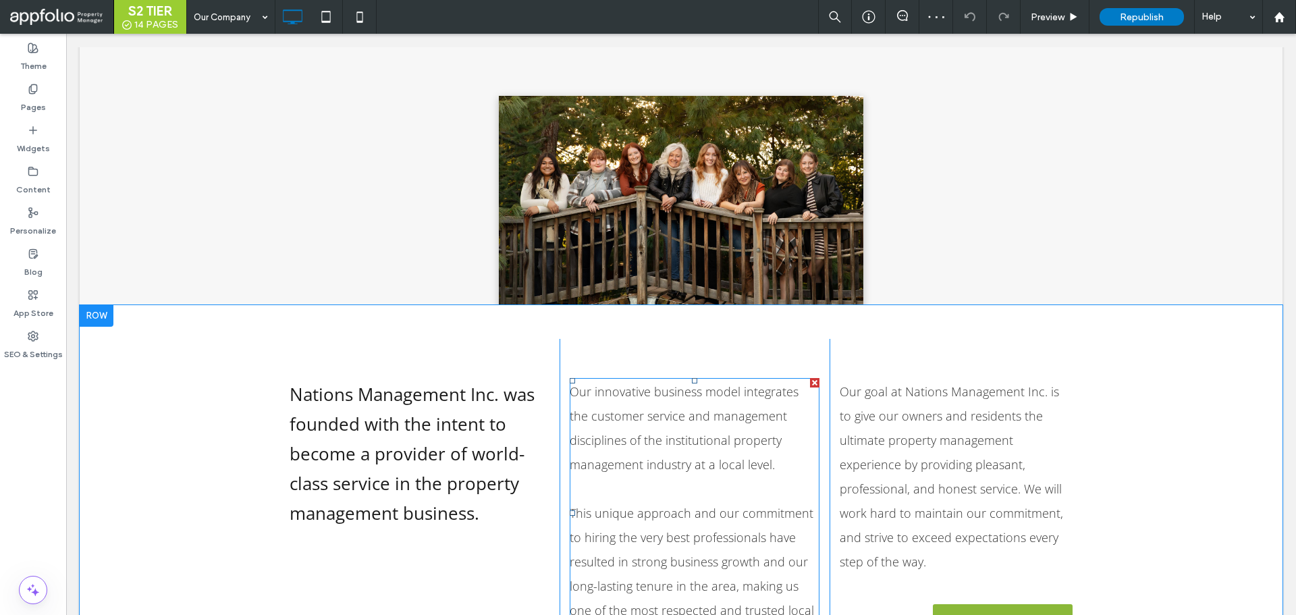
scroll to position [203, 0]
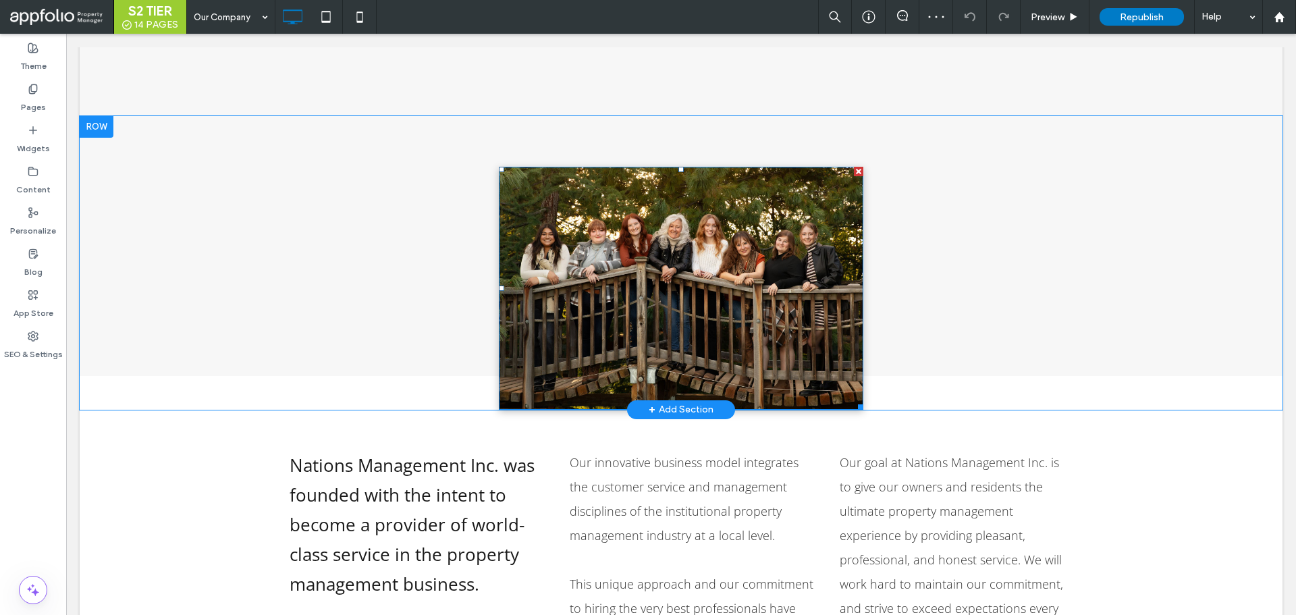
click at [664, 324] on img at bounding box center [681, 288] width 365 height 243
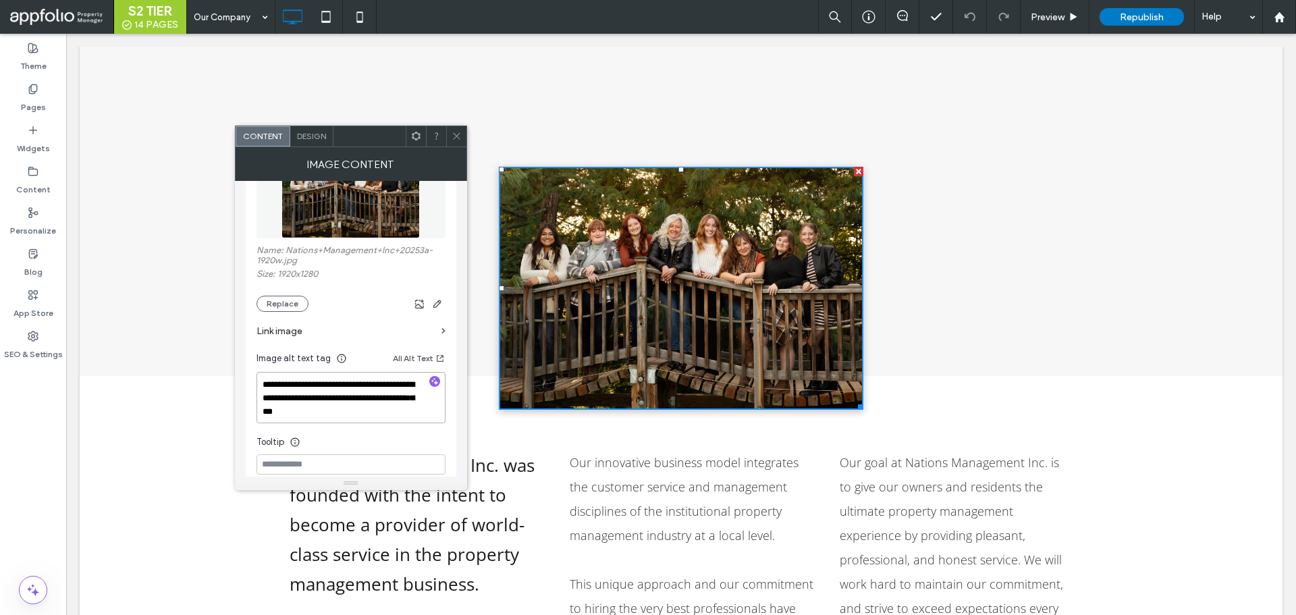
click at [338, 402] on textarea "**********" at bounding box center [351, 397] width 189 height 51
drag, startPoint x: 390, startPoint y: 383, endPoint x: 423, endPoint y: 469, distance: 91.9
click at [423, 469] on div "**********" at bounding box center [351, 326] width 189 height 389
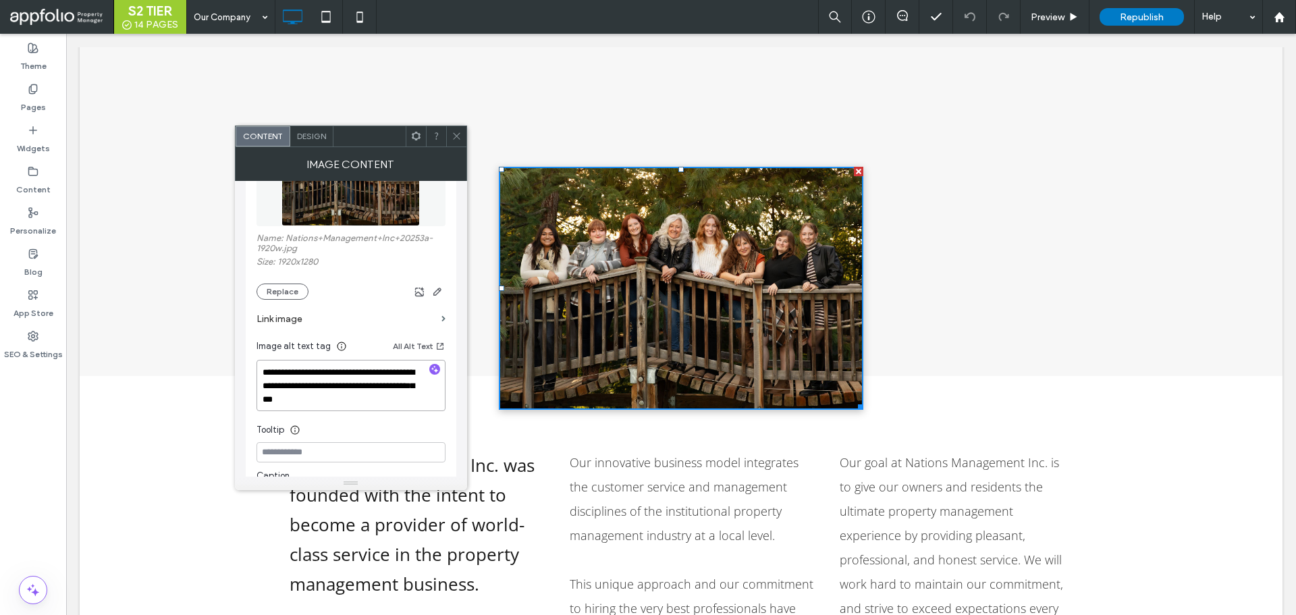
click at [368, 395] on textarea "**********" at bounding box center [351, 385] width 189 height 51
type textarea "**********"
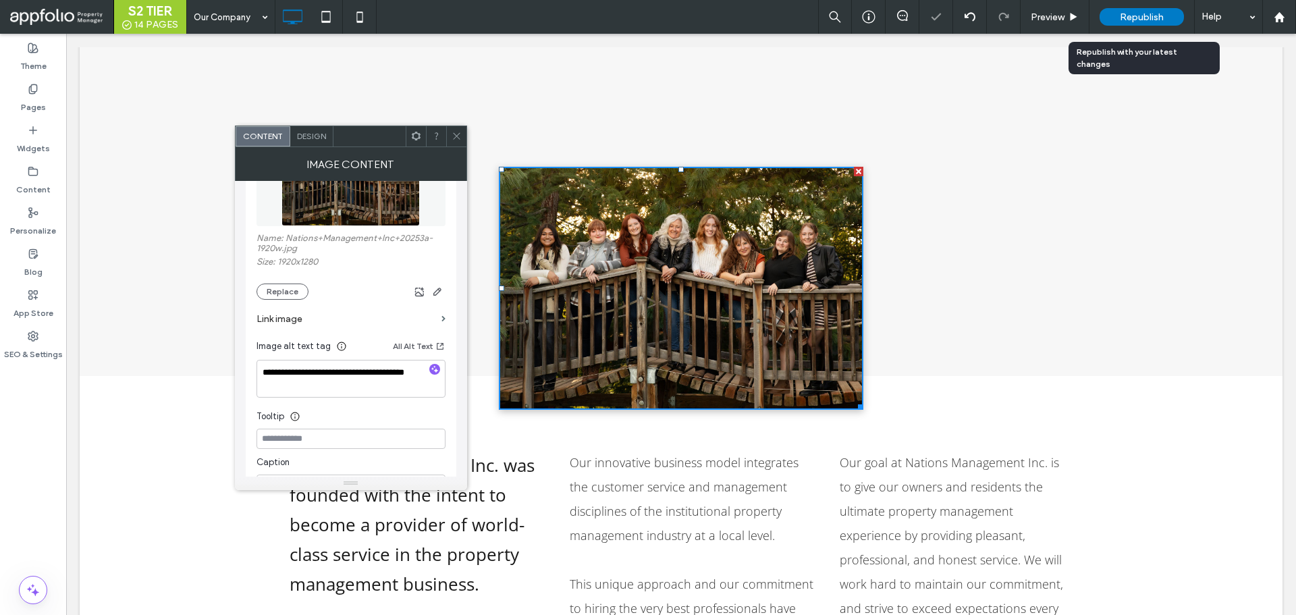
click at [1105, 16] on div "Republish" at bounding box center [1142, 17] width 84 height 18
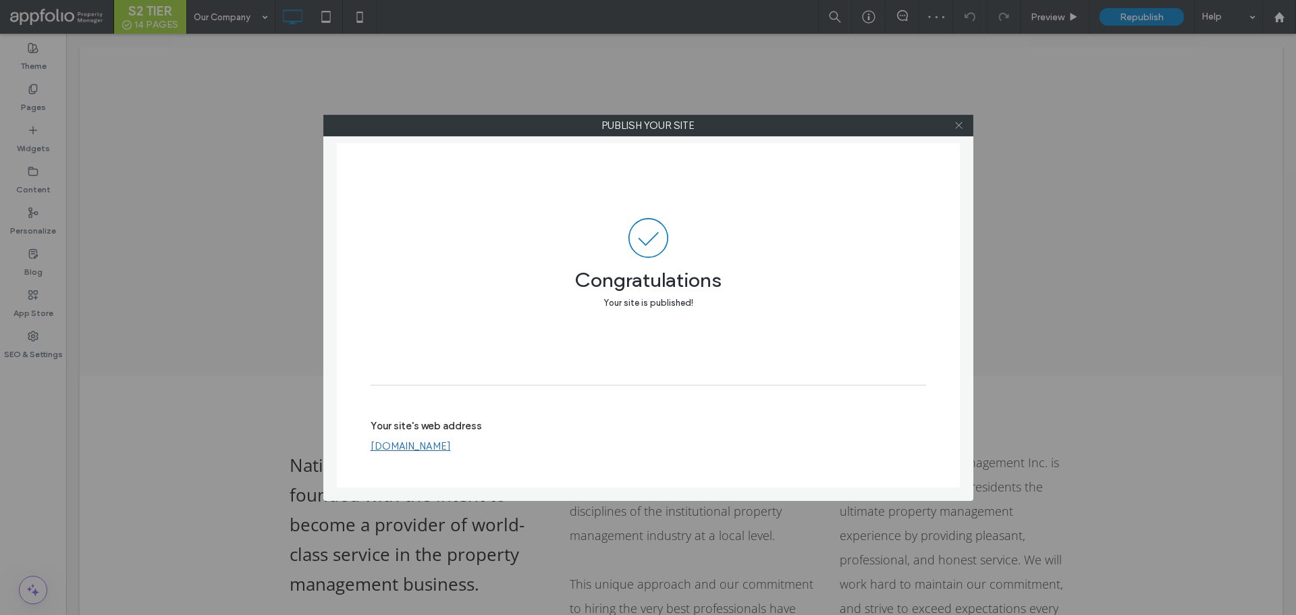
click at [958, 125] on icon at bounding box center [959, 125] width 10 height 10
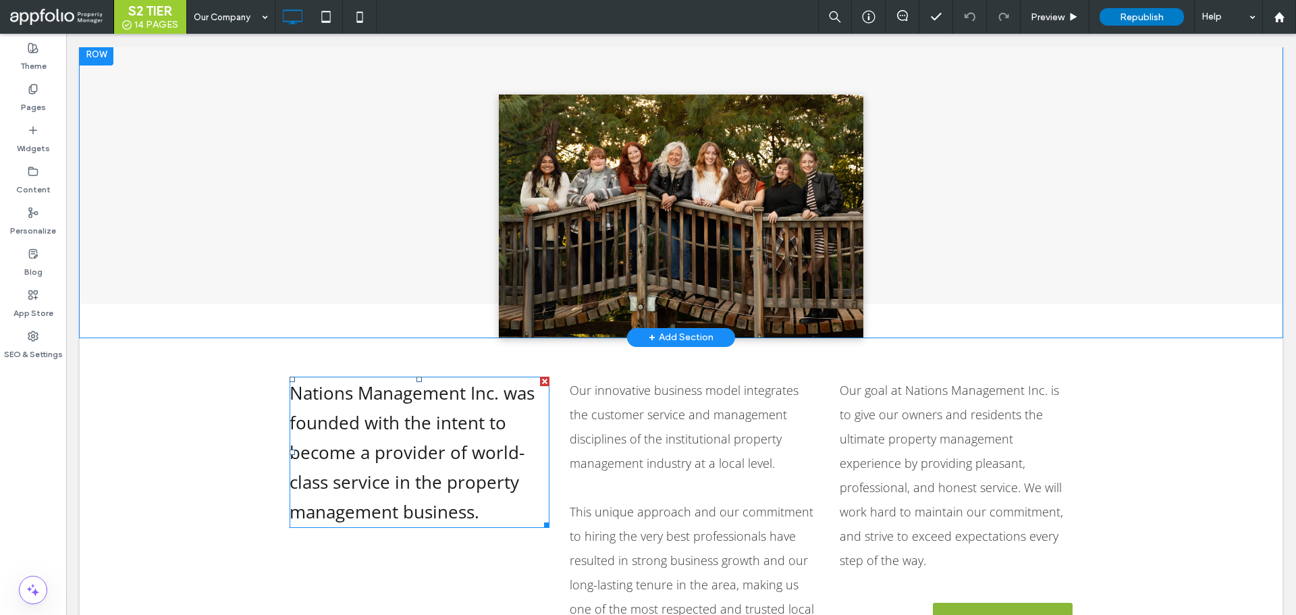
scroll to position [270, 0]
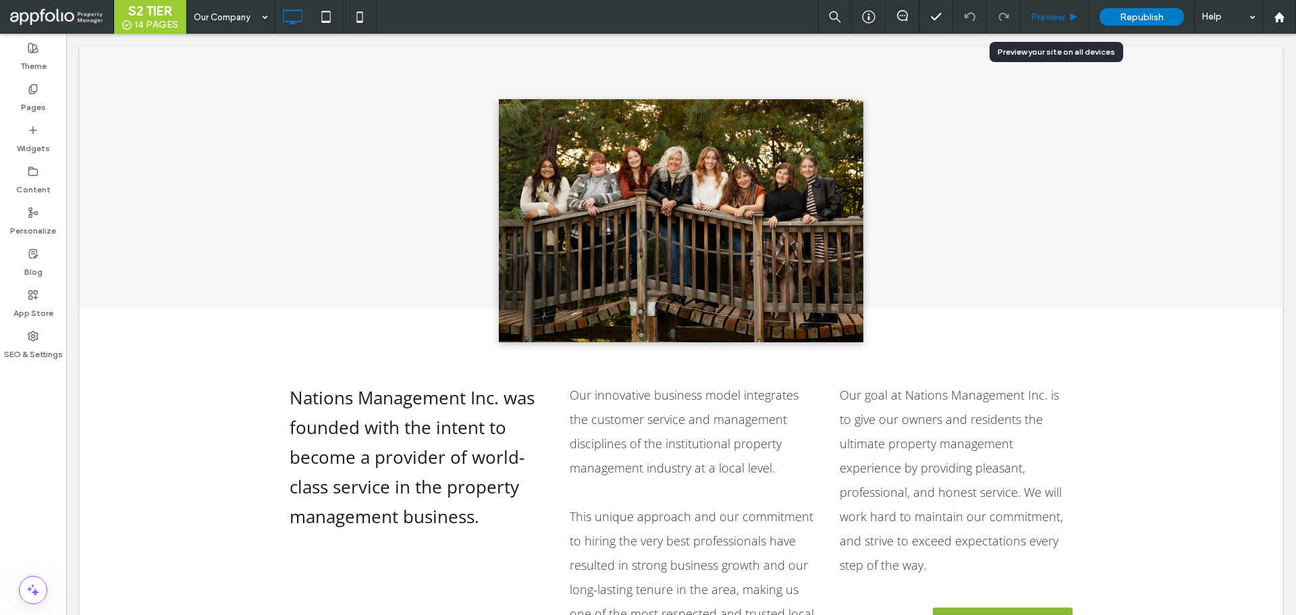
click at [1039, 17] on span "Preview" at bounding box center [1048, 16] width 34 height 11
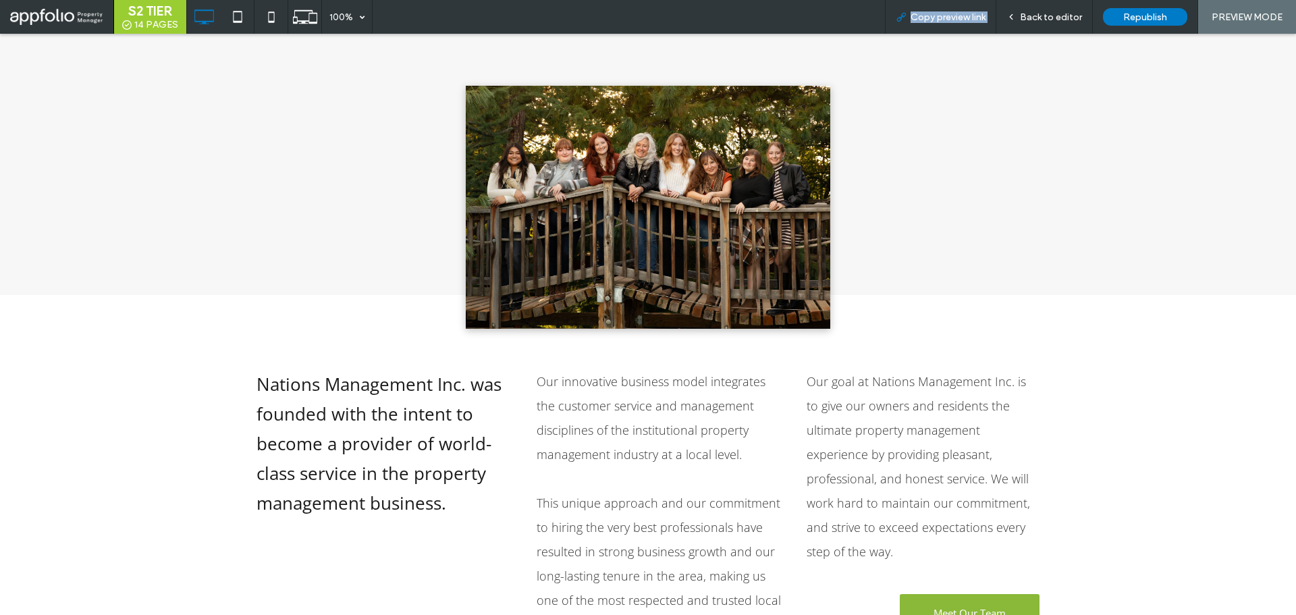
click at [909, 15] on div "Copy preview link" at bounding box center [941, 16] width 110 height 11
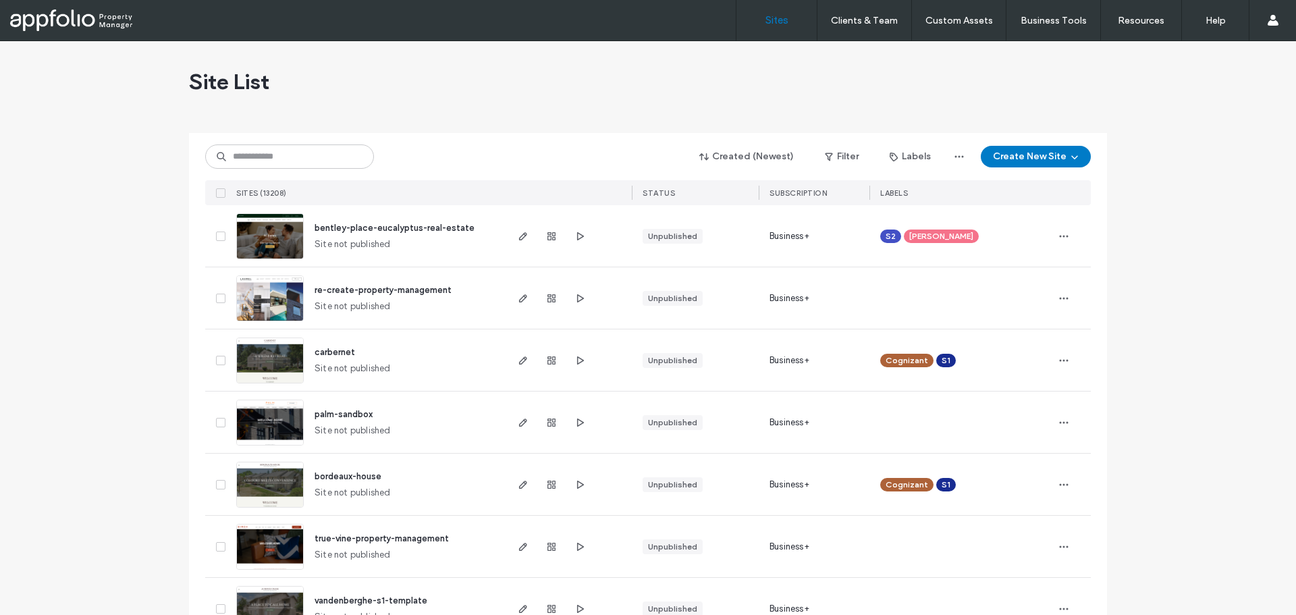
click at [284, 155] on input at bounding box center [289, 156] width 169 height 24
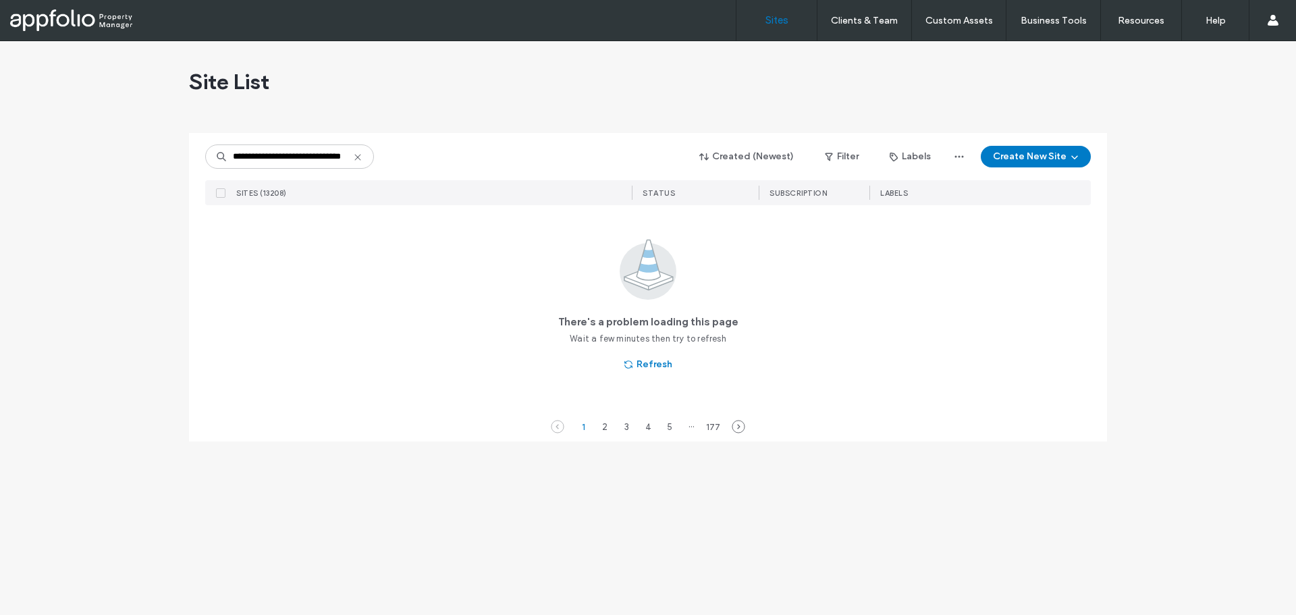
scroll to position [0, 28]
drag, startPoint x: 258, startPoint y: 159, endPoint x: 86, endPoint y: 169, distance: 171.8
click at [96, 167] on div "**********" at bounding box center [648, 328] width 1296 height 574
click at [346, 159] on input "**********" at bounding box center [289, 156] width 169 height 24
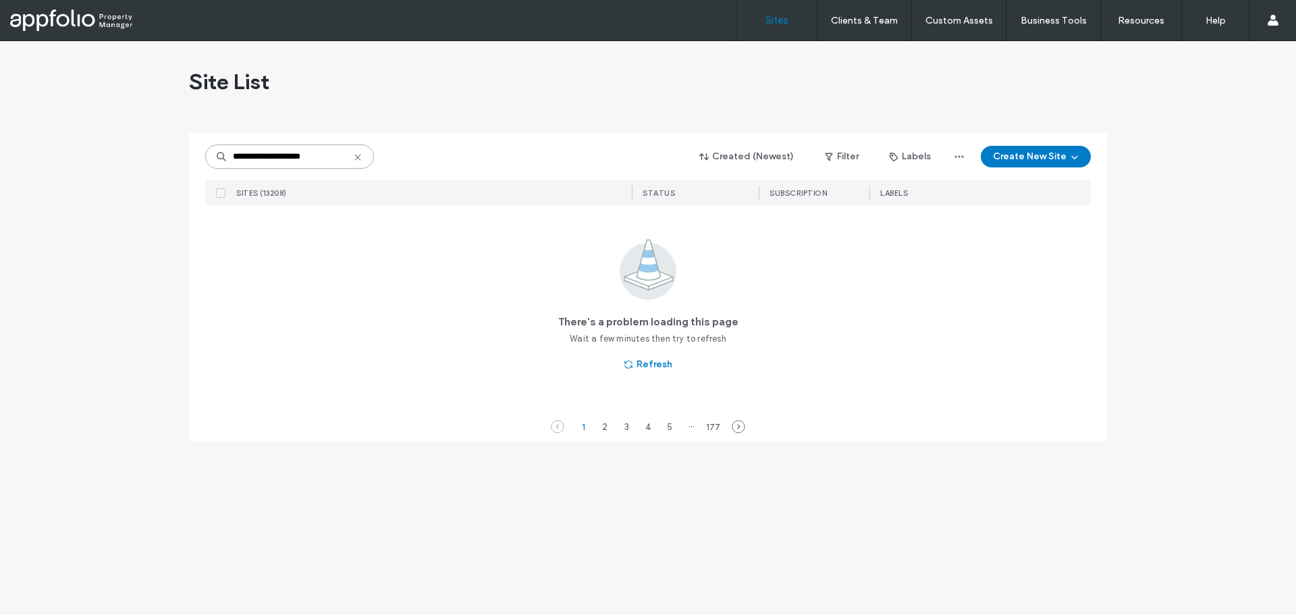
click at [291, 152] on input "**********" at bounding box center [289, 156] width 169 height 24
paste input "**********"
click at [232, 161] on input "**********" at bounding box center [289, 156] width 169 height 24
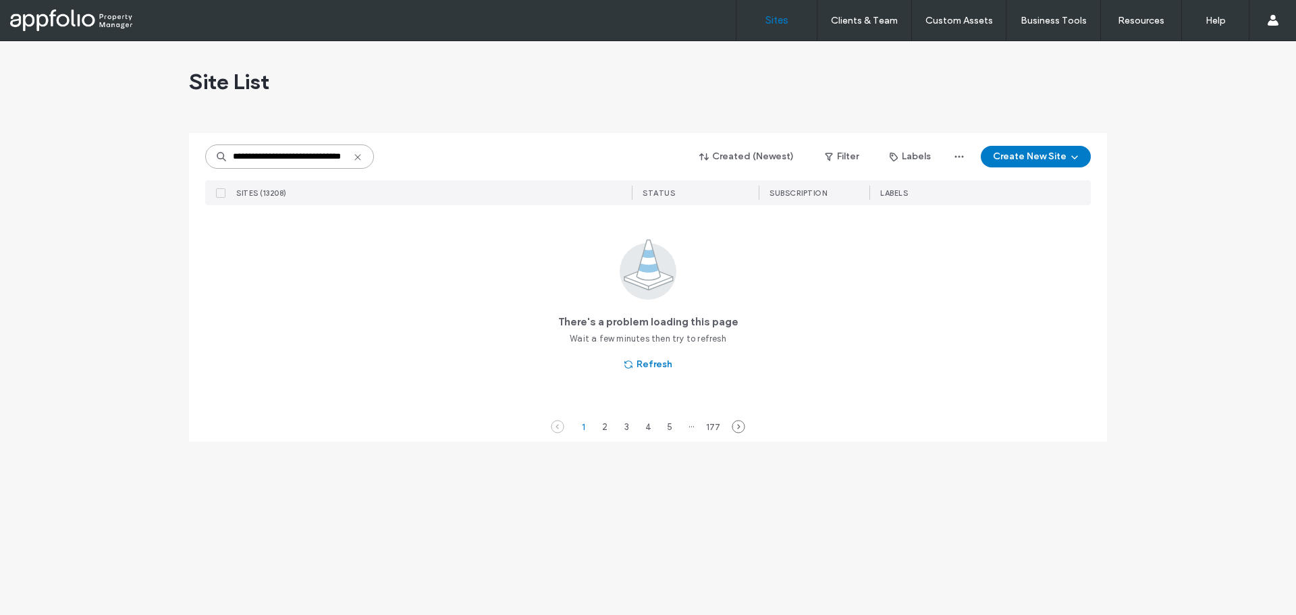
drag, startPoint x: 237, startPoint y: 160, endPoint x: 166, endPoint y: 163, distance: 70.9
click at [167, 163] on div "**********" at bounding box center [648, 328] width 1296 height 574
type input "**********"
